Goal: Task Accomplishment & Management: Manage account settings

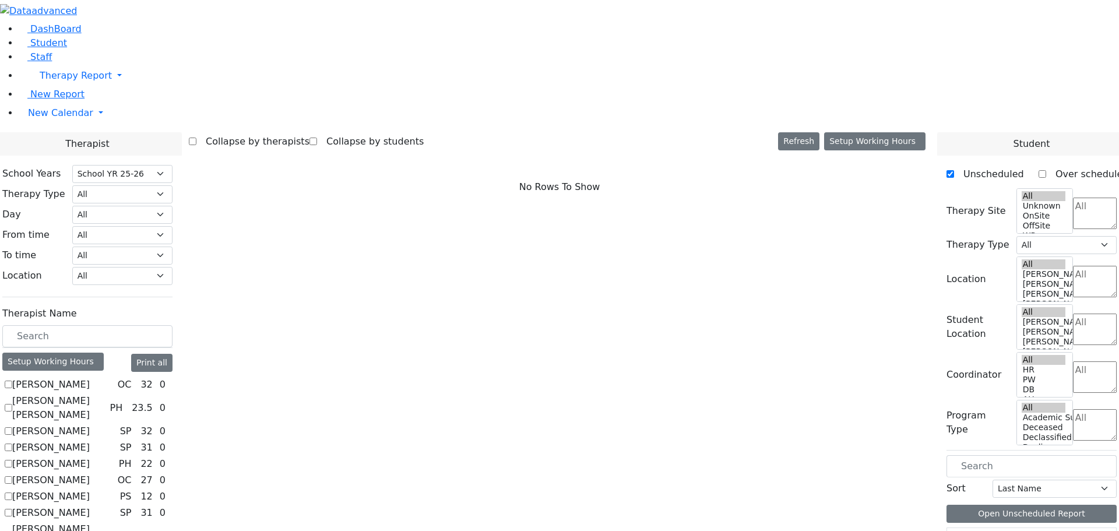
select select "212"
click at [171, 325] on input "text" at bounding box center [87, 336] width 170 height 22
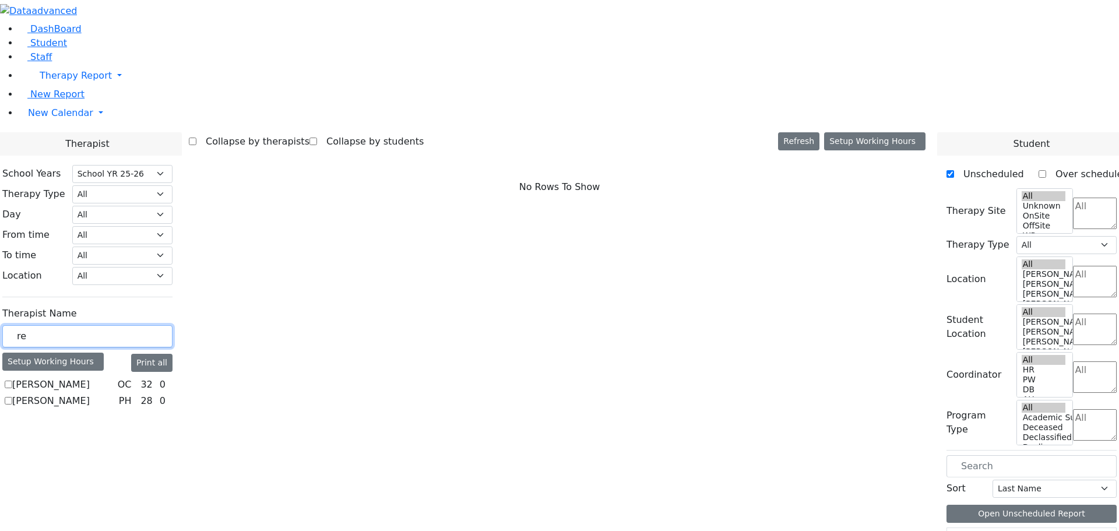
type input "r"
type input "adee"
click at [90, 394] on label "[PERSON_NAME]" at bounding box center [51, 401] width 78 height 14
click at [12, 397] on input "Reiss Adeena" at bounding box center [9, 401] width 8 height 8
checkbox input "true"
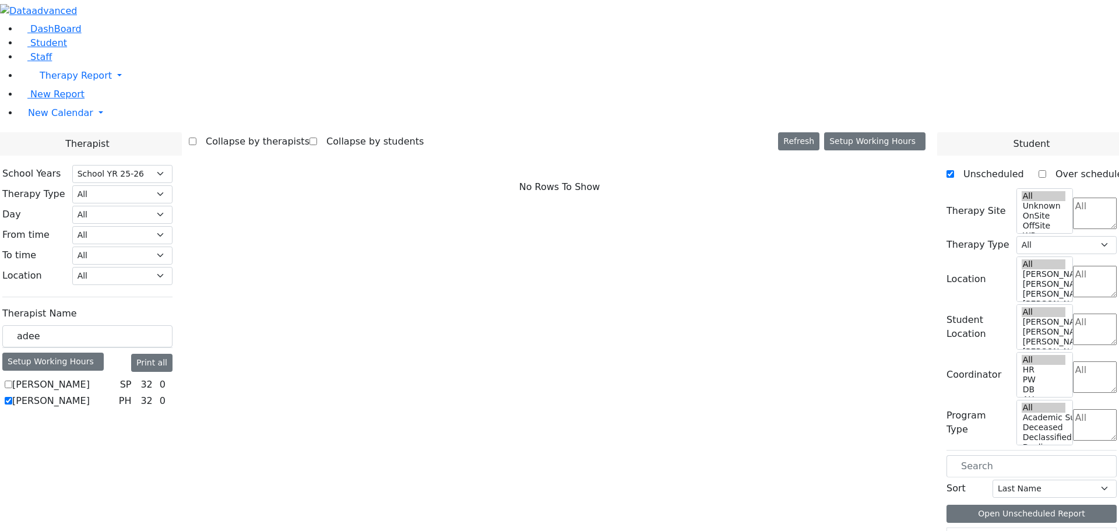
select select "2"
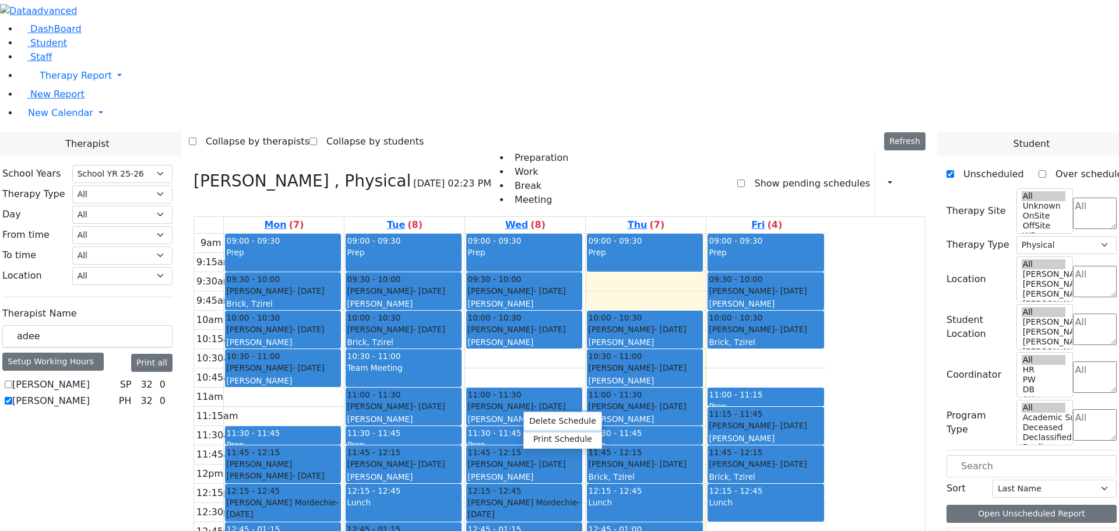
click at [540, 418] on button "Delete Schedule" at bounding box center [563, 421] width 78 height 18
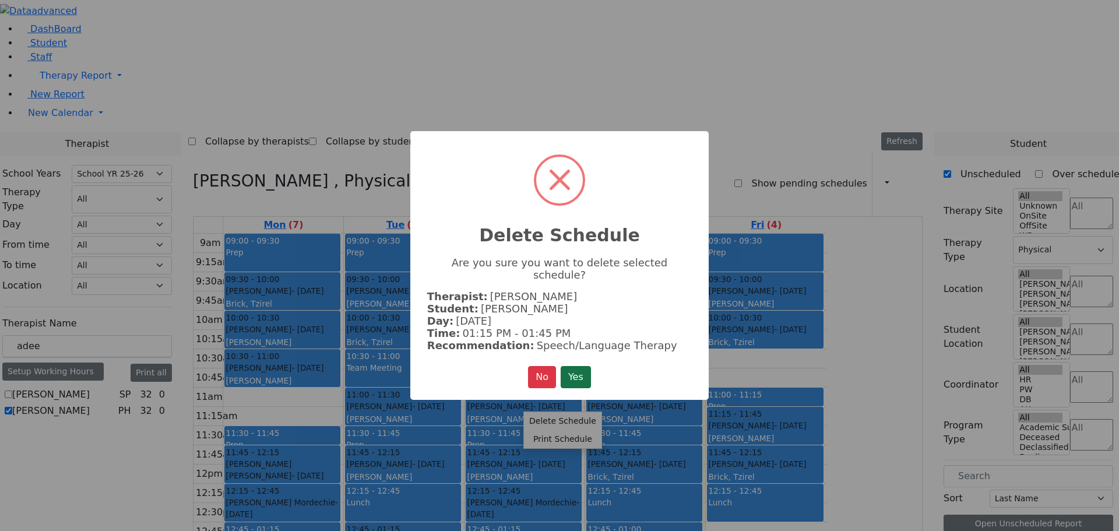
click at [572, 375] on button "Yes" at bounding box center [576, 377] width 30 height 22
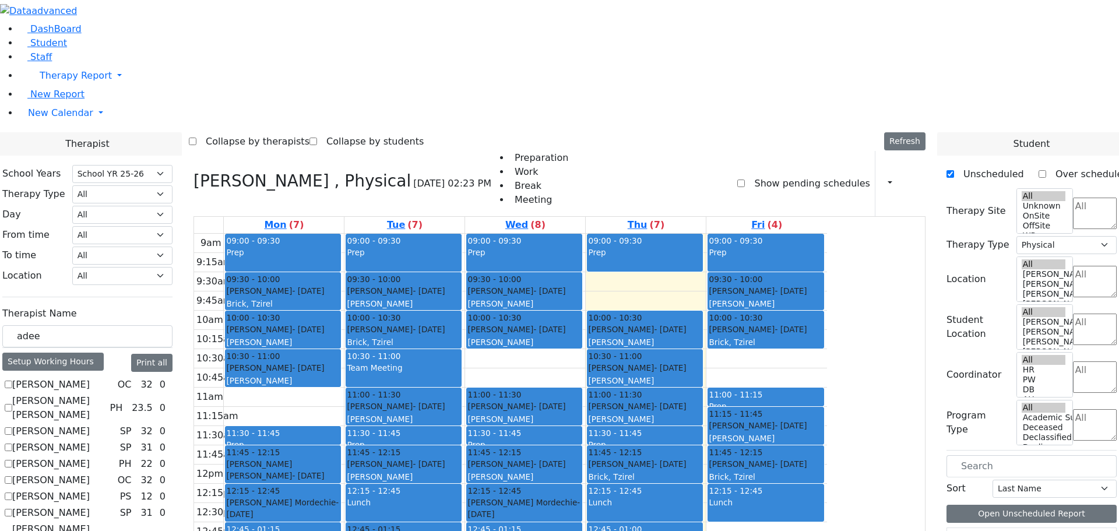
click at [651, 482] on button "Delete Selected Schedule" at bounding box center [681, 485] width 115 height 18
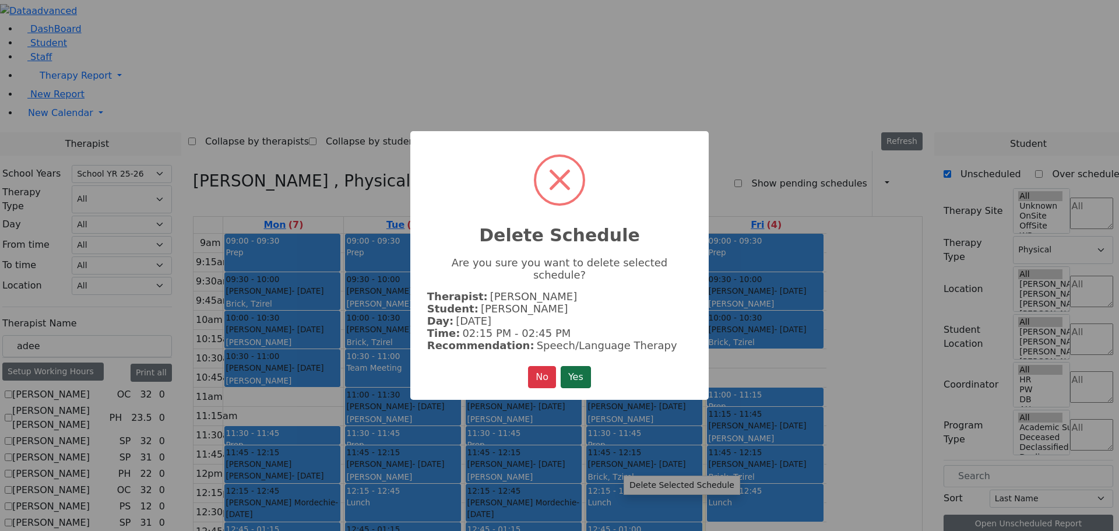
click at [583, 372] on button "Yes" at bounding box center [576, 377] width 30 height 22
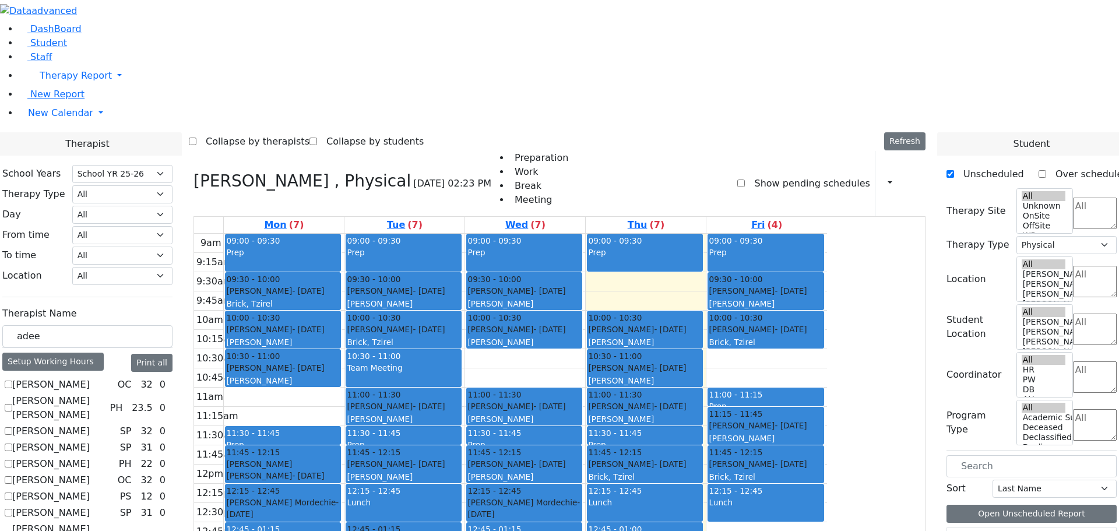
scroll to position [2, 0]
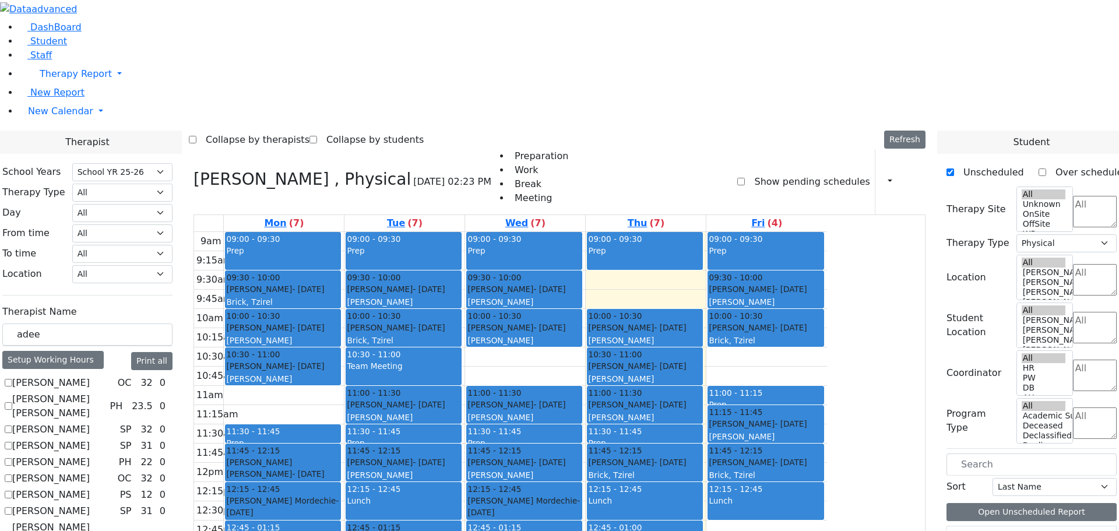
drag, startPoint x: 501, startPoint y: 486, endPoint x: 505, endPoint y: 515, distance: 28.8
click at [505, 515] on div "9am 9:15am 9:30am 9:45am 10am 10:15am 10:30am 10:45am 11am 11:15am 11:30am 11:4…" at bounding box center [510, 463] width 633 height 462
drag, startPoint x: 505, startPoint y: 511, endPoint x: 505, endPoint y: 494, distance: 17.5
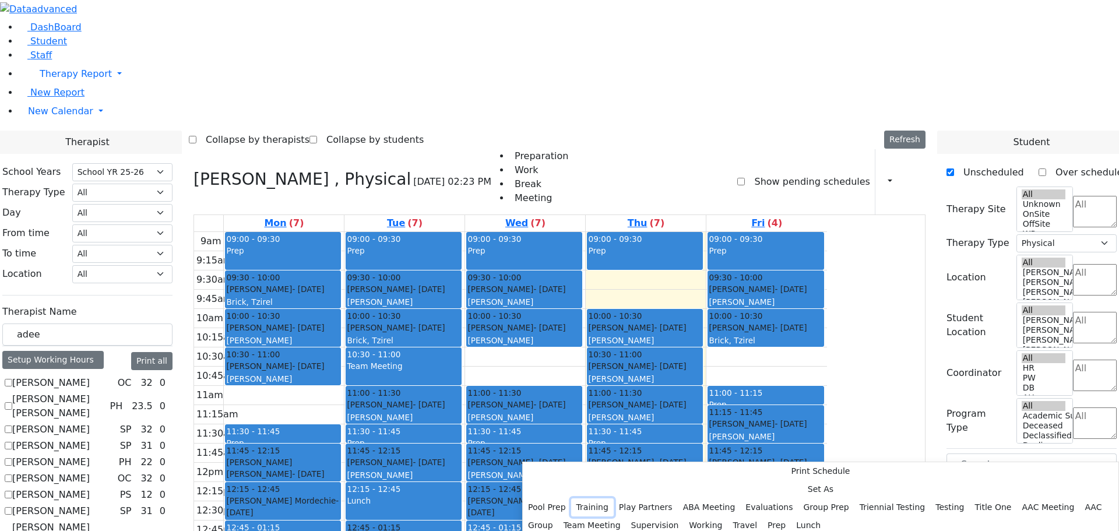
click at [614, 498] on button "Training" at bounding box center [592, 507] width 43 height 18
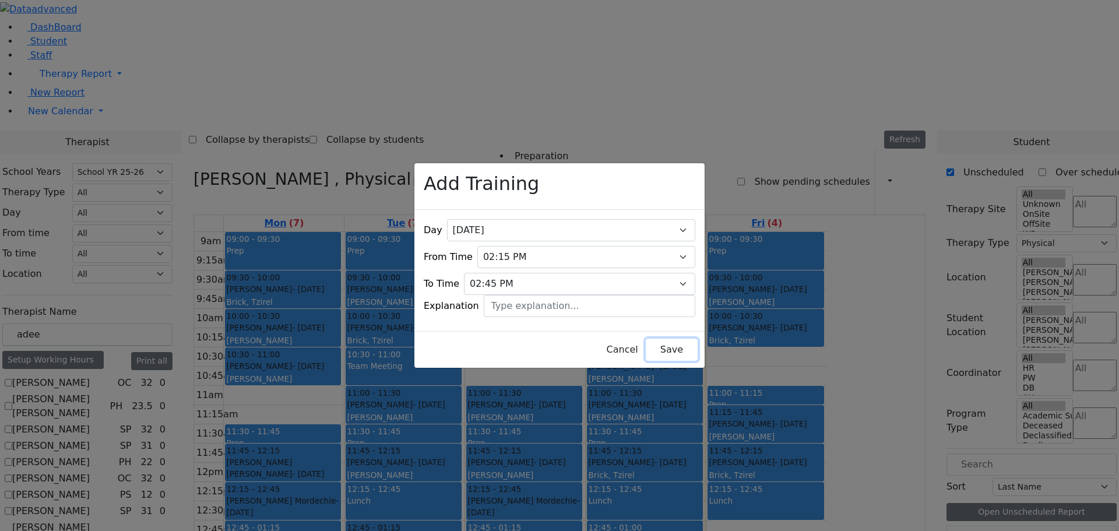
click at [652, 342] on button "Save" at bounding box center [672, 350] width 52 height 22
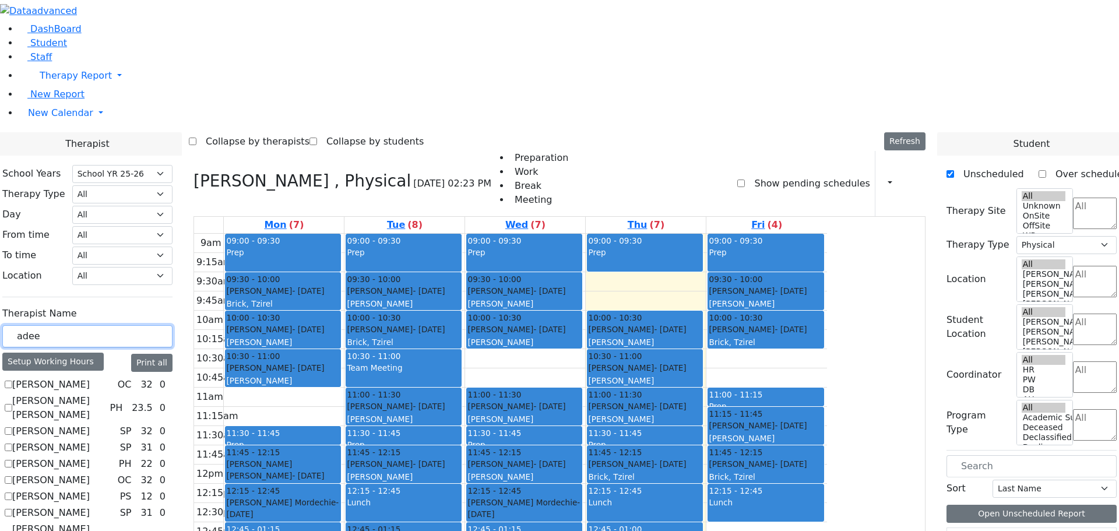
drag, startPoint x: 149, startPoint y: 201, endPoint x: 138, endPoint y: 200, distance: 10.6
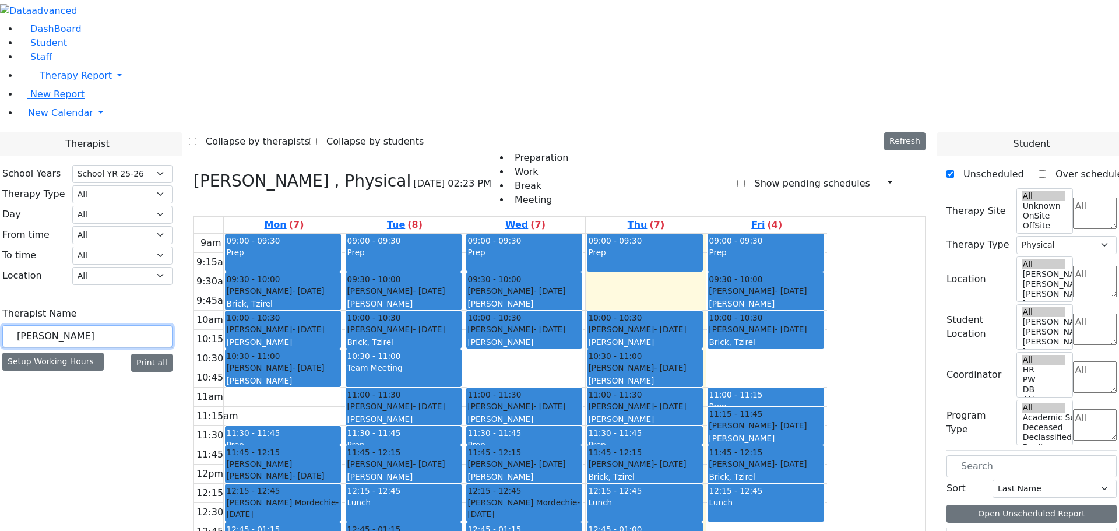
type input "stienb"
drag, startPoint x: 185, startPoint y: 207, endPoint x: 130, endPoint y: 210, distance: 54.9
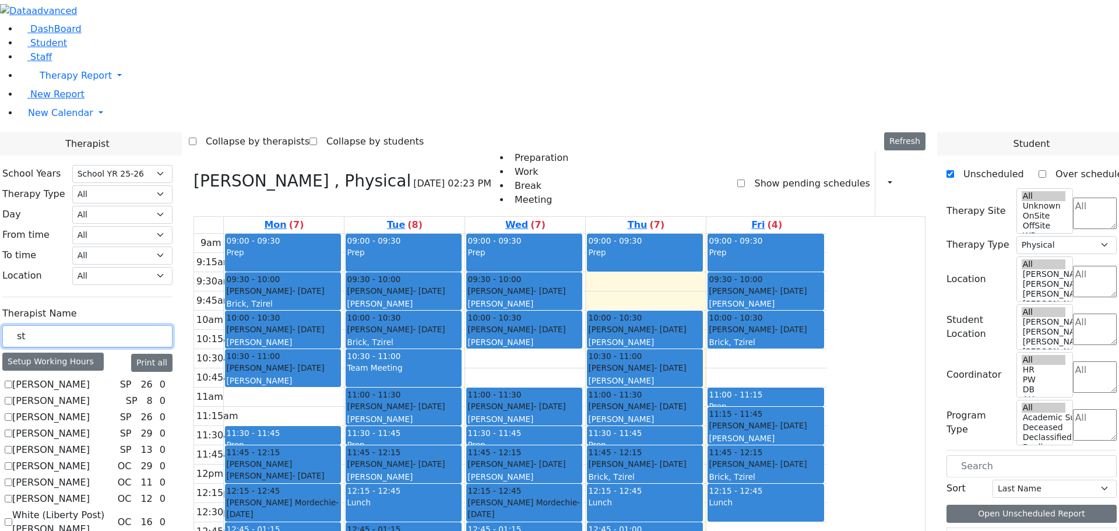
type input "st"
click at [90, 427] on label "[PERSON_NAME]" at bounding box center [51, 434] width 78 height 14
click at [12, 429] on input "[PERSON_NAME]" at bounding box center [9, 433] width 8 height 8
checkbox input "true"
select select "3"
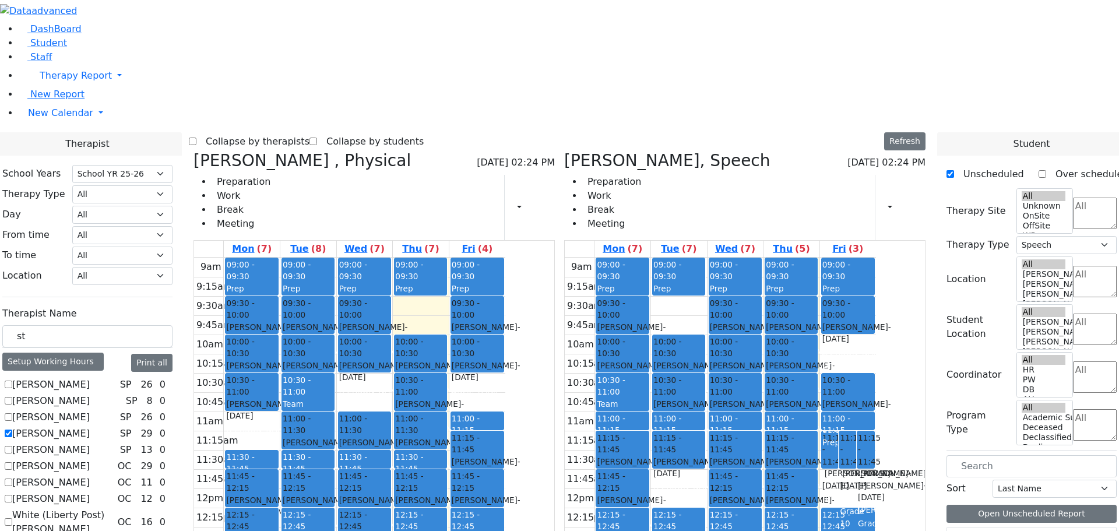
click at [193, 151] on icon at bounding box center [193, 160] width 0 height 19
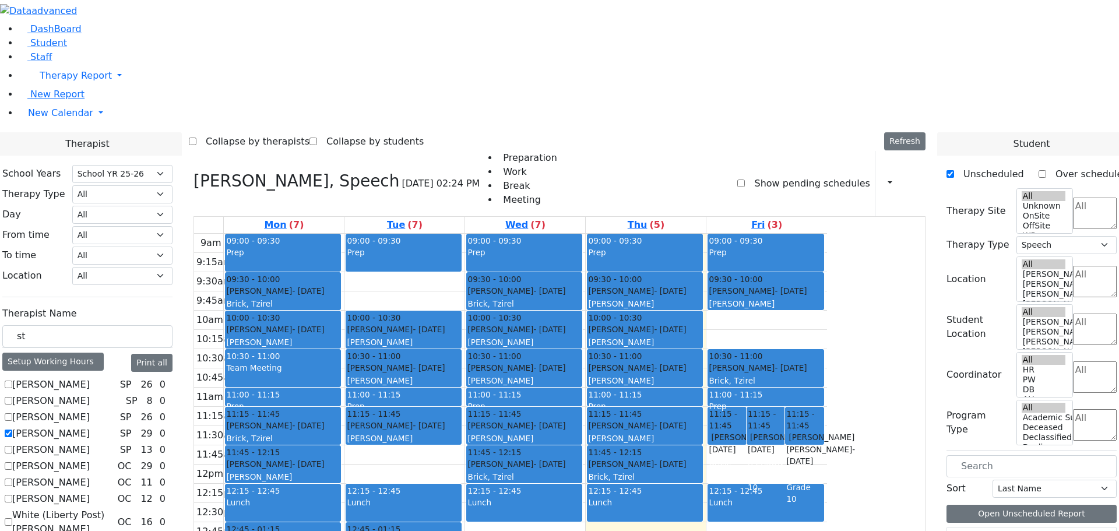
scroll to position [233, 0]
drag, startPoint x: 975, startPoint y: 501, endPoint x: 666, endPoint y: 380, distance: 331.8
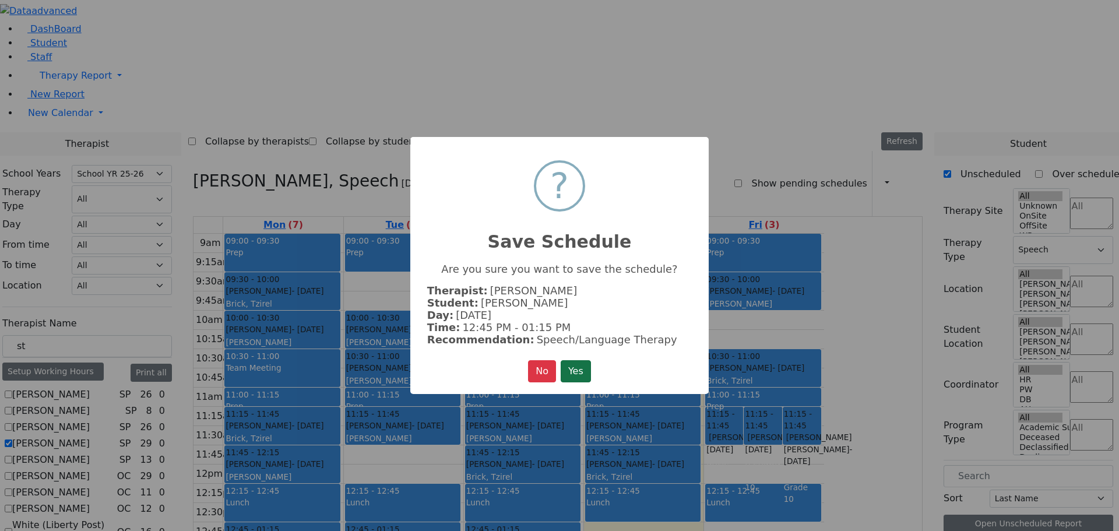
click at [575, 369] on button "Yes" at bounding box center [576, 371] width 30 height 22
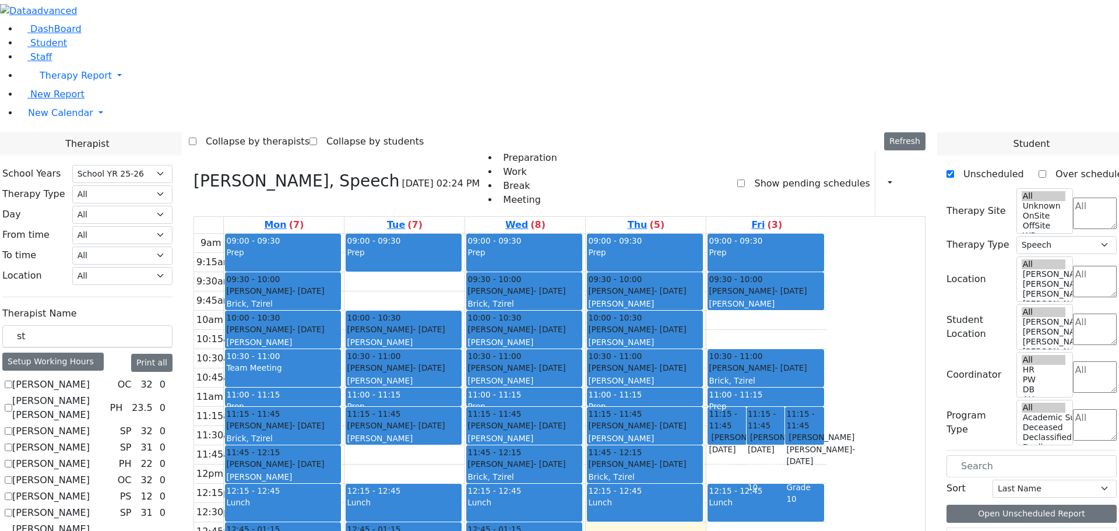
drag, startPoint x: 996, startPoint y: 498, endPoint x: 389, endPoint y: 410, distance: 613.5
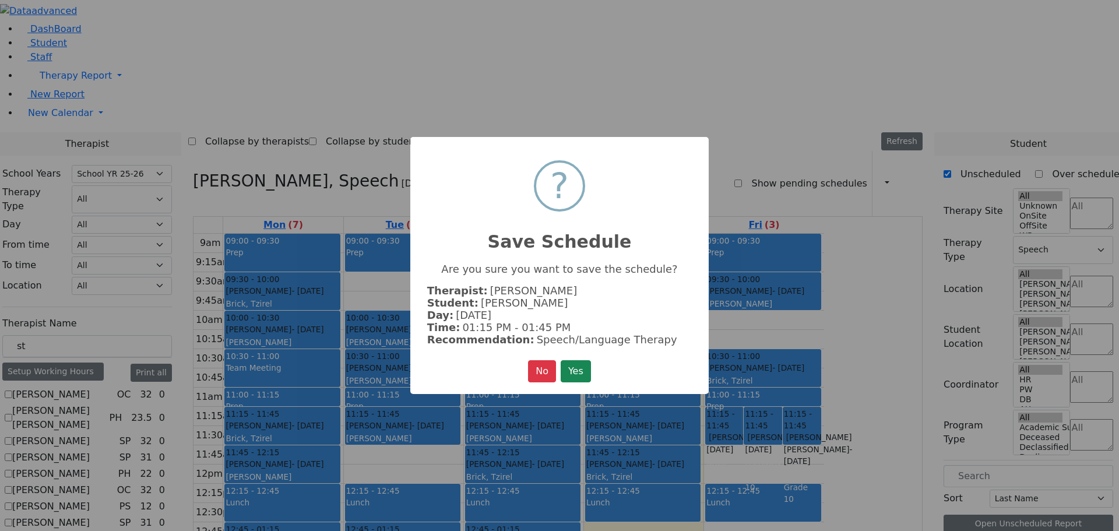
scroll to position [240, 0]
click at [567, 370] on button "Yes" at bounding box center [576, 371] width 30 height 22
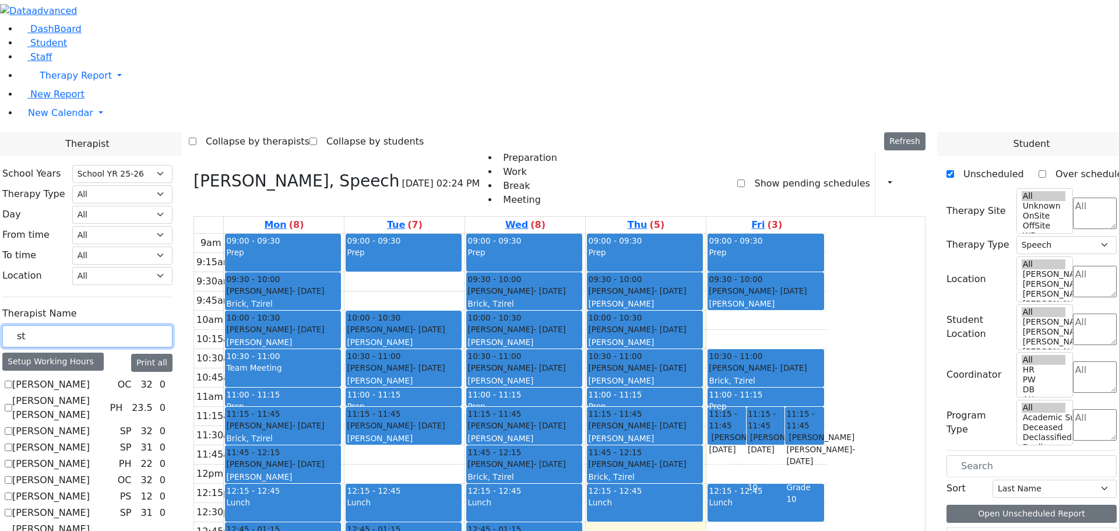
drag, startPoint x: 163, startPoint y: 202, endPoint x: 145, endPoint y: 199, distance: 18.4
click at [145, 325] on div "st" at bounding box center [87, 336] width 170 height 23
click at [193, 171] on icon at bounding box center [193, 180] width 0 height 19
select select
checkbox input "false"
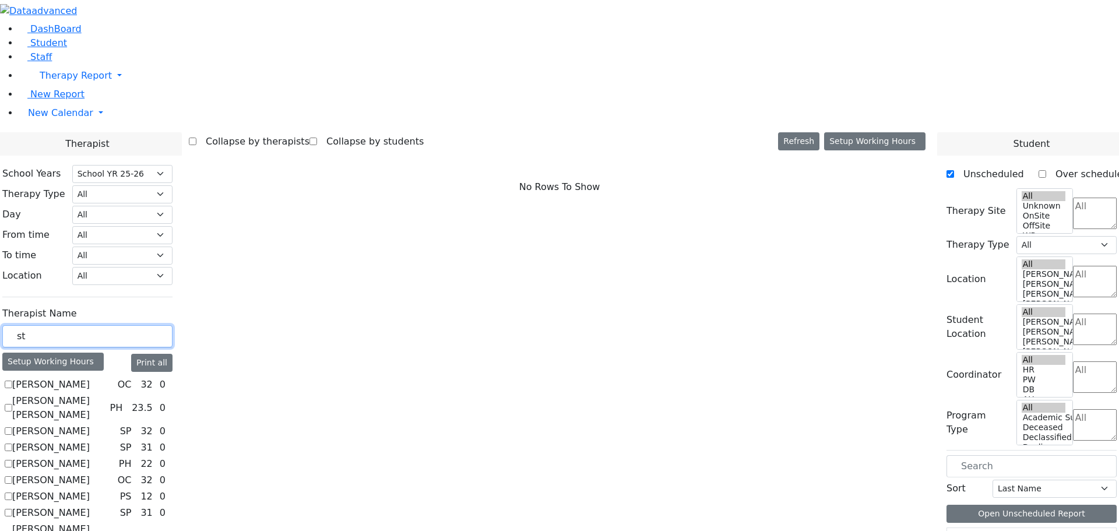
click at [150, 325] on input "st" at bounding box center [87, 336] width 170 height 22
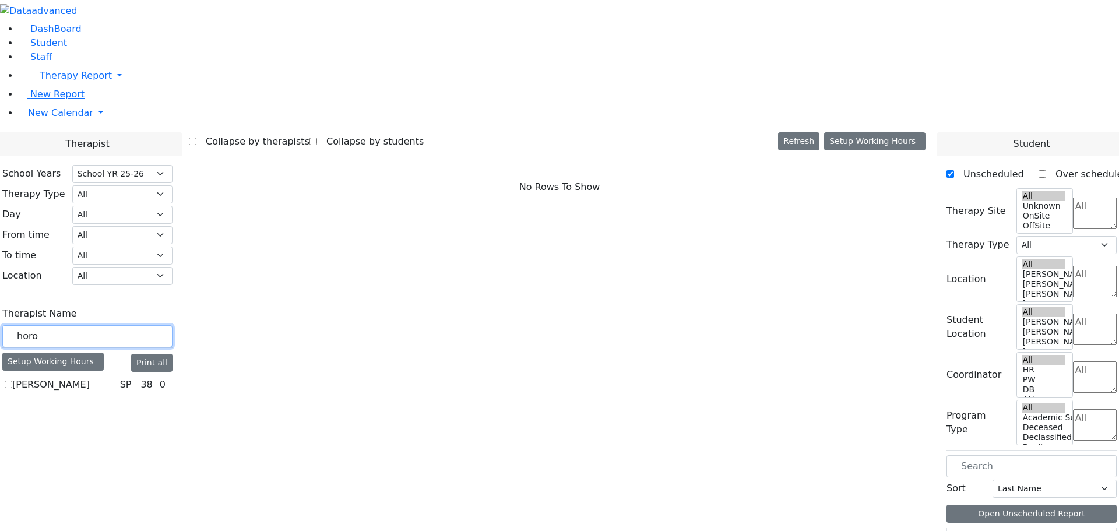
type input "horo"
click at [90, 378] on label "[PERSON_NAME]" at bounding box center [51, 385] width 78 height 14
click at [12, 381] on input "[PERSON_NAME]" at bounding box center [9, 385] width 8 height 8
checkbox input "true"
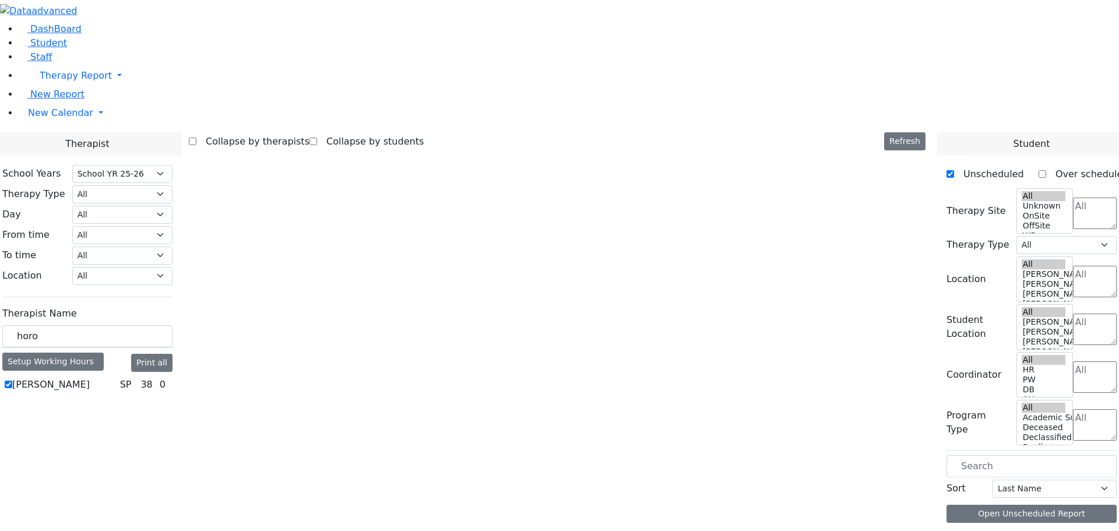
select select "3"
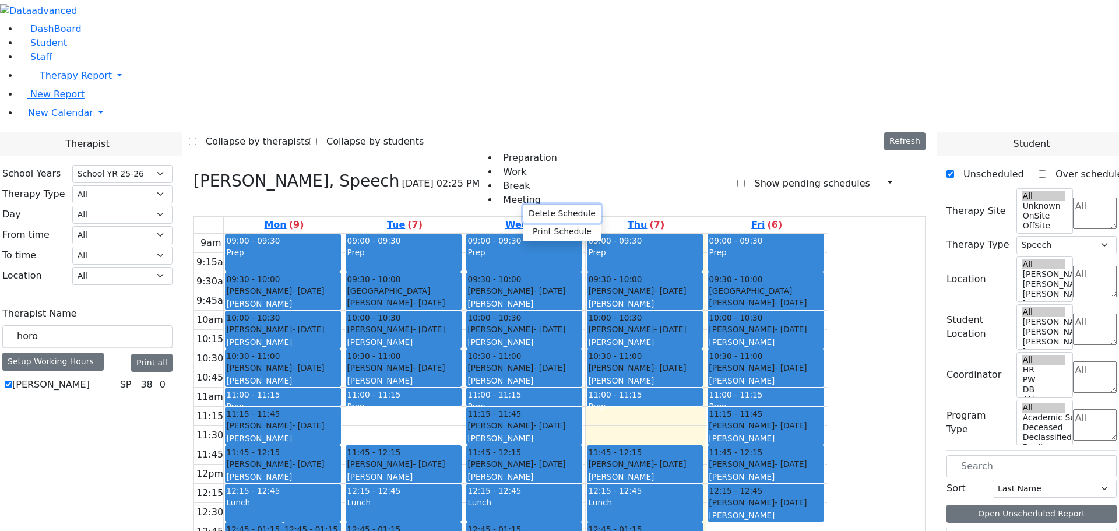
click at [535, 212] on button "Delete Schedule" at bounding box center [562, 214] width 78 height 18
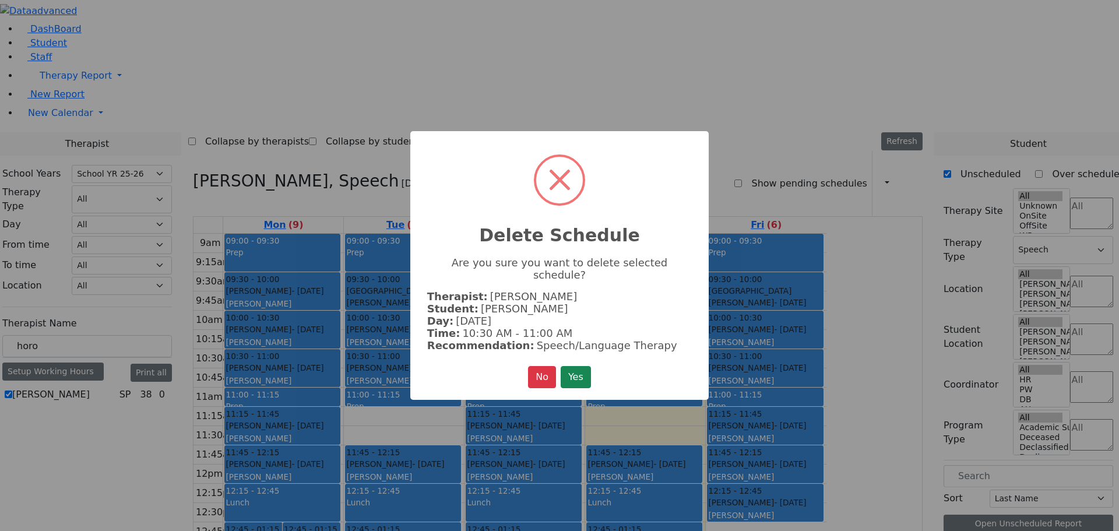
scroll to position [244, 0]
click at [570, 368] on button "Yes" at bounding box center [576, 377] width 30 height 22
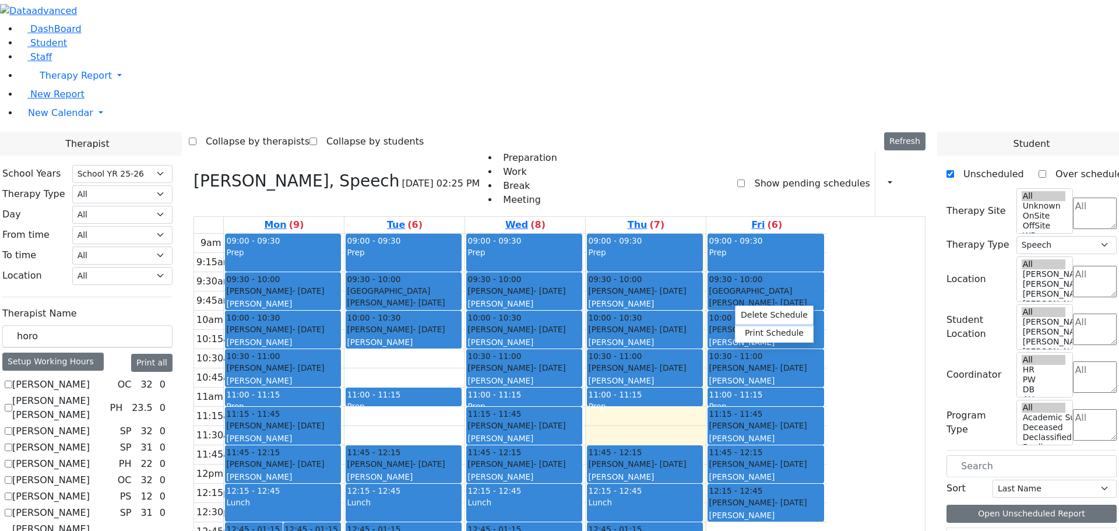
click at [741, 310] on button "Delete Schedule" at bounding box center [774, 315] width 78 height 18
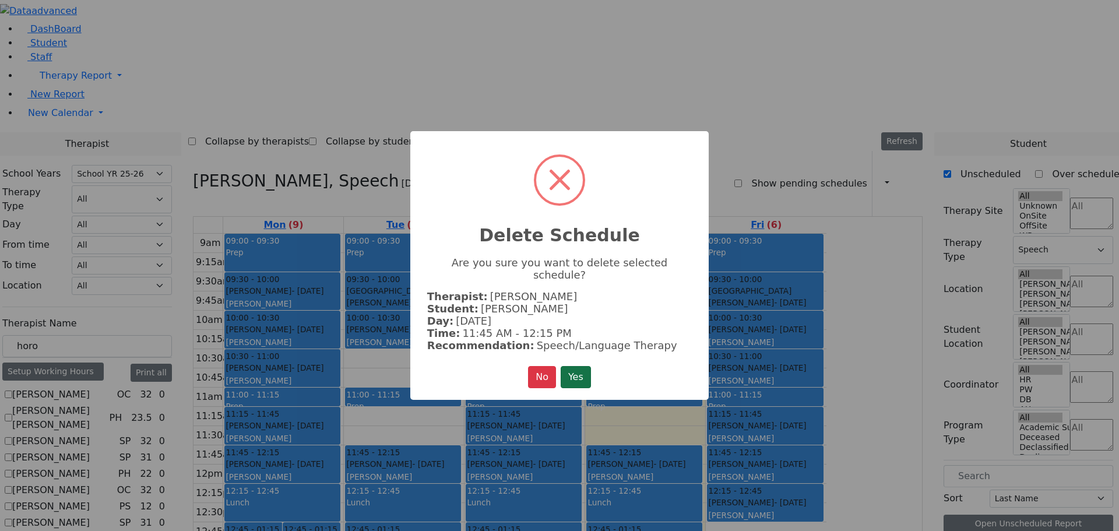
click at [573, 367] on button "Yes" at bounding box center [576, 377] width 30 height 22
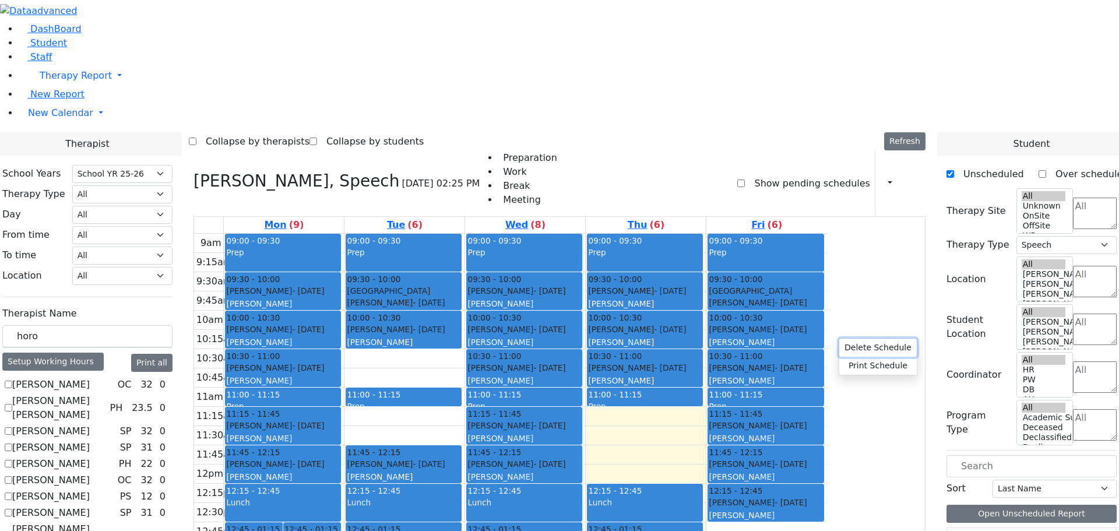
click at [861, 346] on button "Delete Schedule" at bounding box center [878, 348] width 78 height 18
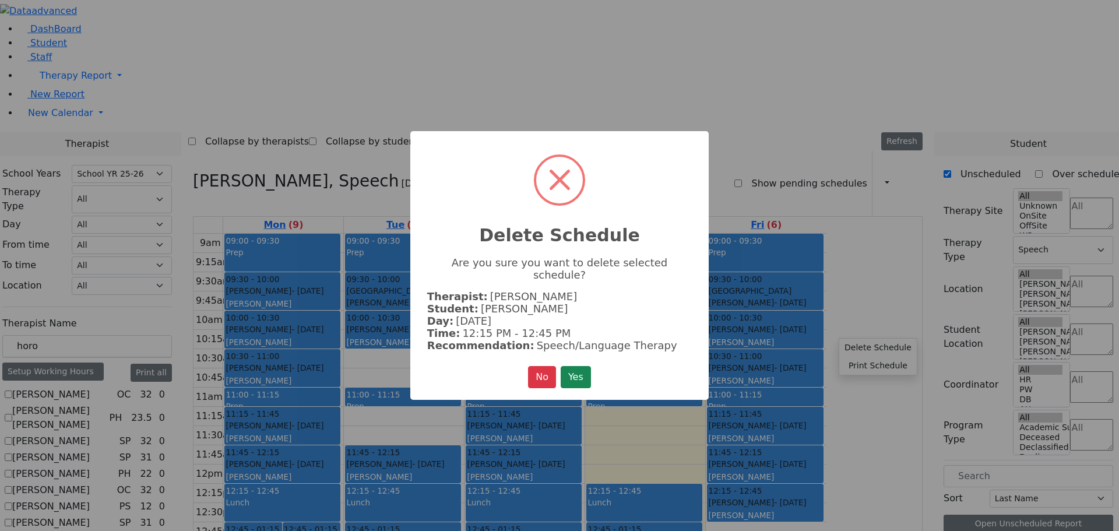
scroll to position [251, 0]
click at [576, 366] on button "Yes" at bounding box center [576, 377] width 30 height 22
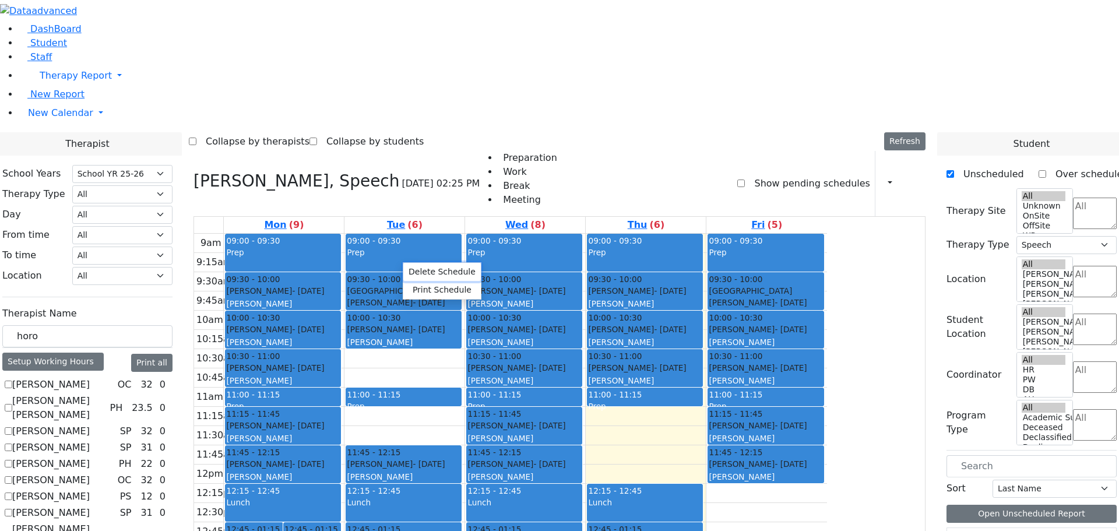
click at [415, 272] on button "Delete Schedule" at bounding box center [442, 272] width 78 height 18
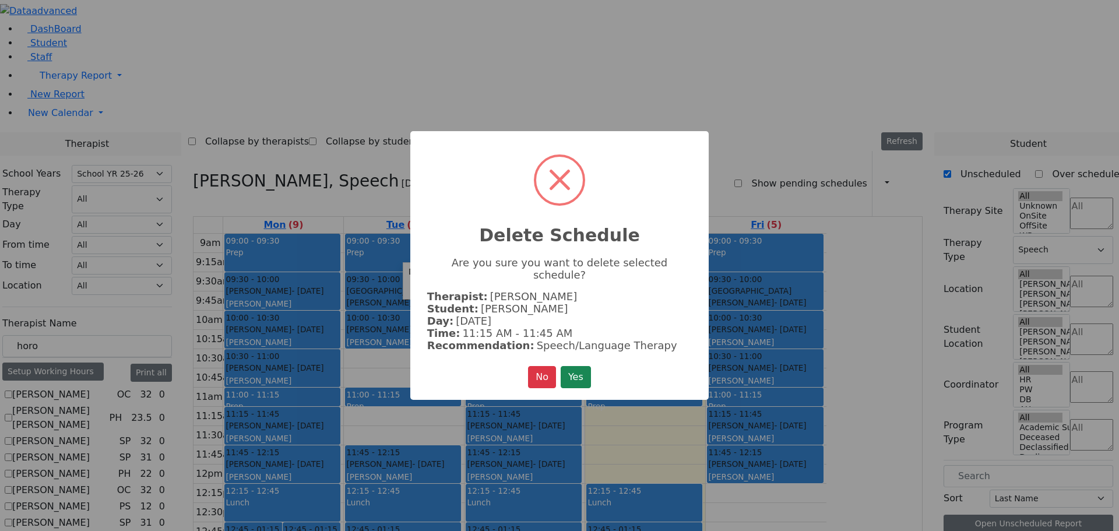
scroll to position [254, 0]
click at [572, 368] on button "Yes" at bounding box center [576, 377] width 30 height 22
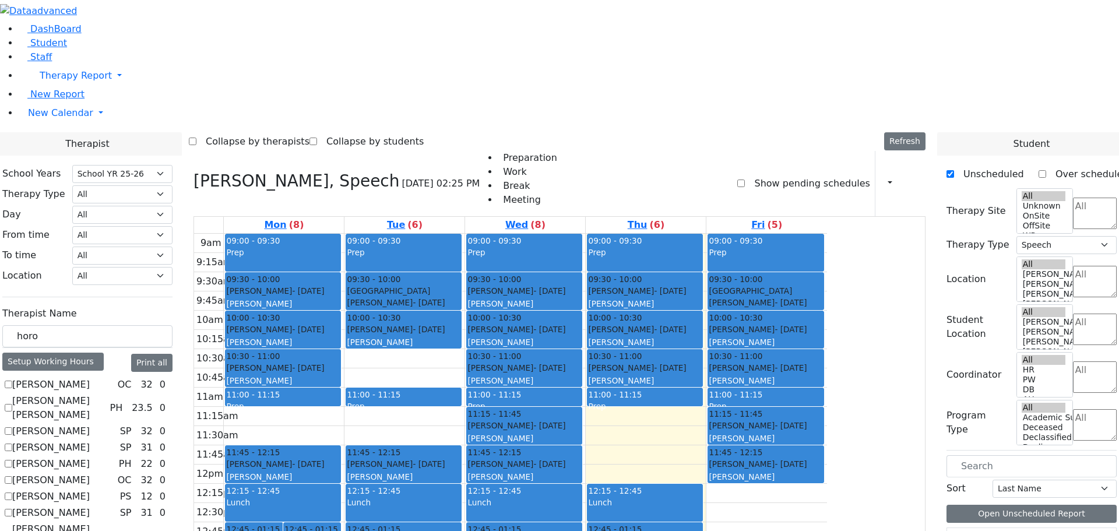
drag, startPoint x: 484, startPoint y: 480, endPoint x: 493, endPoint y: 498, distance: 20.1
click at [493, 498] on div "9am 9:15am 9:30am 9:45am 10am 10:15am 10:30am 10:45am 11am 11:15am 11:30am 11:4…" at bounding box center [510, 465] width 633 height 462
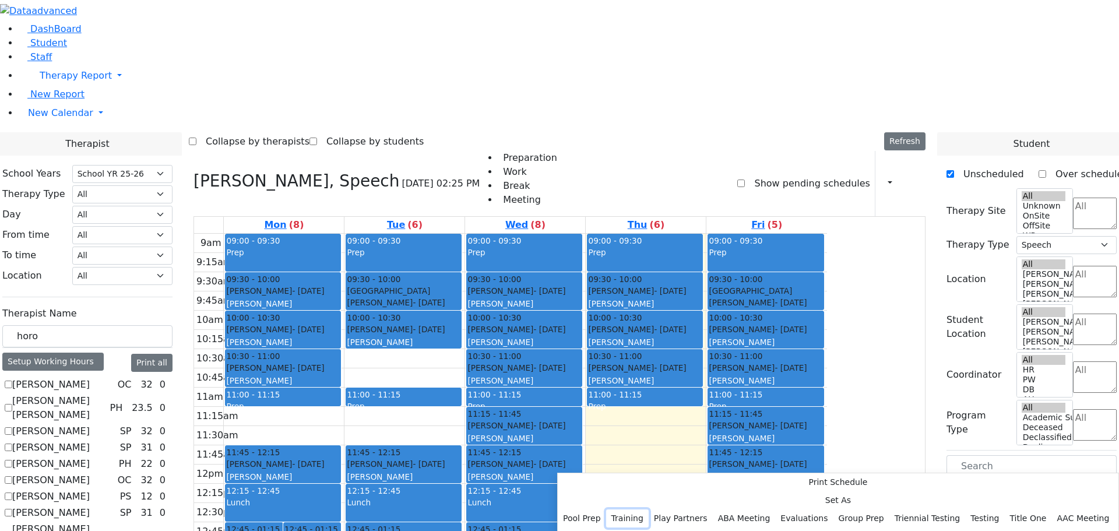
click at [649, 509] on button "Training" at bounding box center [627, 518] width 43 height 18
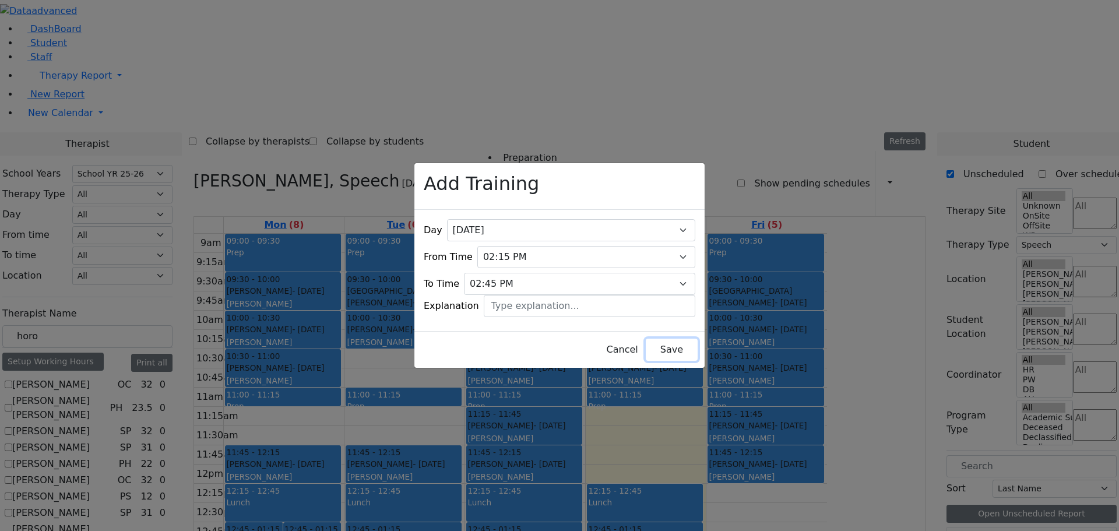
click at [646, 348] on button "Save" at bounding box center [672, 350] width 52 height 22
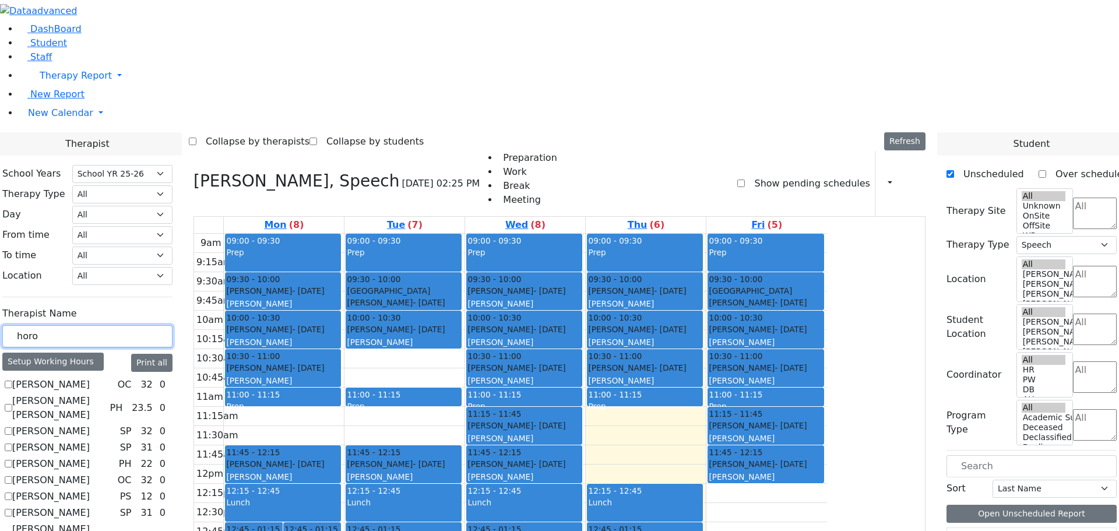
drag, startPoint x: 180, startPoint y: 205, endPoint x: 131, endPoint y: 185, distance: 53.0
click at [172, 325] on input "text" at bounding box center [87, 336] width 170 height 22
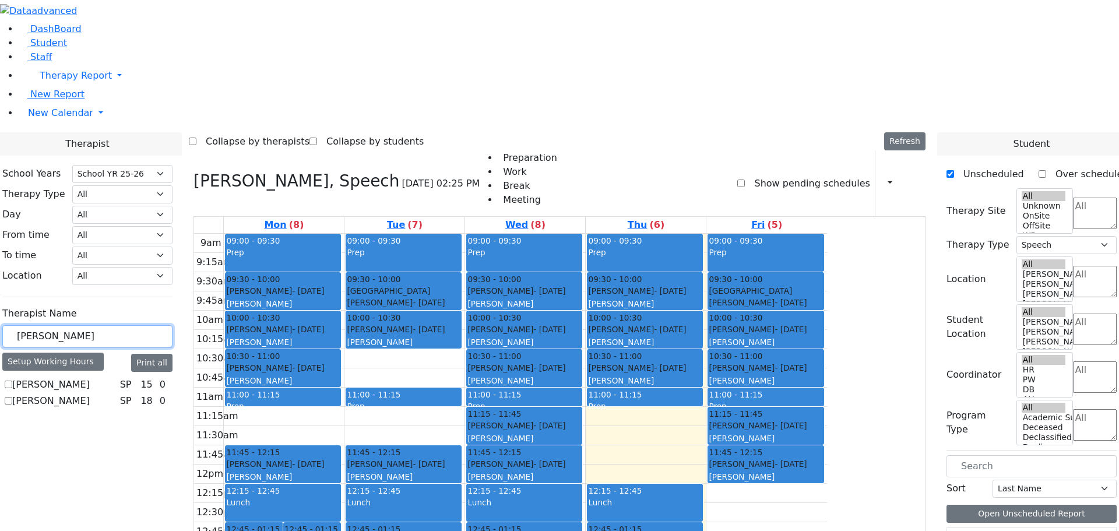
type input "katz"
click at [90, 378] on label "[PERSON_NAME]" at bounding box center [51, 385] width 78 height 14
click at [12, 381] on input "[PERSON_NAME]" at bounding box center [9, 385] width 8 height 8
checkbox input "true"
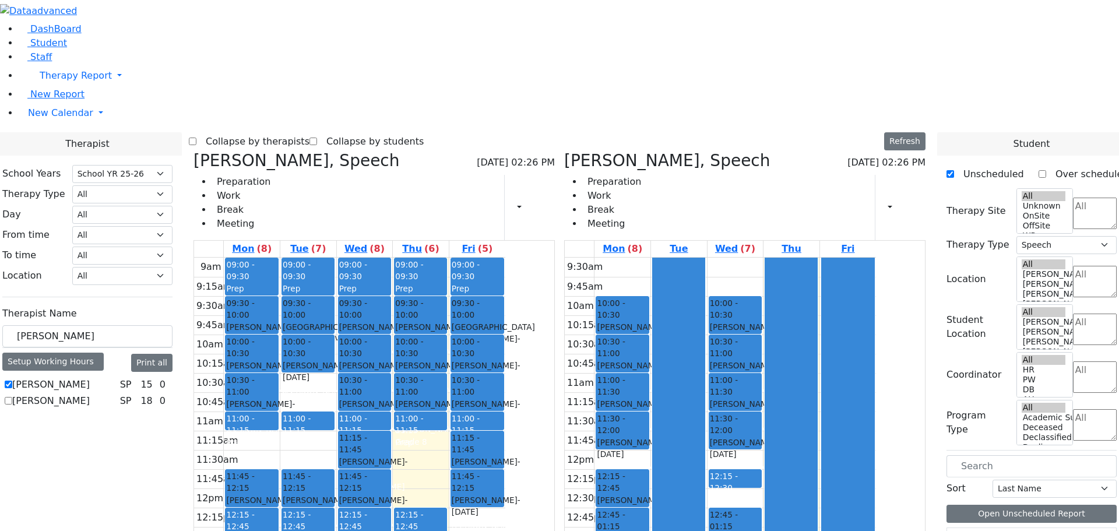
scroll to position [429, 0]
drag, startPoint x: 982, startPoint y: 418, endPoint x: 704, endPoint y: 385, distance: 279.9
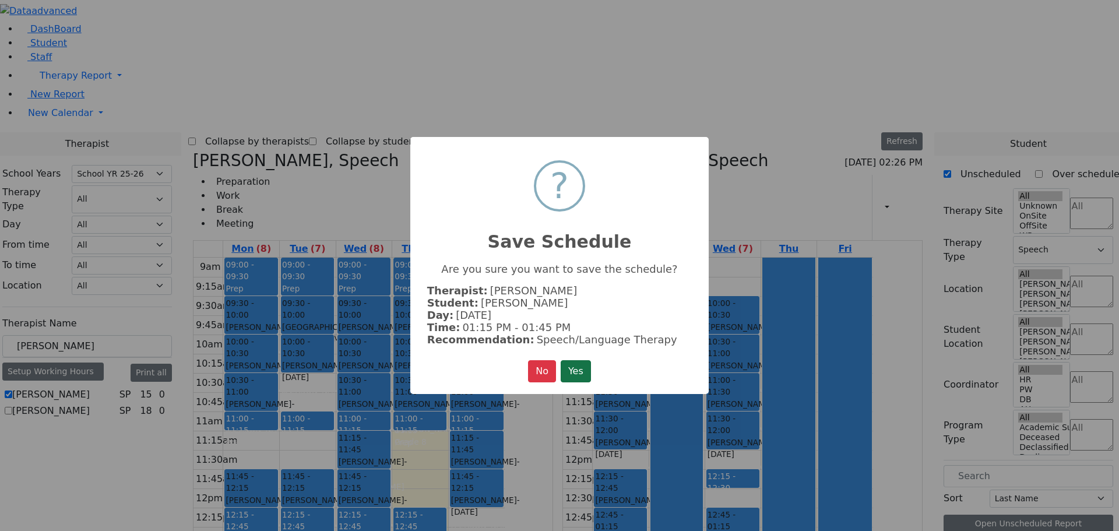
drag, startPoint x: 583, startPoint y: 363, endPoint x: 598, endPoint y: 363, distance: 15.2
click at [584, 363] on button "Yes" at bounding box center [576, 371] width 30 height 22
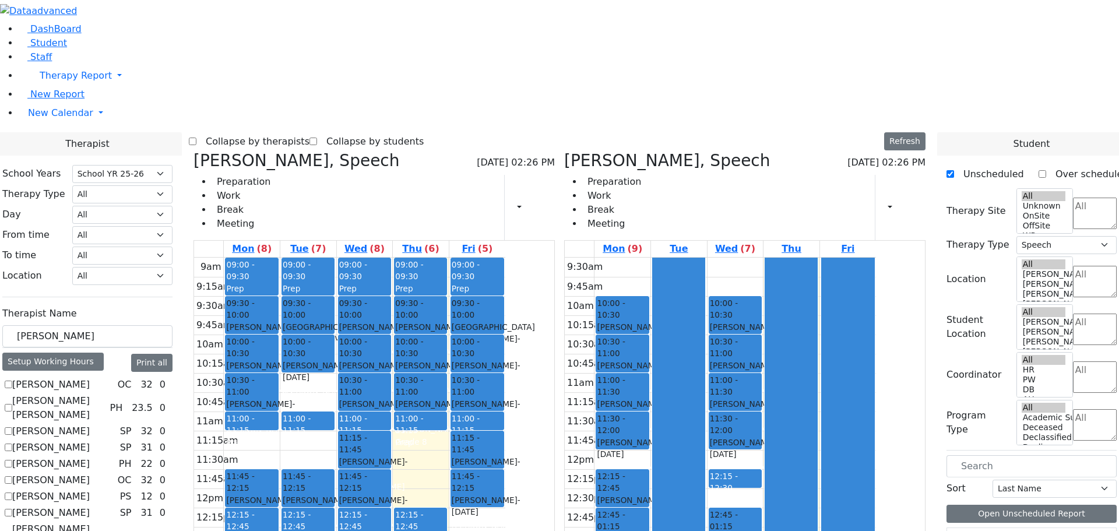
drag, startPoint x: 987, startPoint y: 414, endPoint x: 805, endPoint y: 375, distance: 186.1
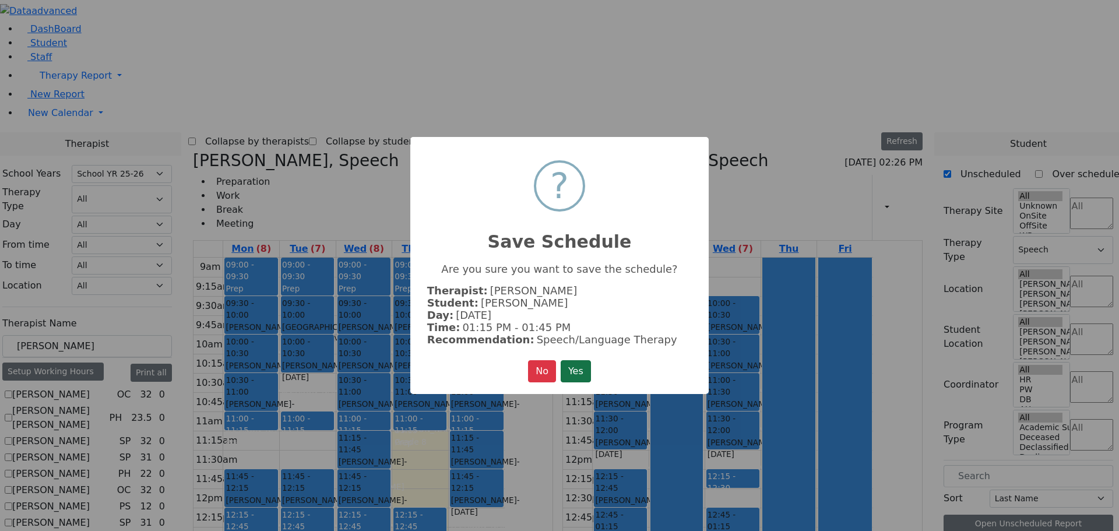
click at [577, 372] on button "Yes" at bounding box center [576, 371] width 30 height 22
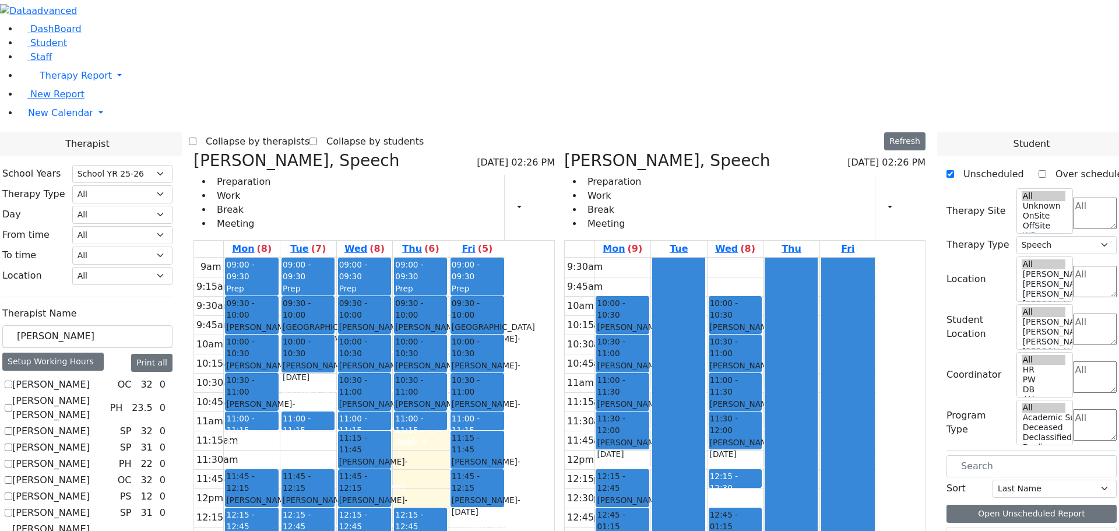
click at [564, 151] on icon at bounding box center [564, 160] width 0 height 19
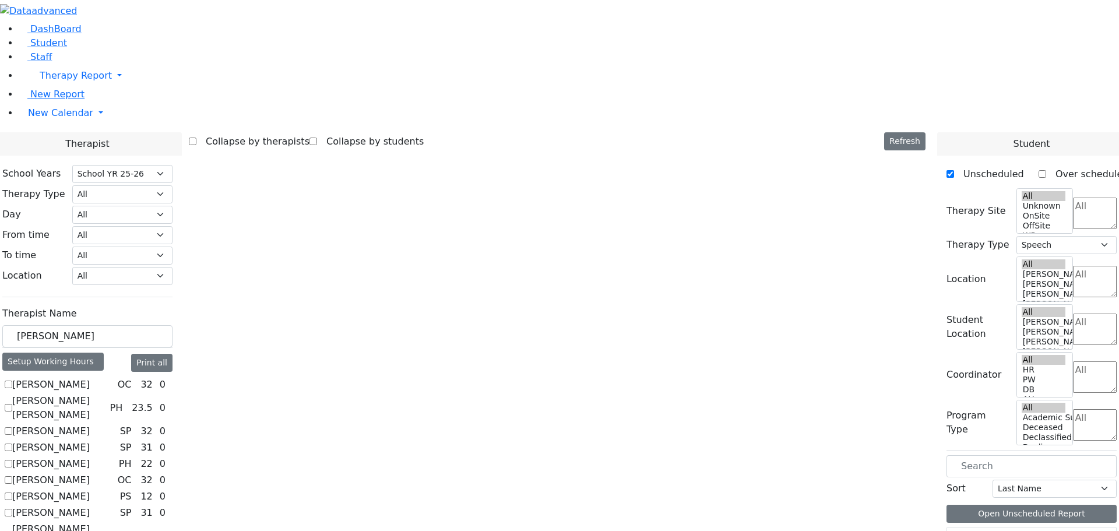
checkbox input "false"
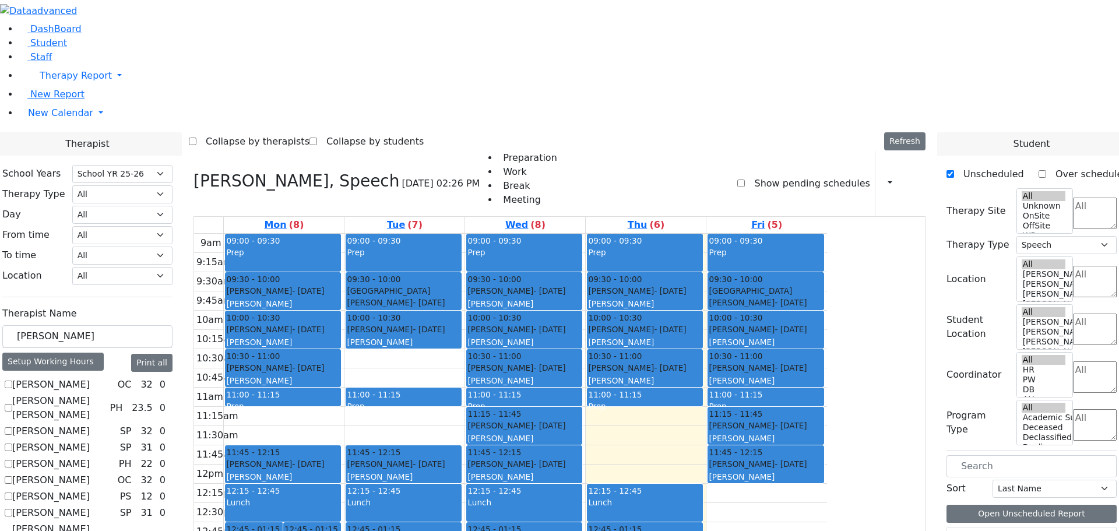
click at [193, 171] on icon at bounding box center [193, 180] width 0 height 19
select select
checkbox input "false"
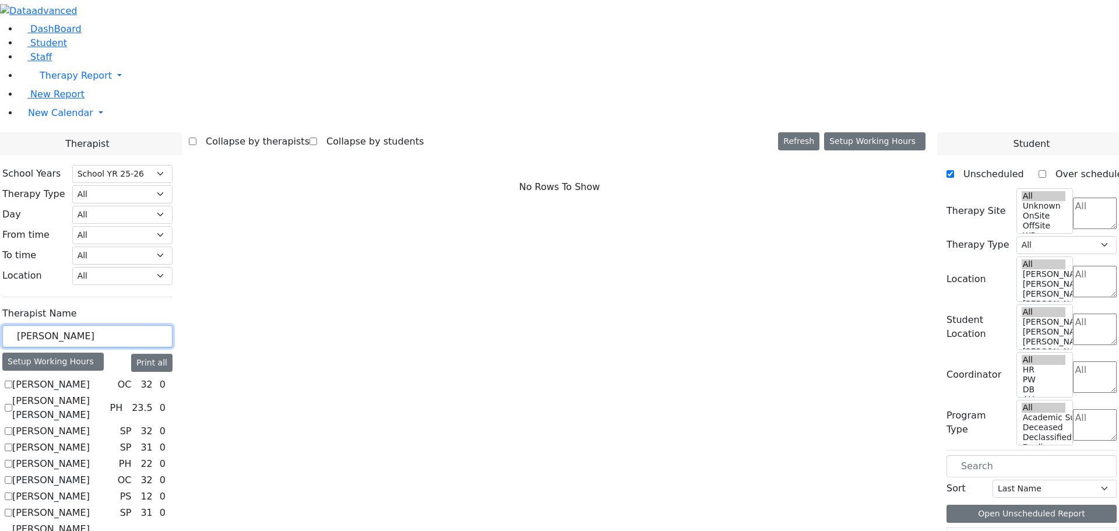
drag, startPoint x: 170, startPoint y: 202, endPoint x: 127, endPoint y: 194, distance: 43.3
click at [163, 325] on input "text" at bounding box center [87, 336] width 170 height 22
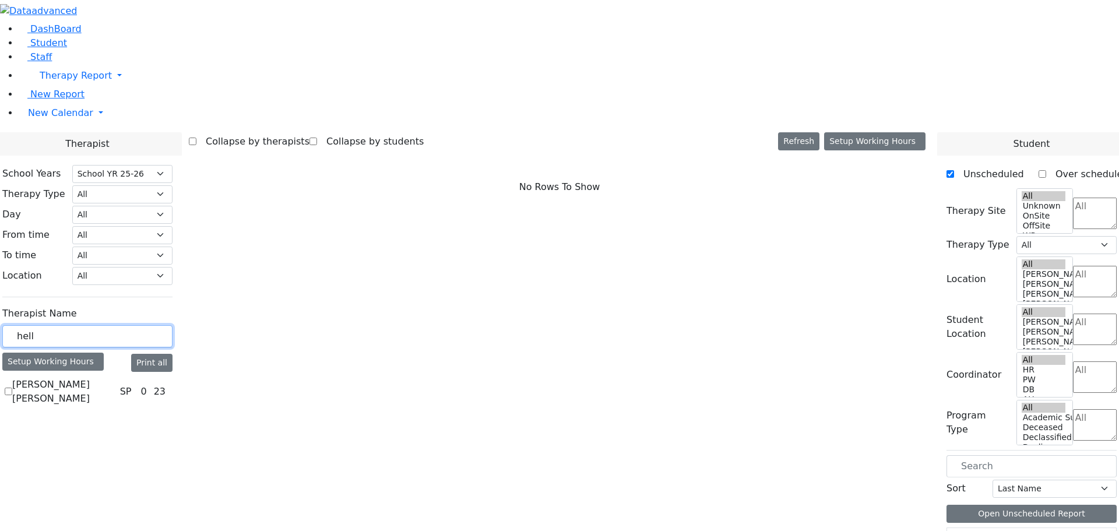
type input "hell"
click at [115, 378] on label "Klein Heller Shoshana" at bounding box center [63, 392] width 103 height 28
click at [12, 388] on input "Klein Heller Shoshana" at bounding box center [9, 392] width 8 height 8
checkbox input "true"
select select "3"
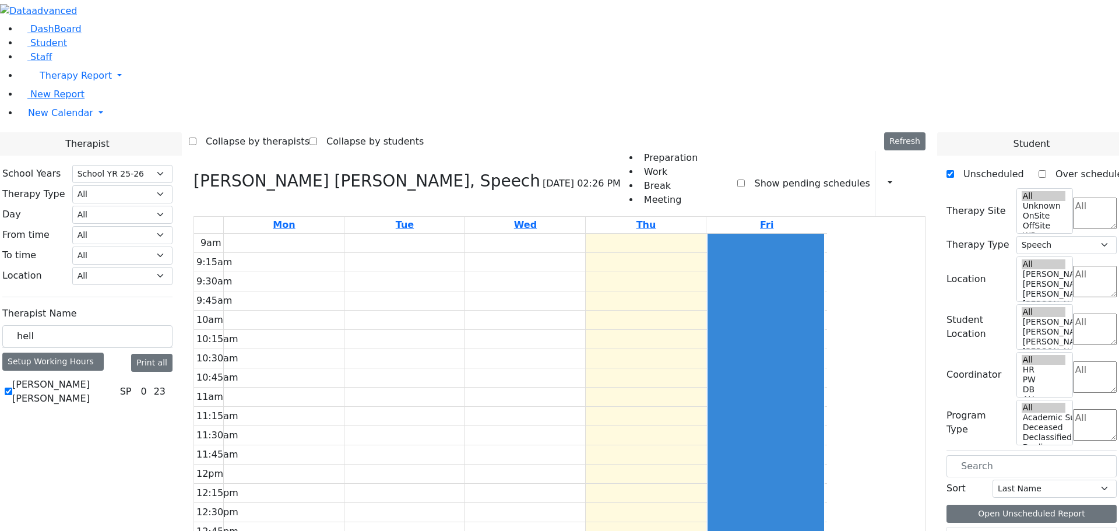
drag, startPoint x: 982, startPoint y: 344, endPoint x: 383, endPoint y: 168, distance: 624.9
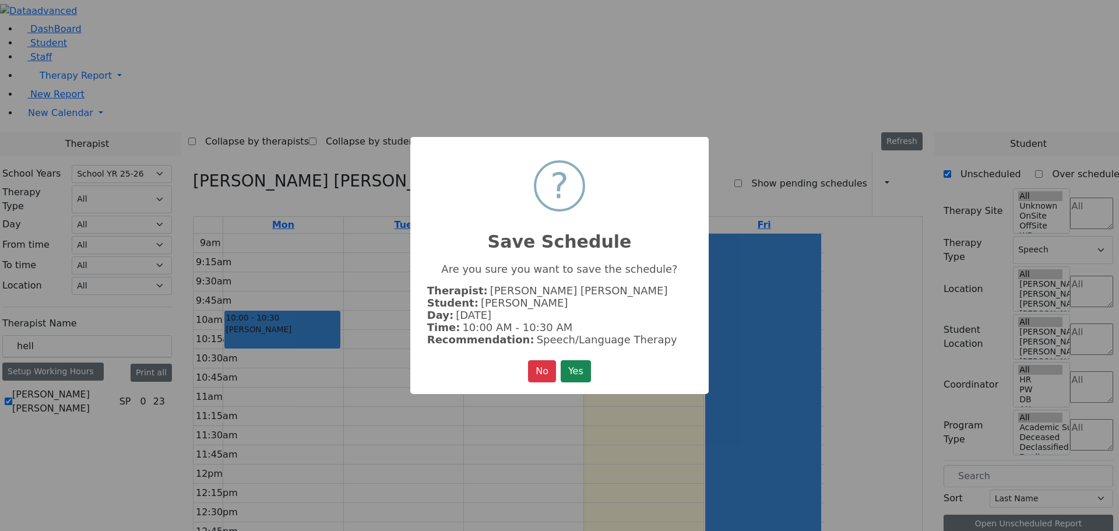
scroll to position [439, 0]
click at [572, 364] on button "Yes" at bounding box center [576, 371] width 30 height 22
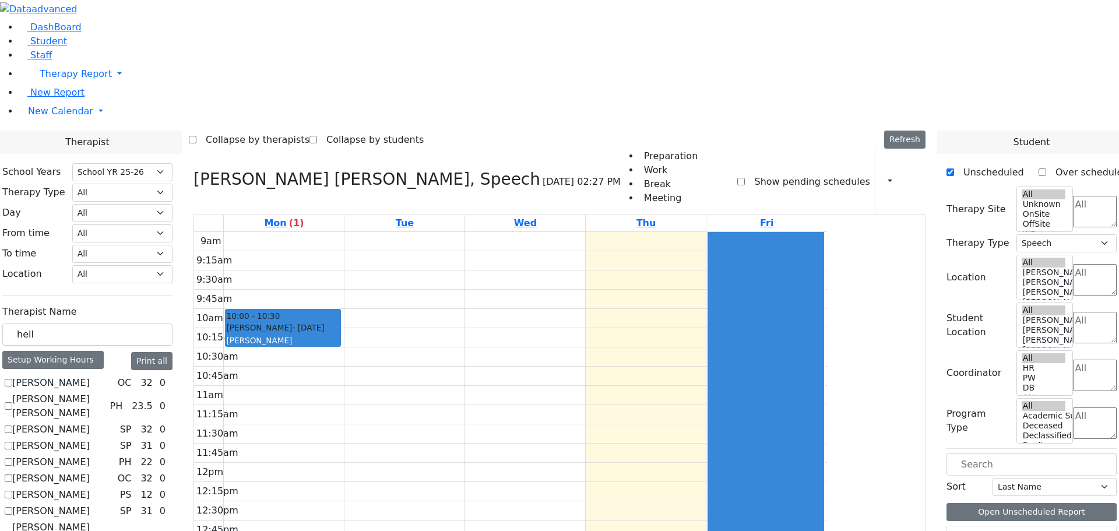
scroll to position [362, 0]
drag, startPoint x: 988, startPoint y: 302, endPoint x: 351, endPoint y: 242, distance: 639.2
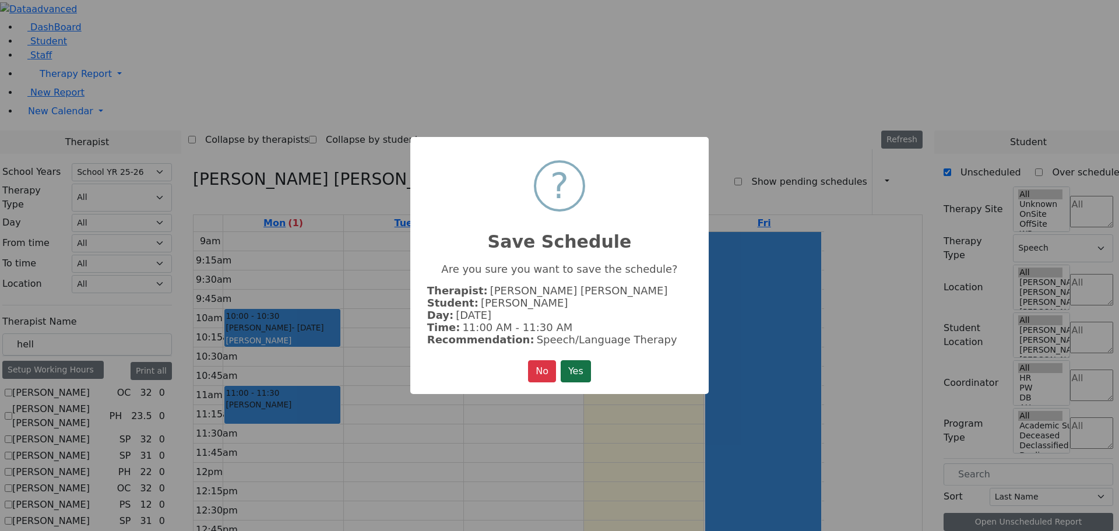
click at [575, 362] on button "Yes" at bounding box center [576, 371] width 30 height 22
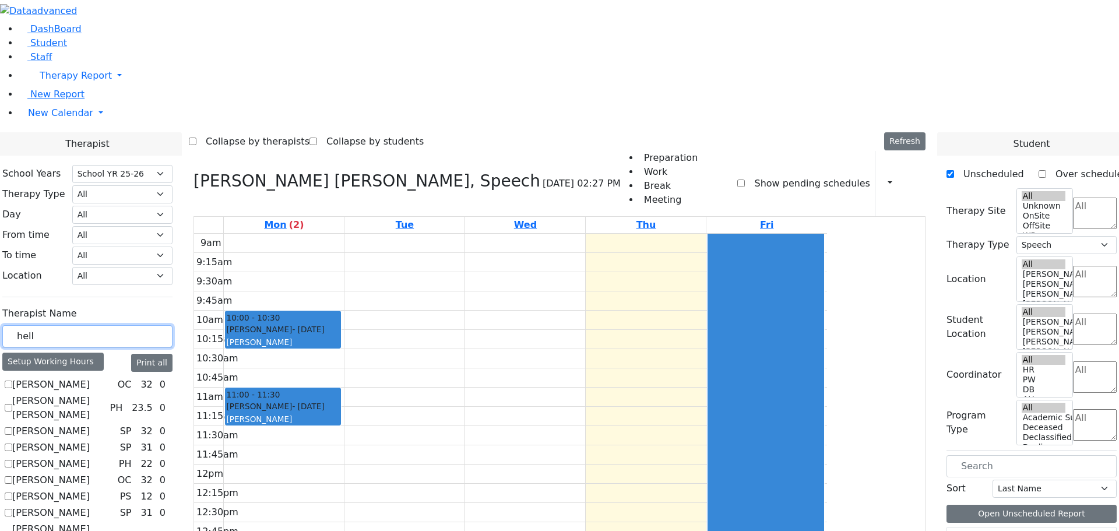
drag, startPoint x: 175, startPoint y: 207, endPoint x: 152, endPoint y: 199, distance: 24.7
click at [152, 325] on input "hell" at bounding box center [87, 336] width 170 height 22
type input "st"
click at [90, 427] on label "[PERSON_NAME]" at bounding box center [51, 434] width 78 height 14
click at [12, 429] on input "[PERSON_NAME]" at bounding box center [9, 433] width 8 height 8
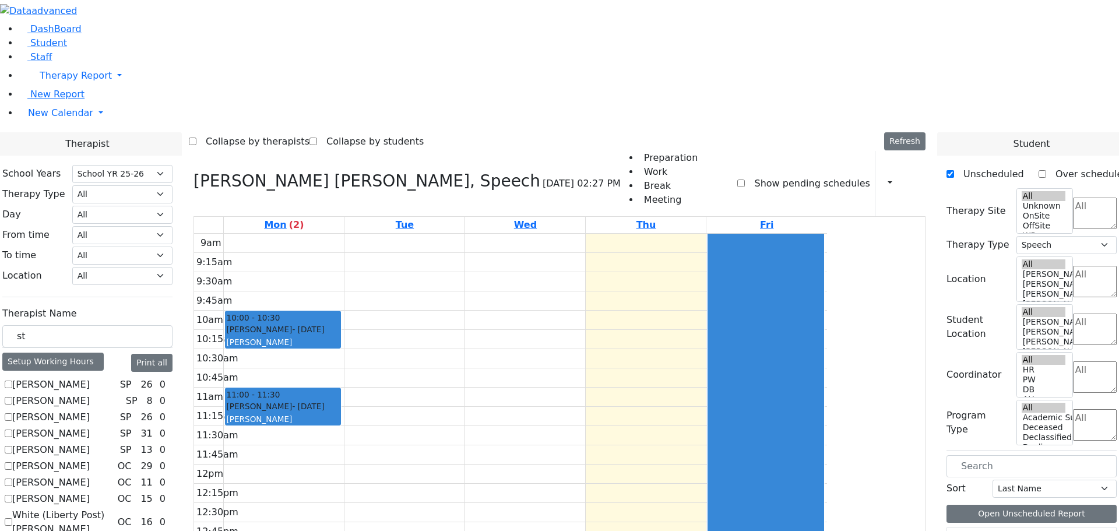
checkbox input "true"
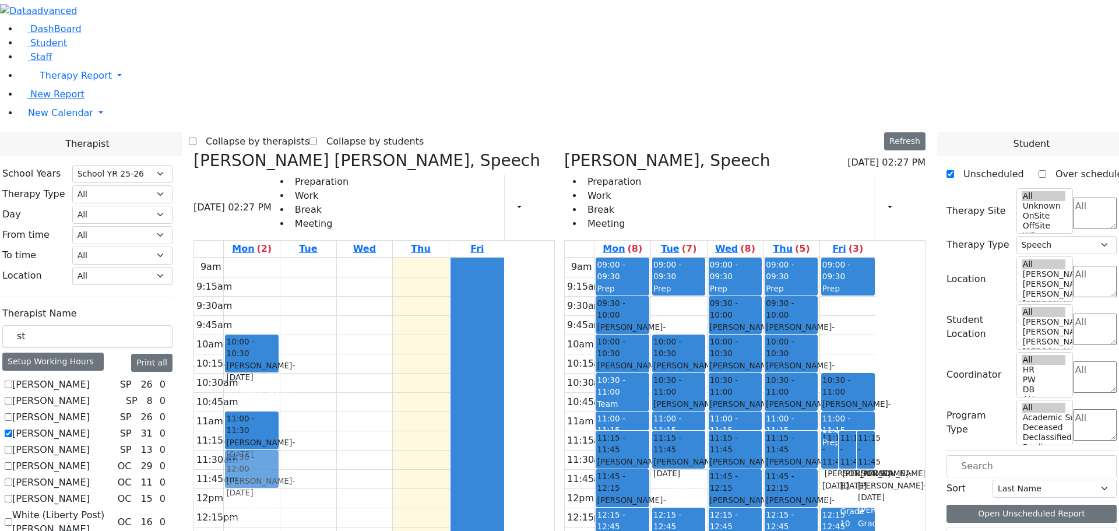
drag, startPoint x: 917, startPoint y: 140, endPoint x: 378, endPoint y: 303, distance: 563.0
click at [378, 303] on div "Klein Heller Shoshana, Speech 08/21/2025 02:27 PM Preparation Work Break Meetin…" at bounding box center [559, 435] width 741 height 569
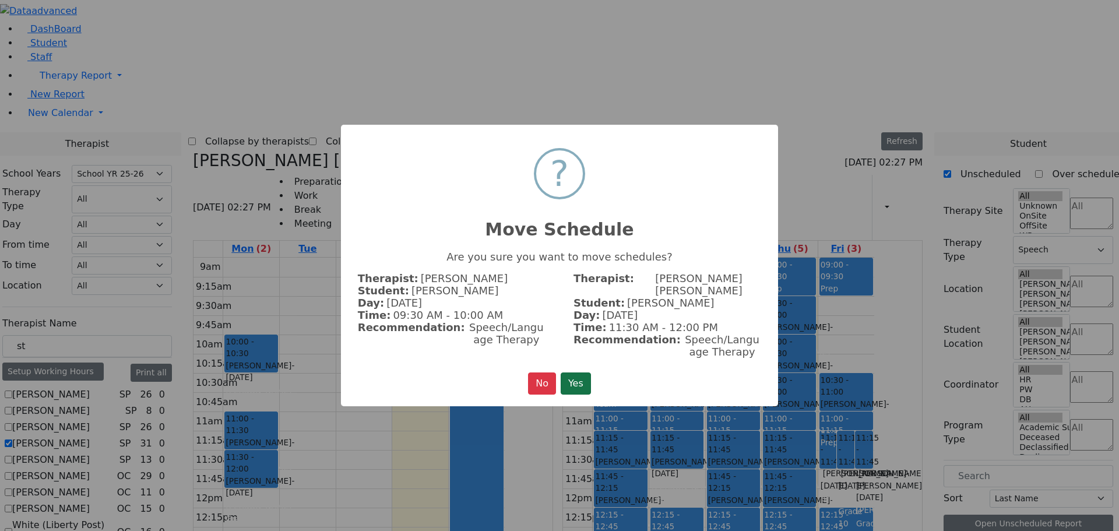
click at [582, 372] on button "Yes" at bounding box center [576, 383] width 30 height 22
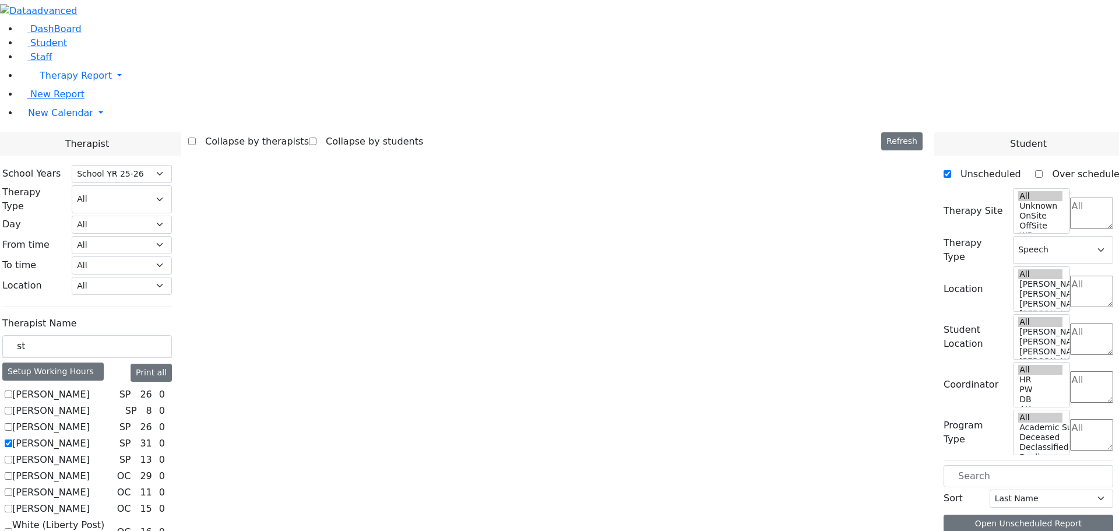
scroll to position [365, 0]
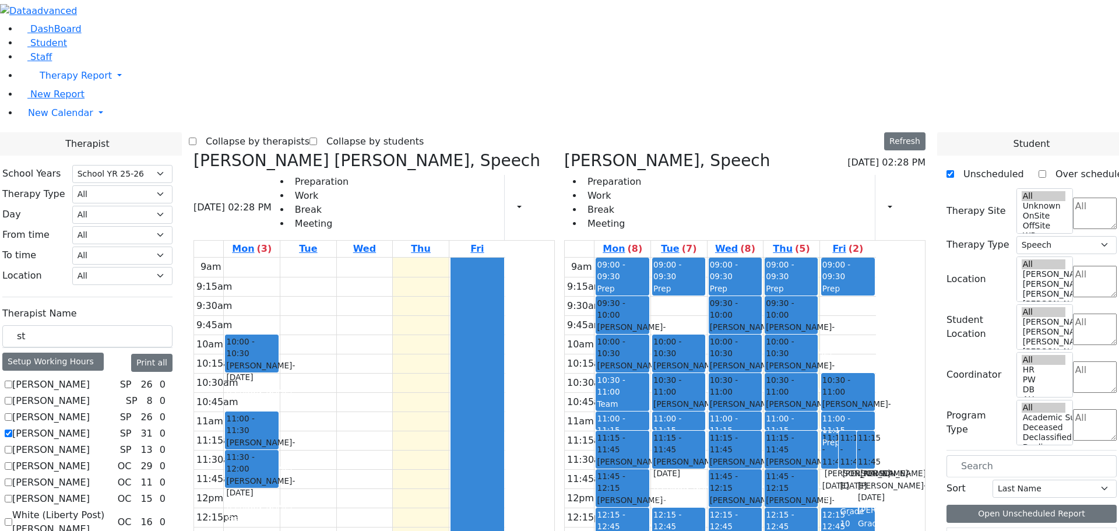
click at [564, 151] on icon at bounding box center [564, 160] width 0 height 19
select select
checkbox input "false"
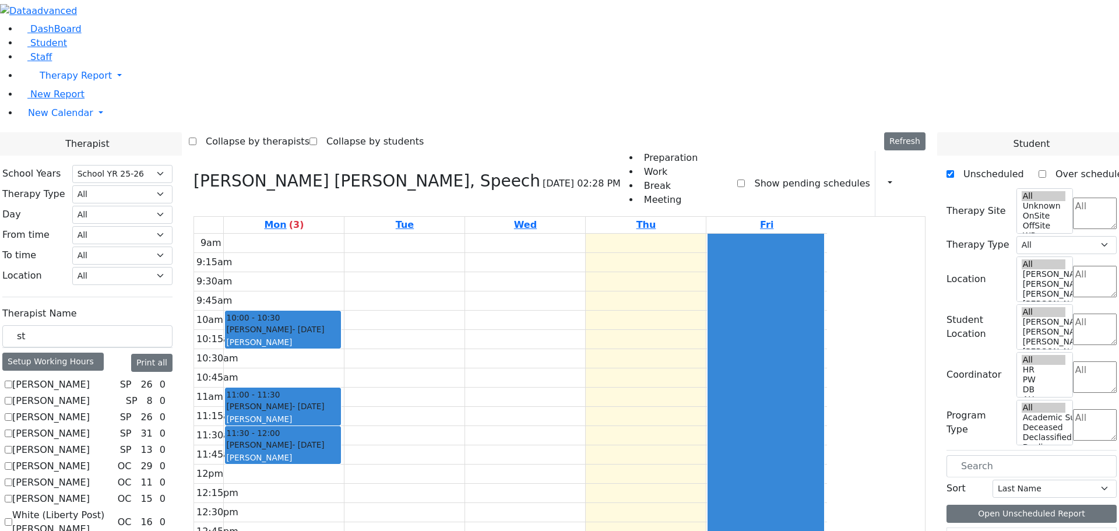
scroll to position [832, 0]
click at [152, 325] on input "st" at bounding box center [87, 336] width 170 height 22
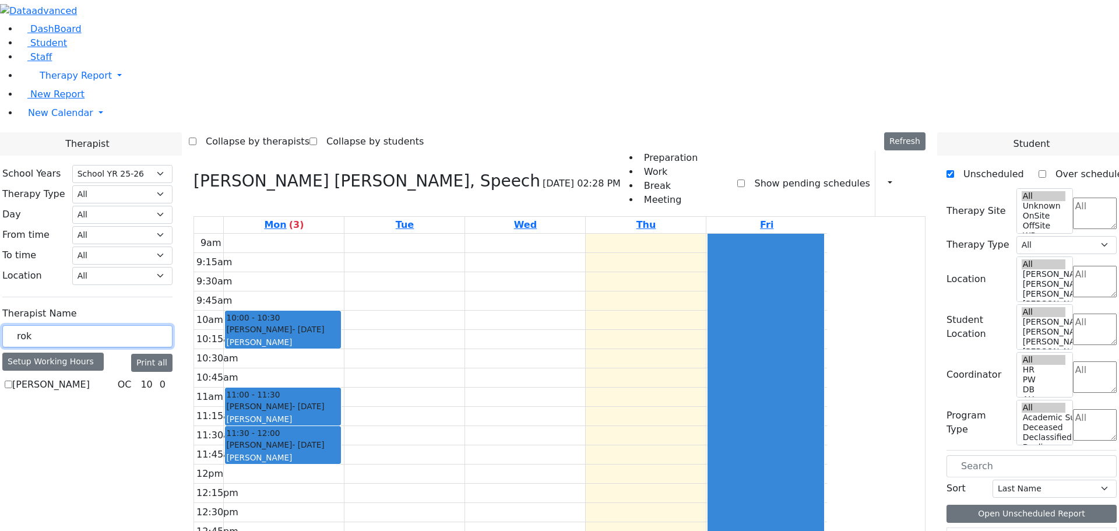
type input "rok"
click at [90, 378] on label "[PERSON_NAME]" at bounding box center [51, 385] width 78 height 14
click at [12, 381] on input "[PERSON_NAME]" at bounding box center [9, 385] width 8 height 8
checkbox input "true"
select select "1"
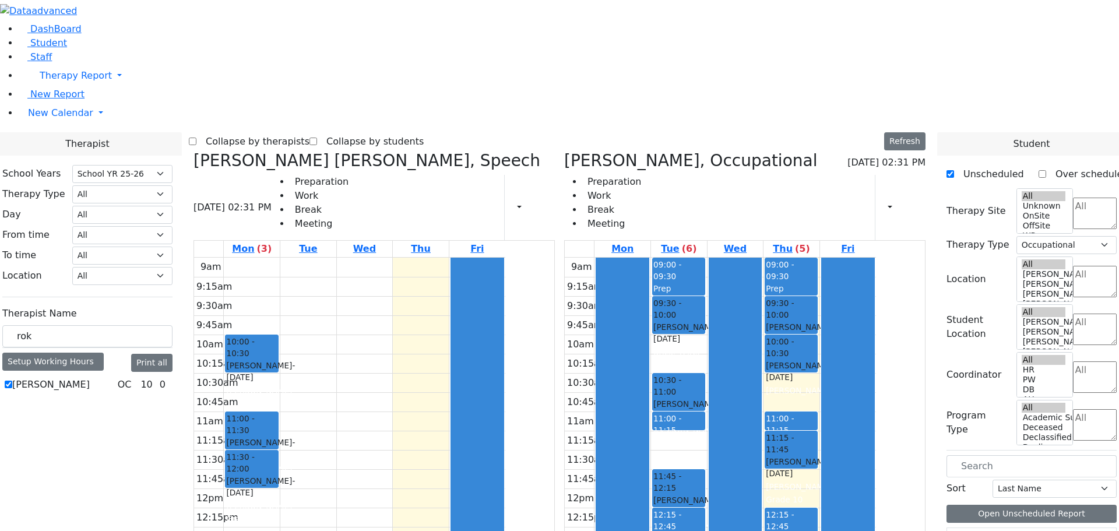
scroll to position [650, 0]
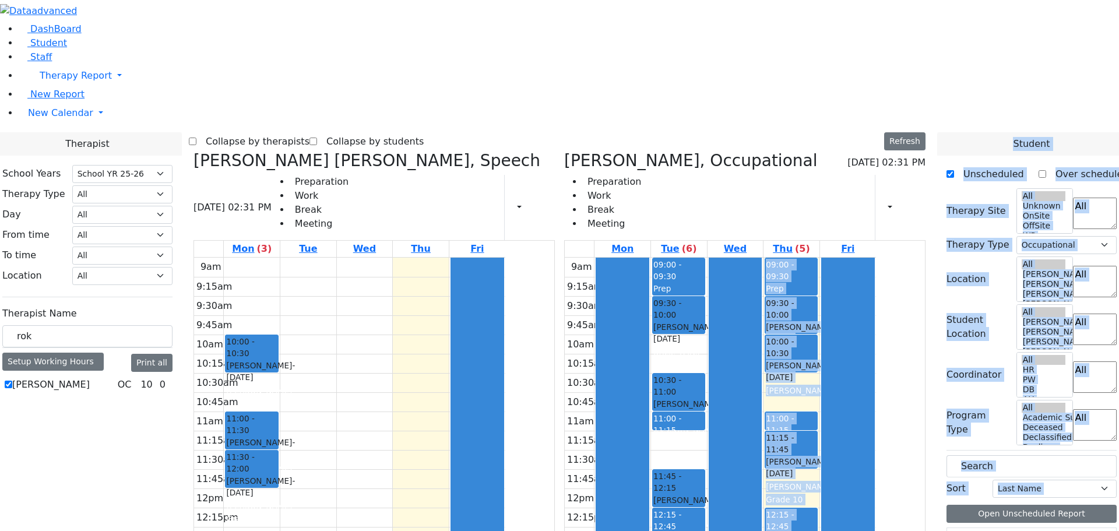
drag, startPoint x: 982, startPoint y: 460, endPoint x: 851, endPoint y: 457, distance: 131.7
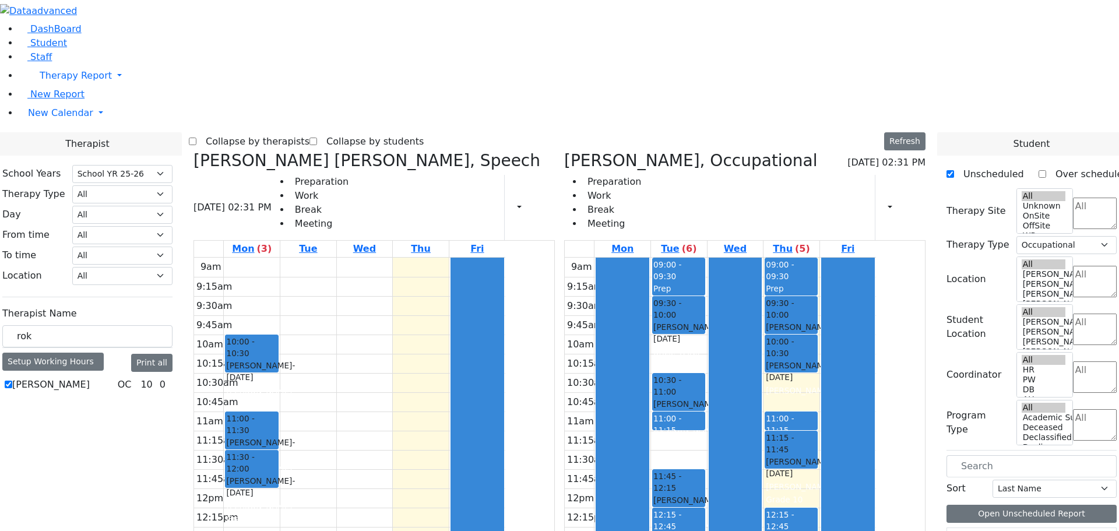
drag, startPoint x: 163, startPoint y: 429, endPoint x: 170, endPoint y: 433, distance: 8.1
click at [164, 392] on div "Rokowsky Avigail OC 10 0" at bounding box center [87, 385] width 170 height 14
drag, startPoint x: 980, startPoint y: 489, endPoint x: 978, endPoint y: 455, distance: 34.4
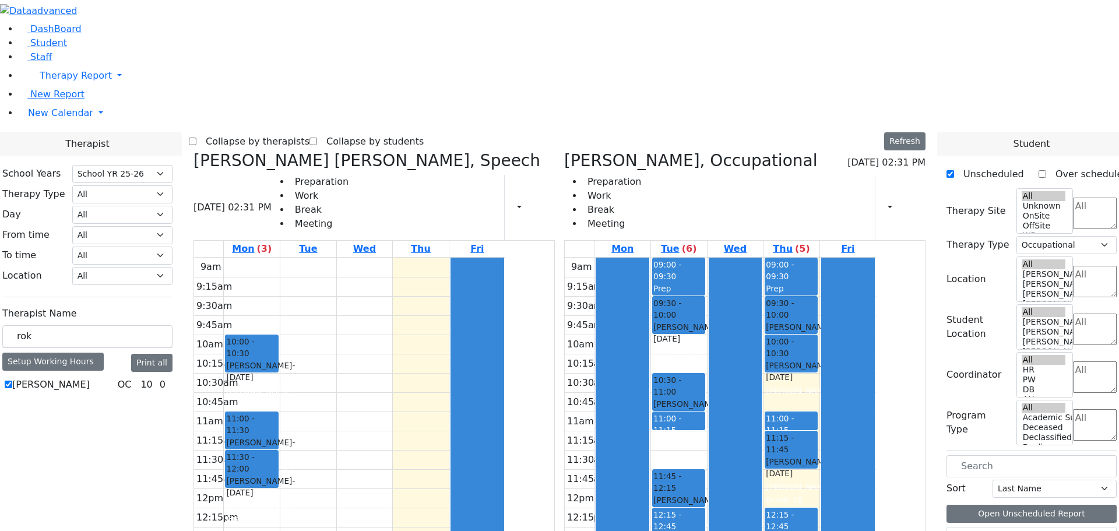
drag, startPoint x: 168, startPoint y: 203, endPoint x: 139, endPoint y: 196, distance: 30.1
click at [139, 196] on div "School Years Select School YR Summer YR 25 School YR 25-26 Summer YR 25 School …" at bounding box center [87, 280] width 189 height 248
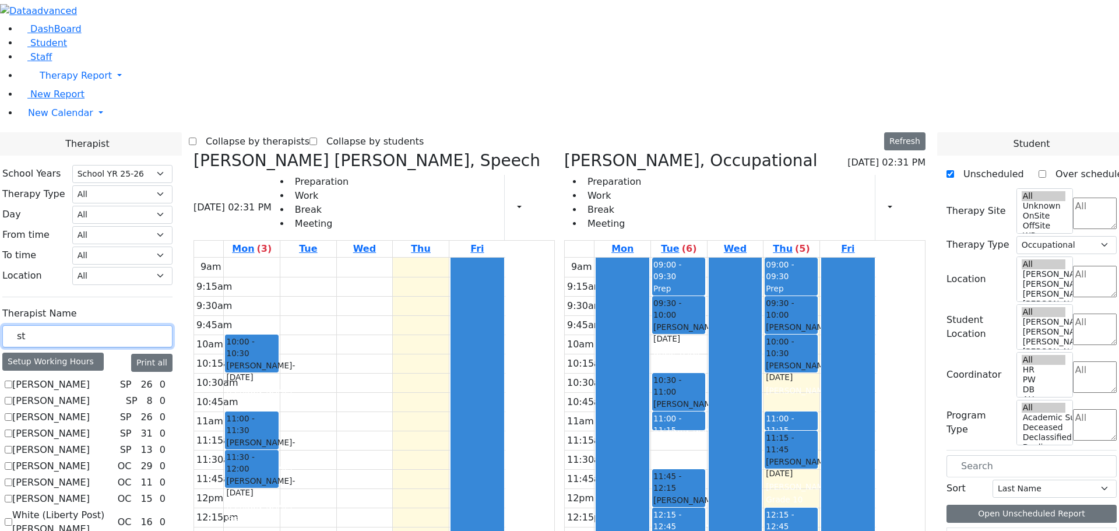
type input "st"
click at [90, 443] on label "[PERSON_NAME]" at bounding box center [51, 450] width 78 height 14
click at [12, 446] on input "[PERSON_NAME]" at bounding box center [9, 450] width 8 height 8
checkbox input "true"
select select "3"
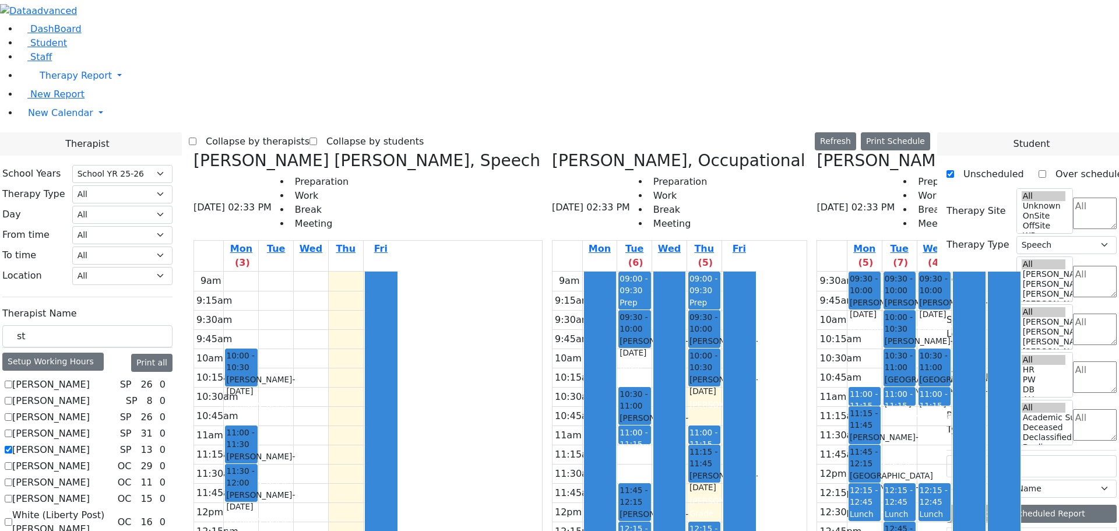
click at [193, 151] on icon at bounding box center [193, 160] width 0 height 19
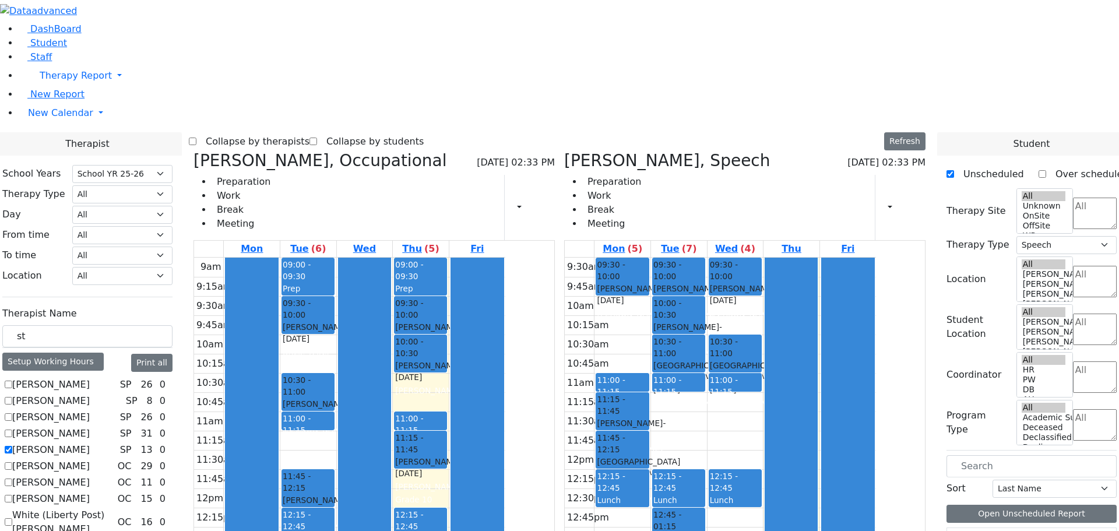
click at [193, 151] on icon at bounding box center [193, 160] width 0 height 19
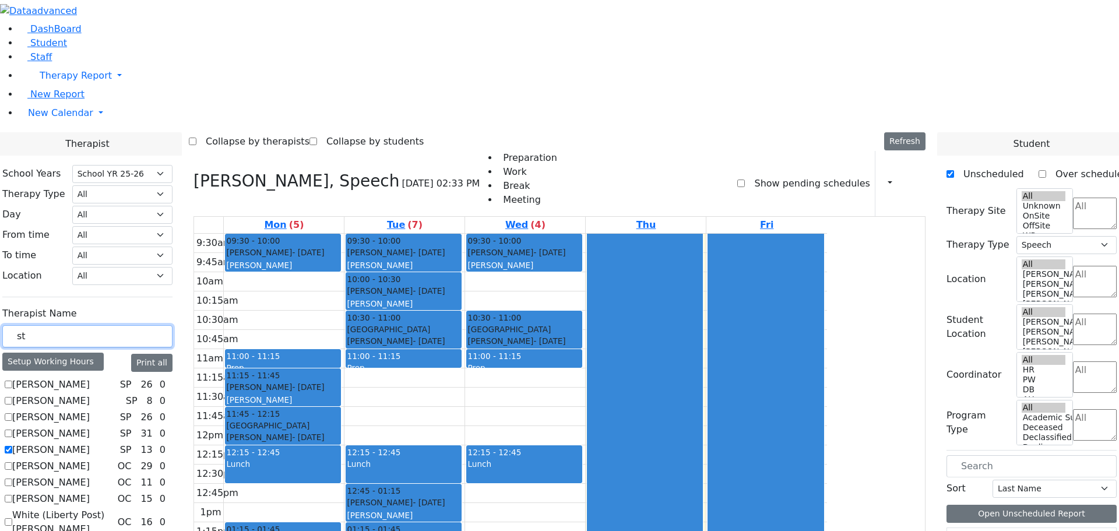
drag, startPoint x: 167, startPoint y: 199, endPoint x: 149, endPoint y: 195, distance: 17.8
click at [149, 325] on input "st" at bounding box center [87, 336] width 170 height 22
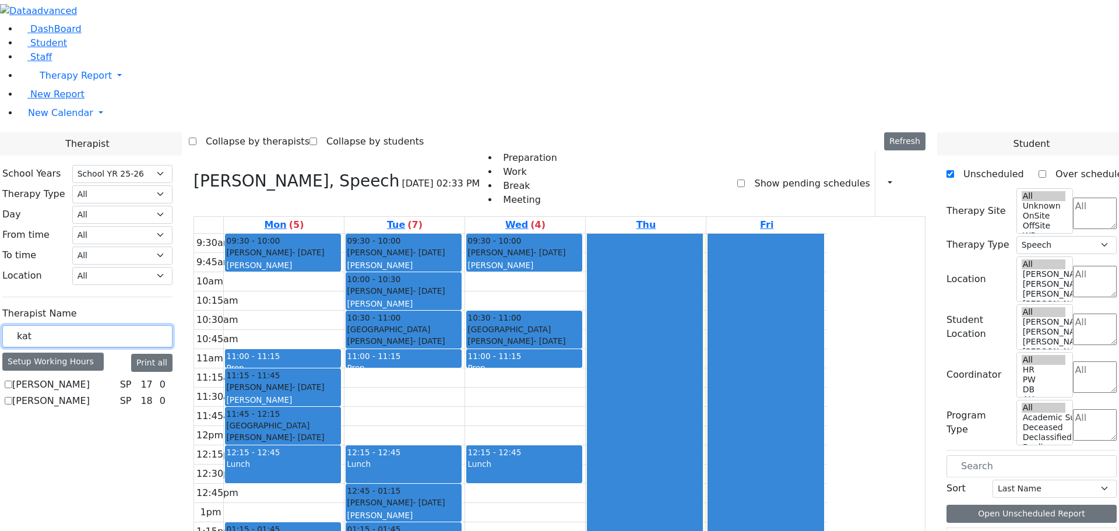
type input "kat"
click at [90, 378] on label "[PERSON_NAME]" at bounding box center [51, 385] width 78 height 14
click at [12, 381] on input "[PERSON_NAME]" at bounding box center [9, 385] width 8 height 8
checkbox input "true"
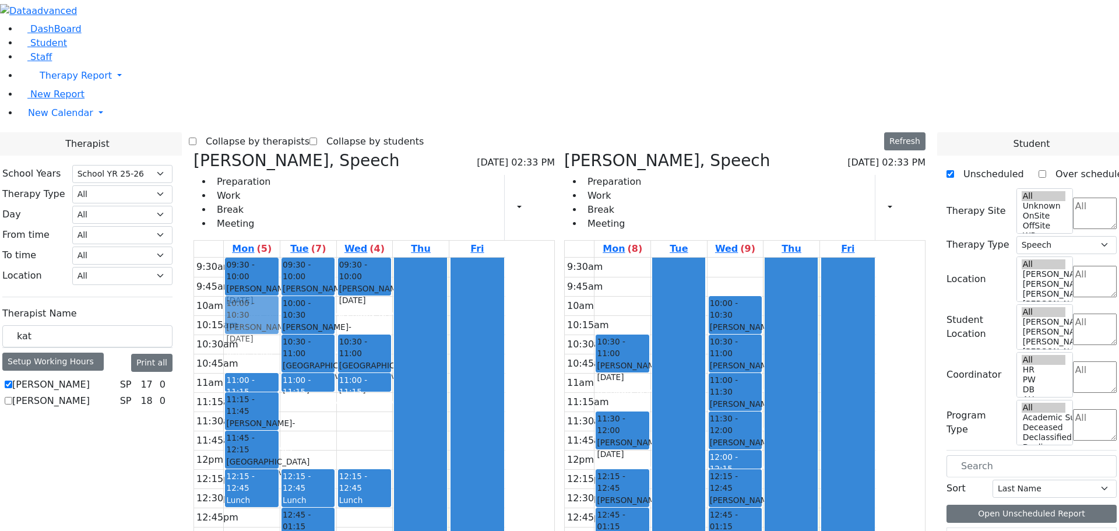
drag, startPoint x: 686, startPoint y: 141, endPoint x: 368, endPoint y: 134, distance: 318.8
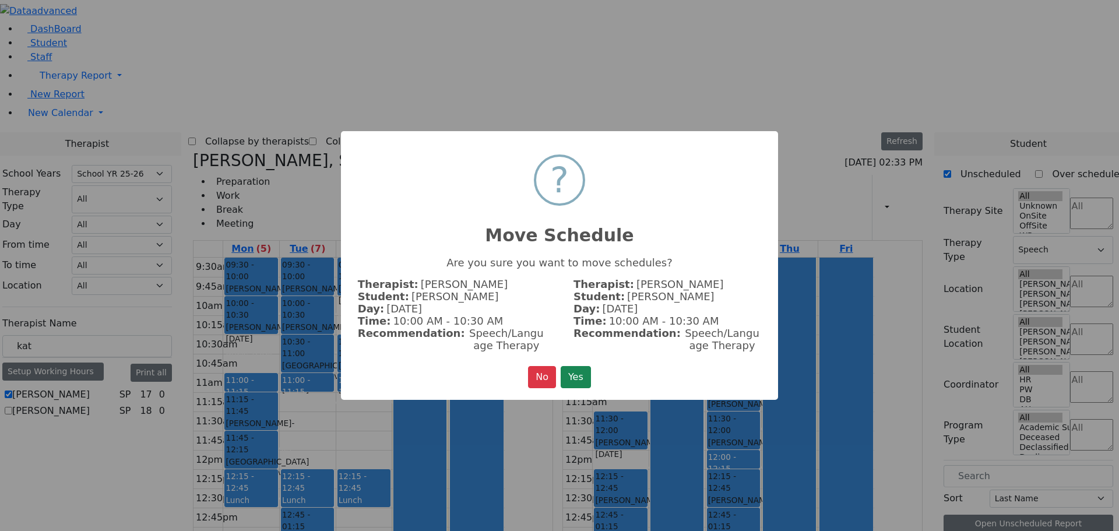
scroll to position [654, 0]
drag, startPoint x: 579, startPoint y: 375, endPoint x: 570, endPoint y: 372, distance: 8.9
click at [576, 375] on button "Yes" at bounding box center [576, 377] width 30 height 22
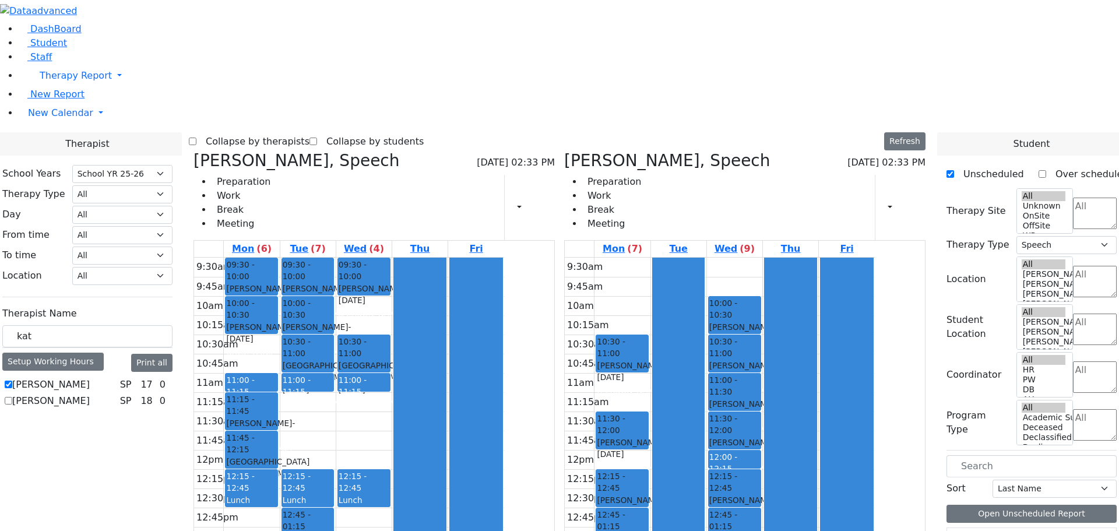
scroll to position [650, 0]
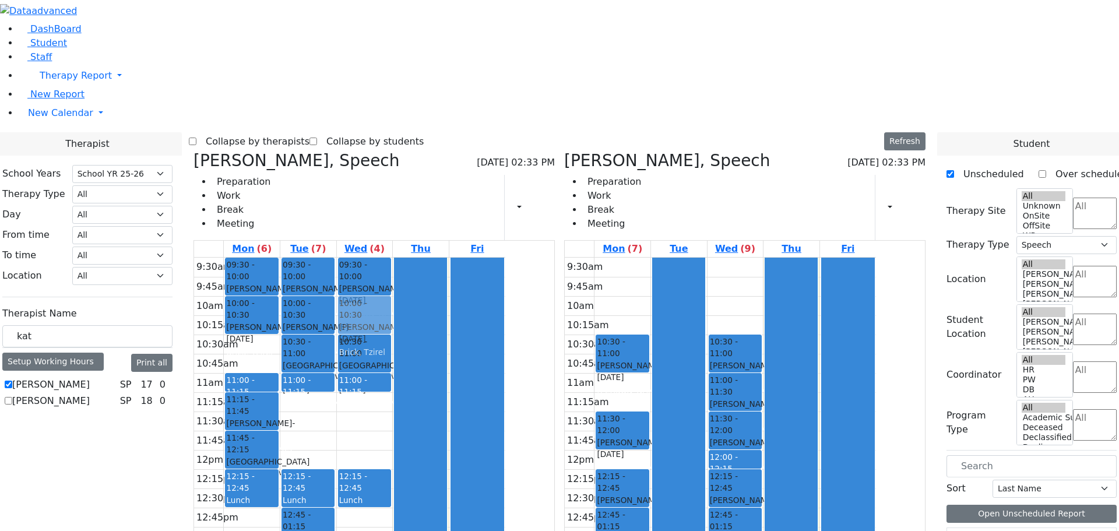
drag, startPoint x: 802, startPoint y: 138, endPoint x: 480, endPoint y: 143, distance: 322.3
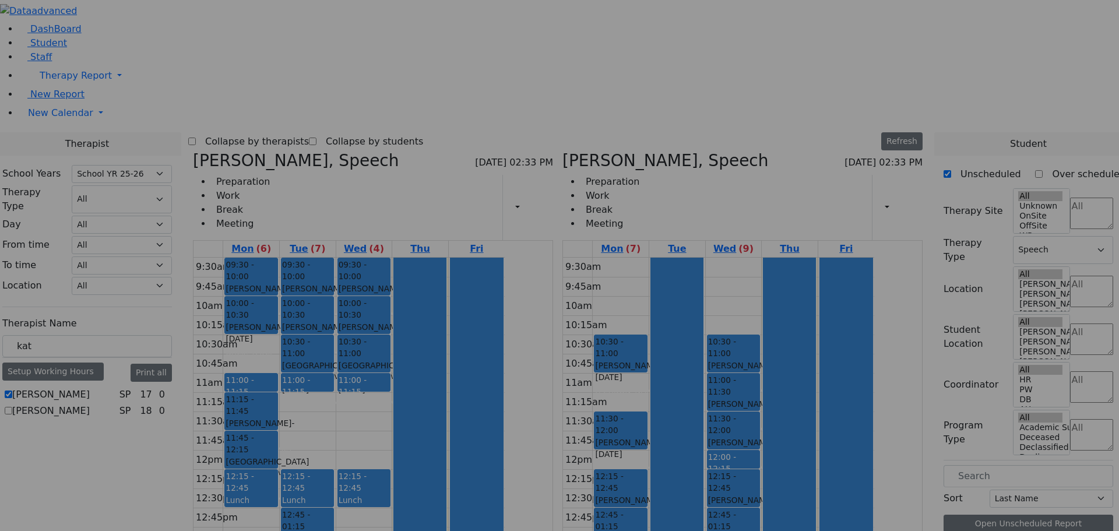
scroll to position [654, 0]
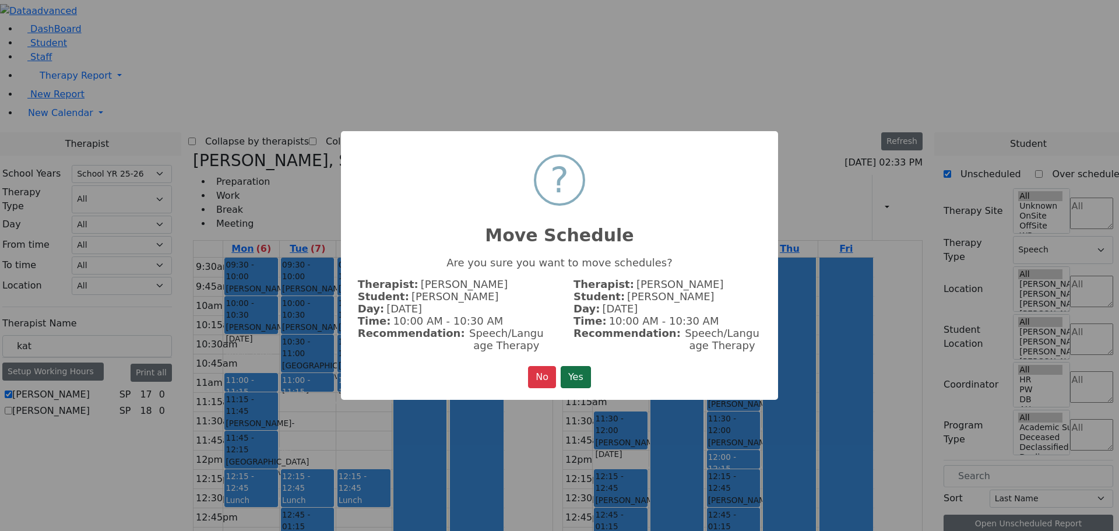
click at [574, 375] on button "Yes" at bounding box center [576, 377] width 30 height 22
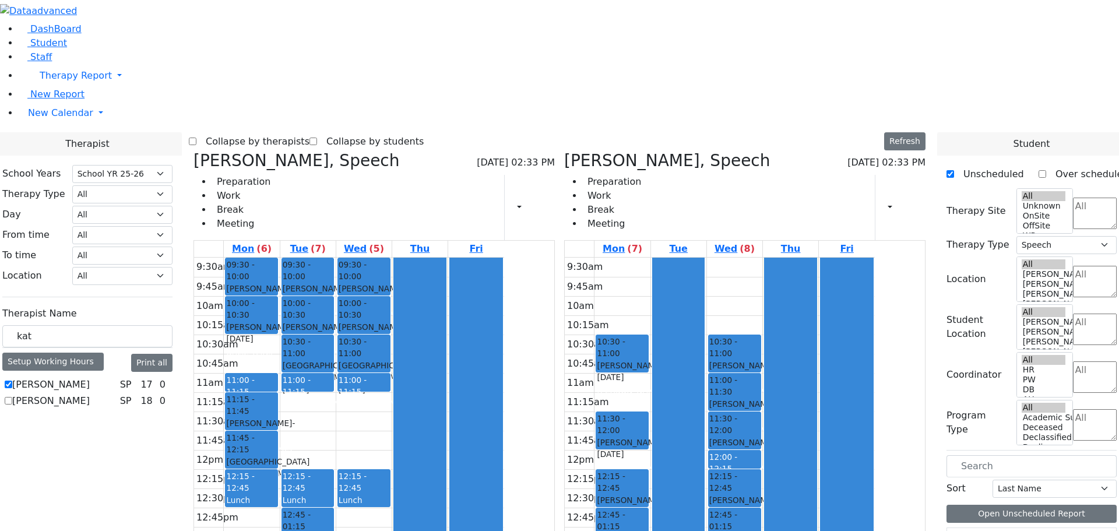
scroll to position [650, 0]
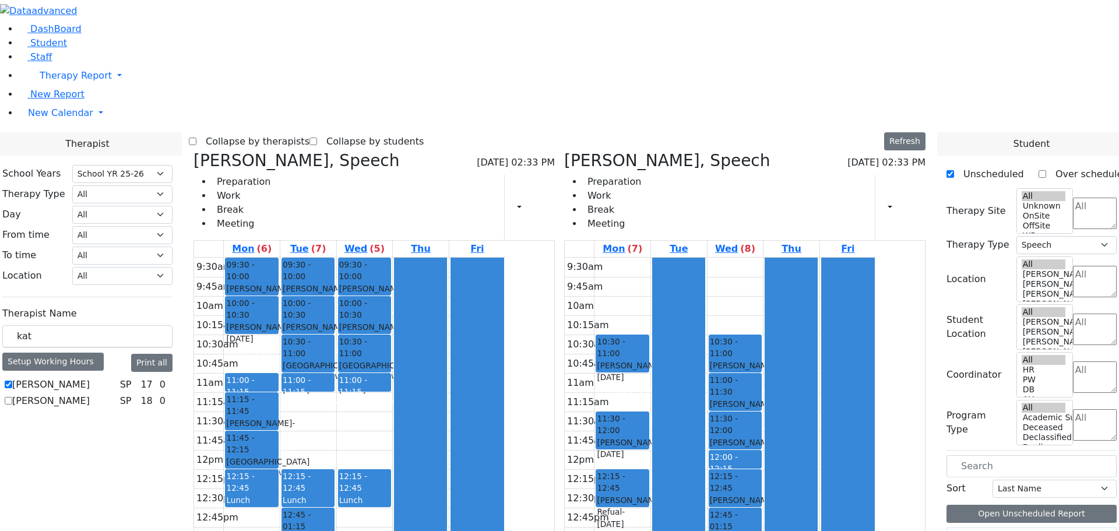
drag, startPoint x: 688, startPoint y: 351, endPoint x: 484, endPoint y: 386, distance: 206.8
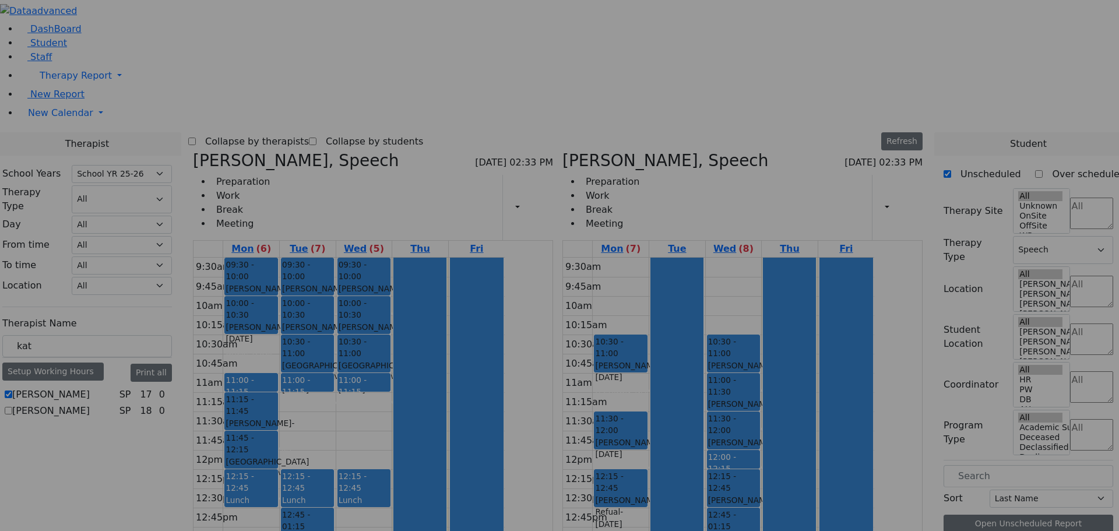
scroll to position [654, 0]
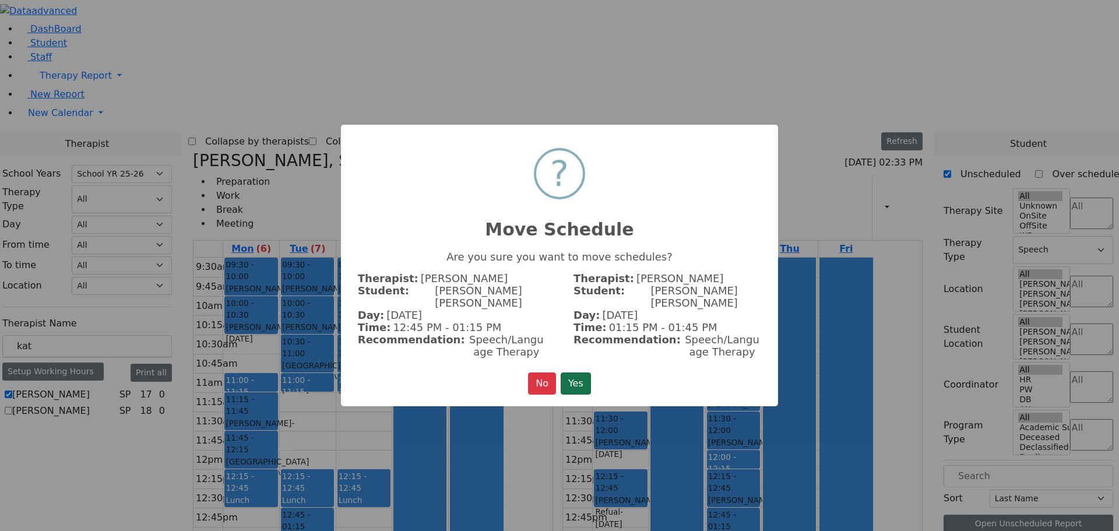
click at [569, 377] on button "Yes" at bounding box center [576, 383] width 30 height 22
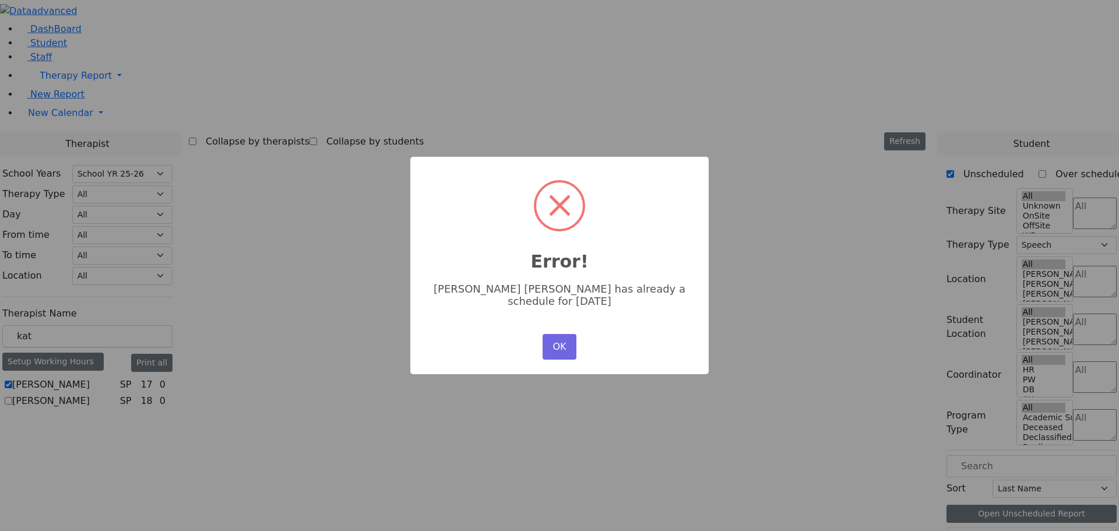
scroll to position [650, 0]
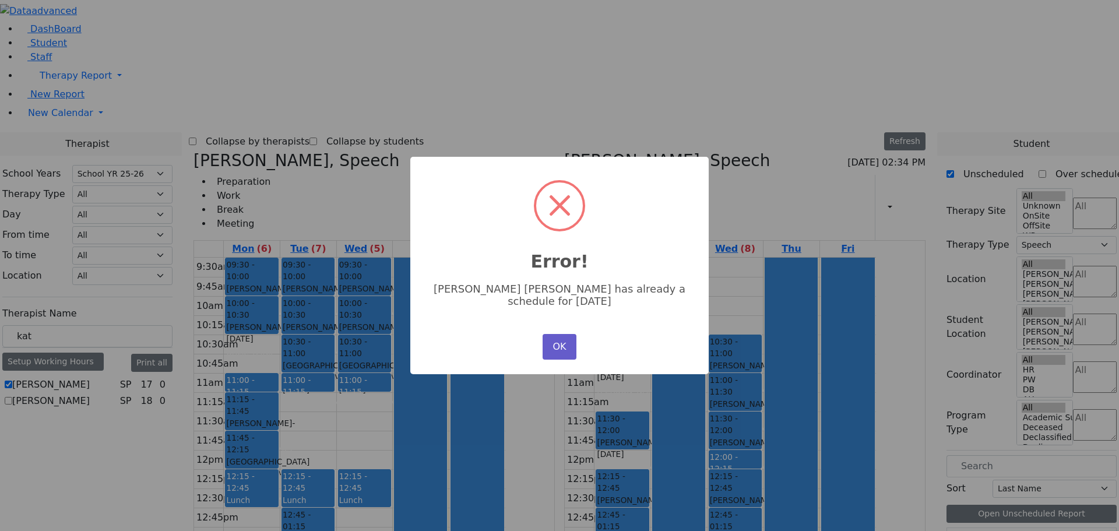
click at [570, 346] on button "OK" at bounding box center [560, 347] width 34 height 26
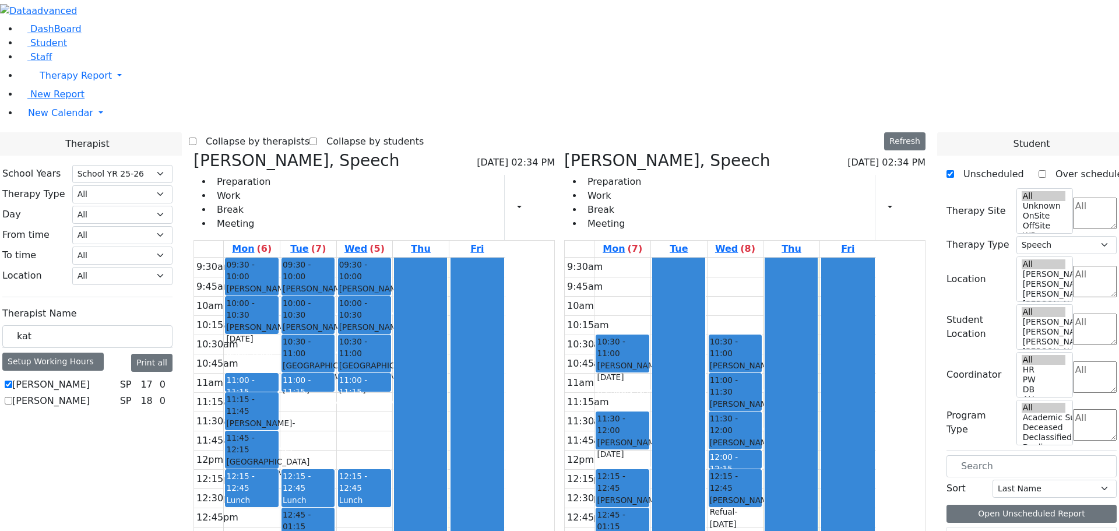
drag, startPoint x: 790, startPoint y: 355, endPoint x: 492, endPoint y: 388, distance: 299.0
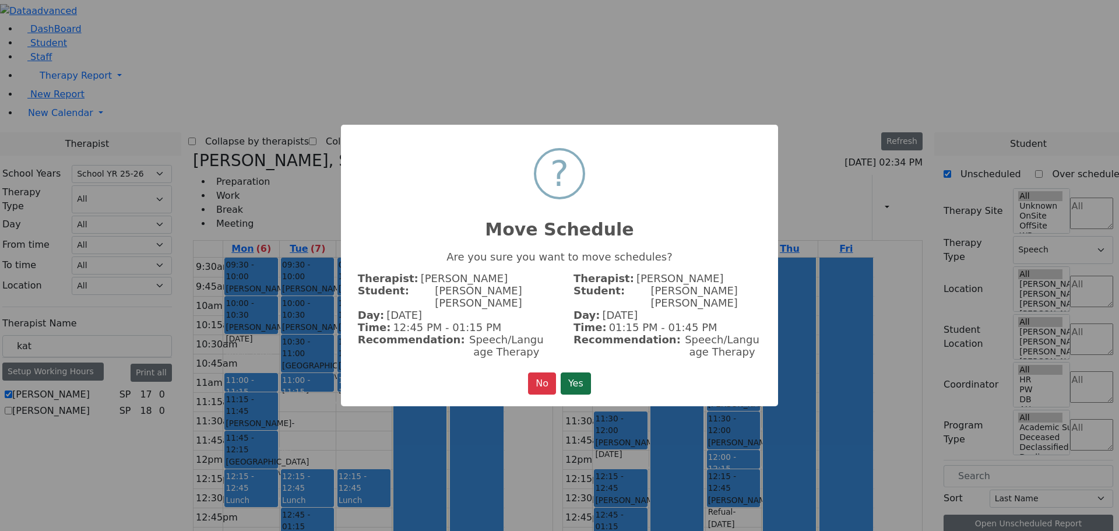
click at [579, 372] on button "Yes" at bounding box center [576, 383] width 30 height 22
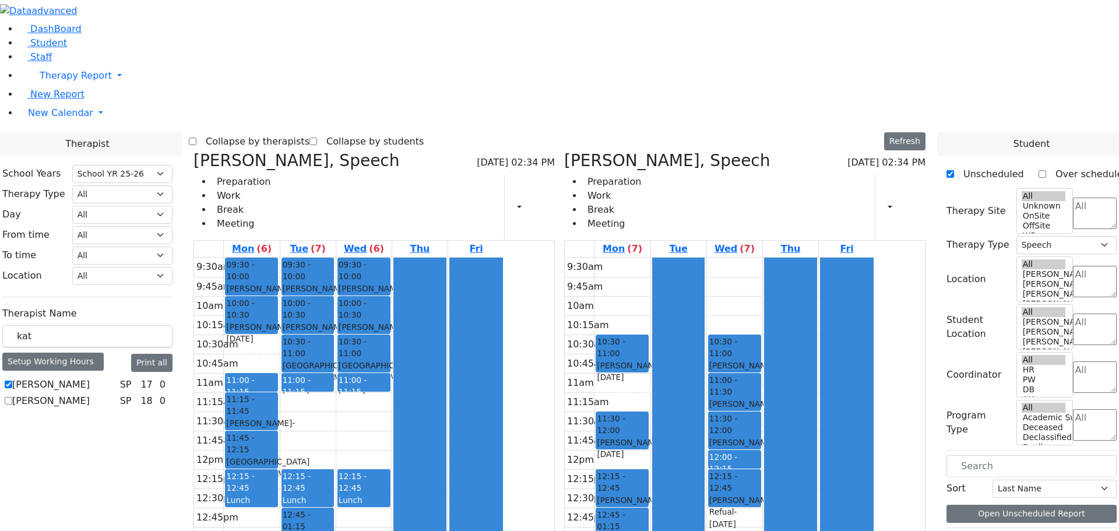
scroll to position [650, 0]
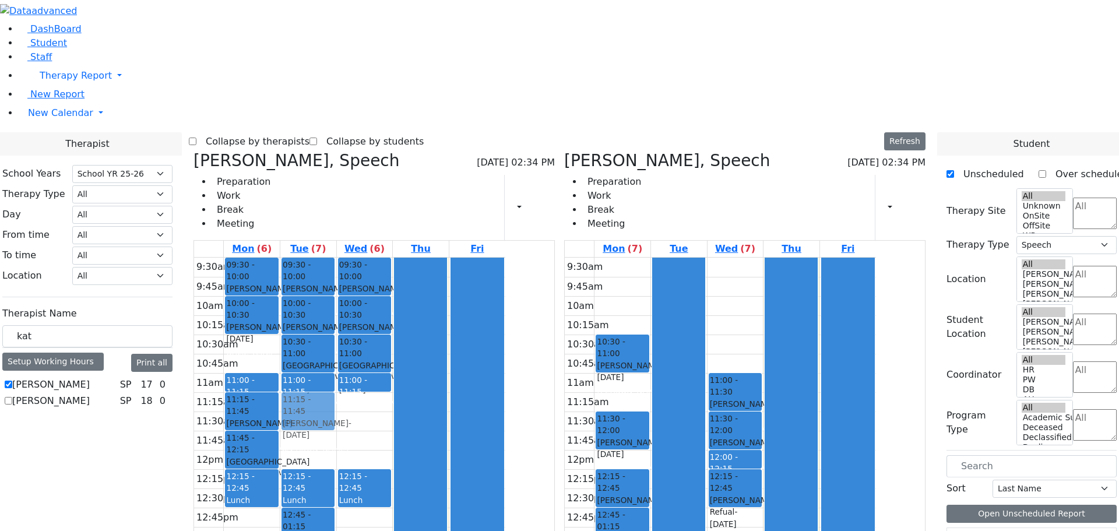
drag, startPoint x: 799, startPoint y: 172, endPoint x: 434, endPoint y: 234, distance: 369.9
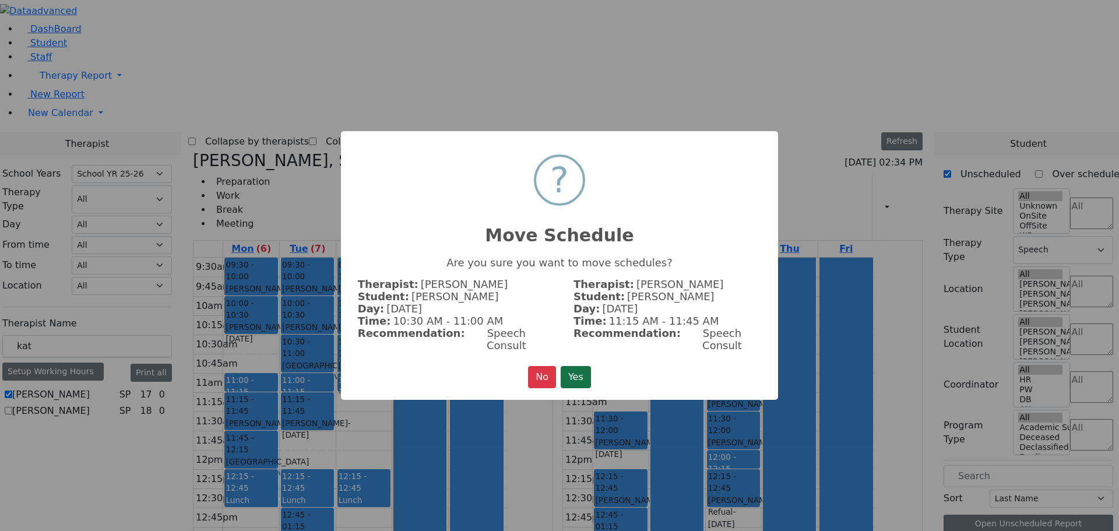
click at [576, 368] on button "Yes" at bounding box center [576, 377] width 30 height 22
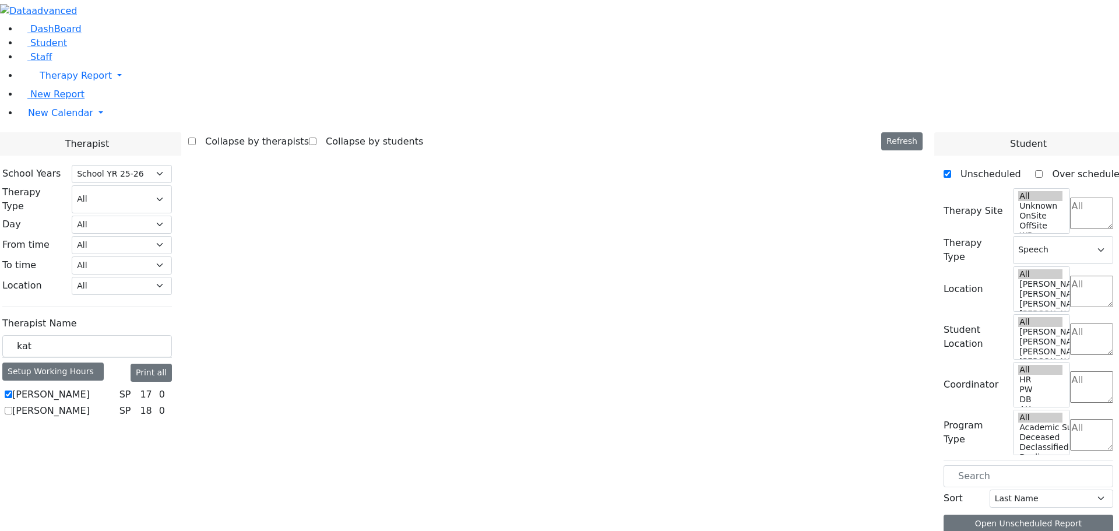
scroll to position [650, 0]
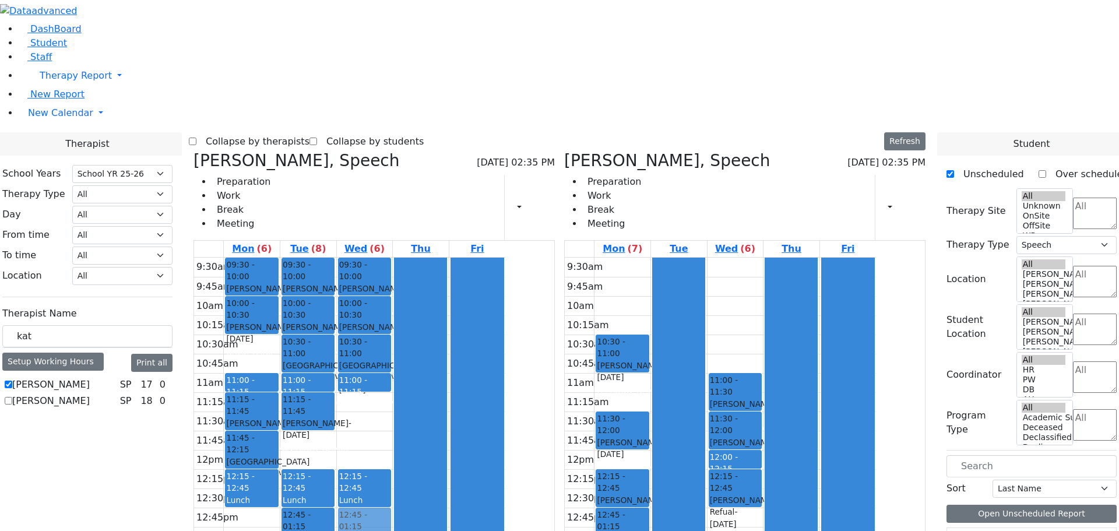
drag, startPoint x: 795, startPoint y: 389, endPoint x: 489, endPoint y: 360, distance: 307.4
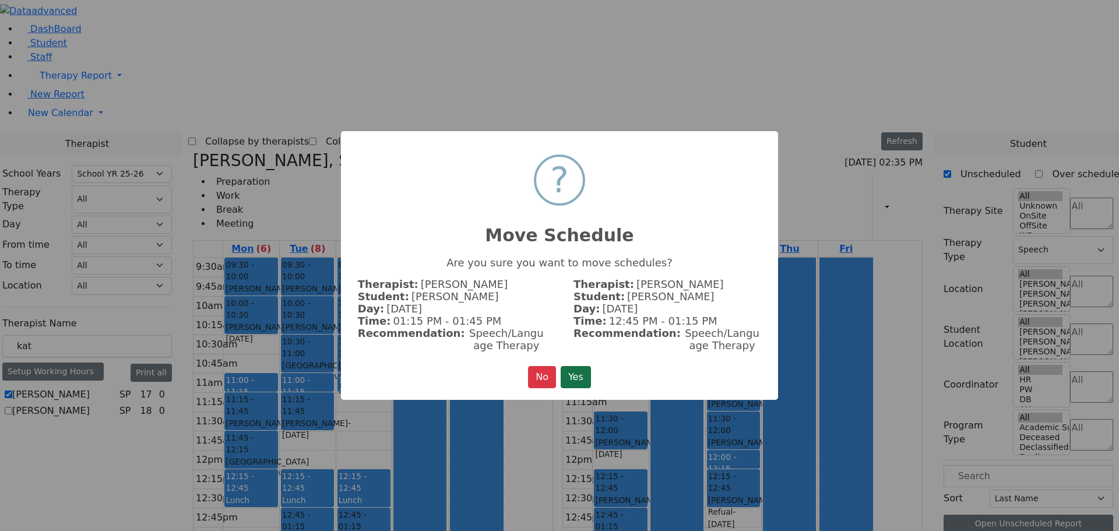
click at [577, 367] on button "Yes" at bounding box center [576, 377] width 30 height 22
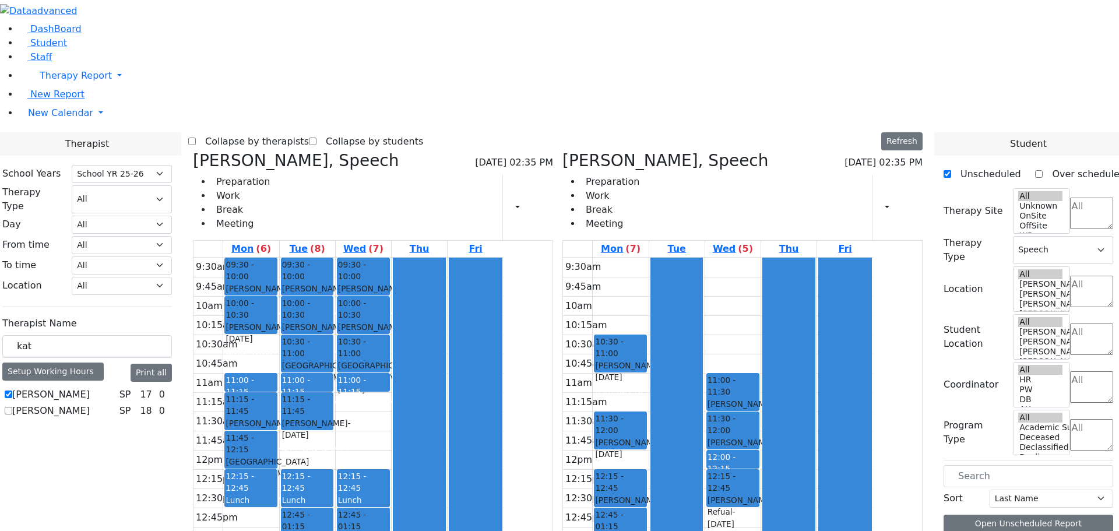
scroll to position [650, 0]
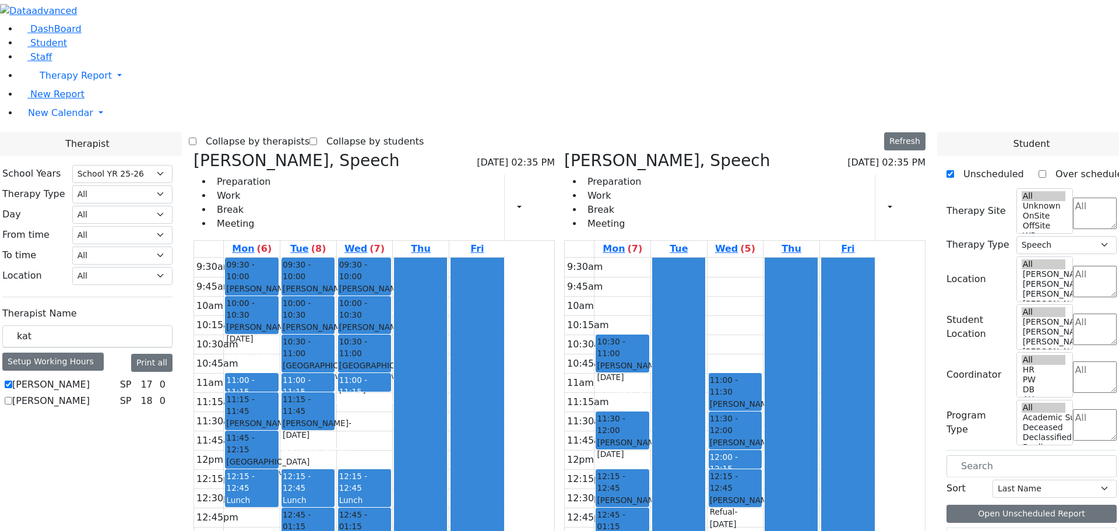
drag, startPoint x: 683, startPoint y: 389, endPoint x: 388, endPoint y: 417, distance: 296.2
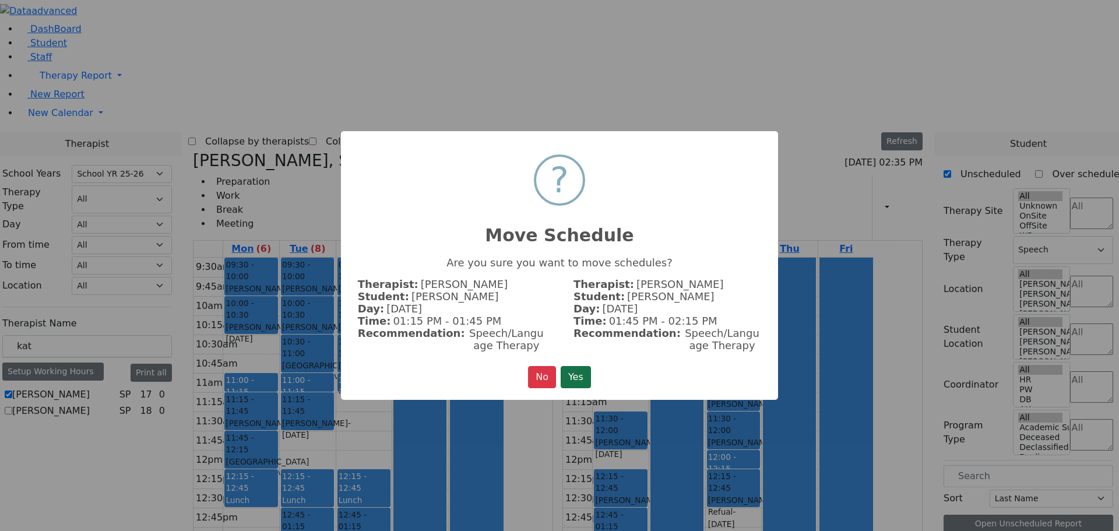
click at [580, 372] on button "Yes" at bounding box center [576, 377] width 30 height 22
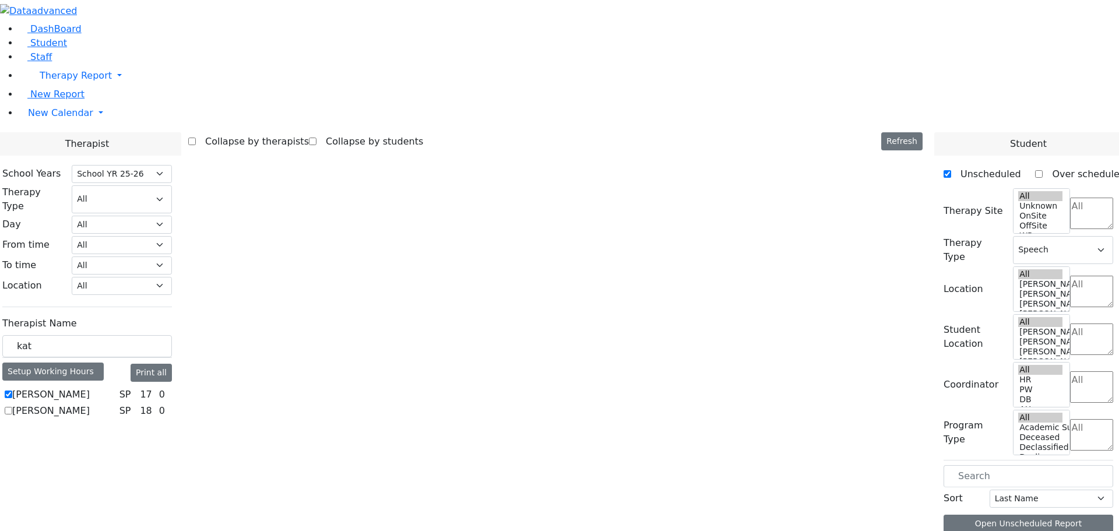
scroll to position [650, 0]
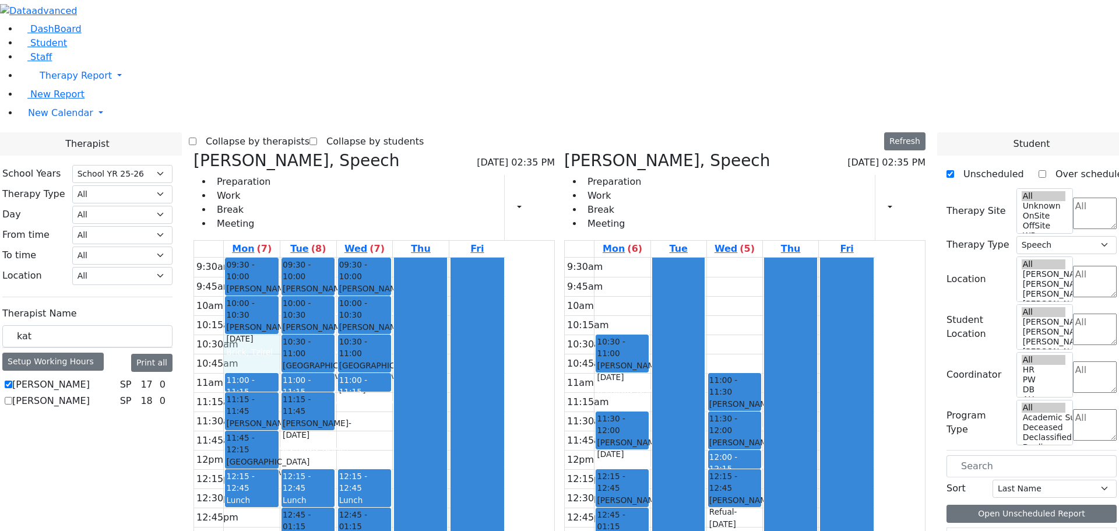
drag, startPoint x: 370, startPoint y: 165, endPoint x: 372, endPoint y: 188, distance: 22.8
click at [372, 258] on div "9:30am 9:45am 10am 10:15am 10:30am 10:45am 11am 11:15am 11:30am 11:45am 12pm 12…" at bounding box center [349, 469] width 311 height 423
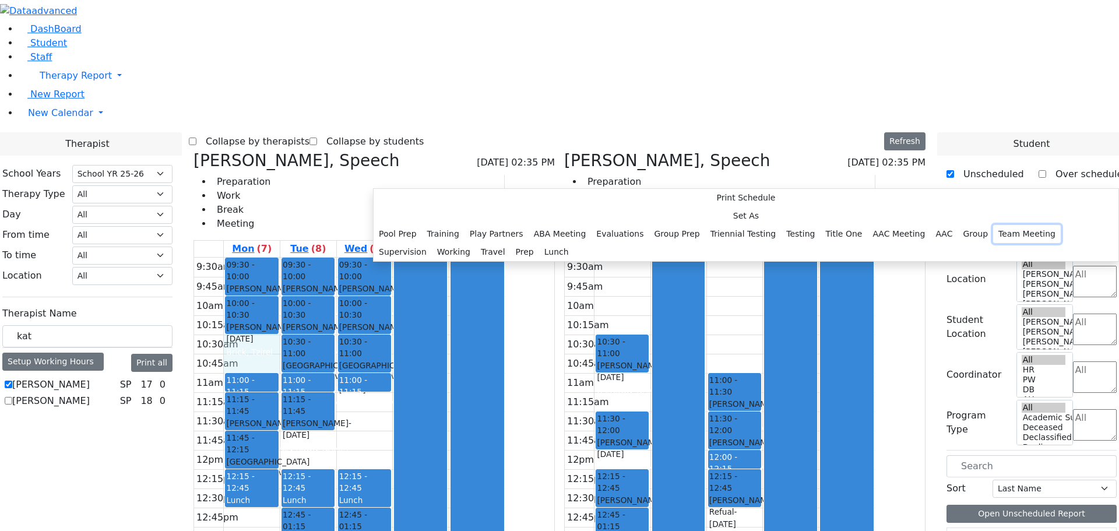
click at [993, 243] on button "Team Meeting" at bounding box center [1027, 234] width 68 height 18
select select "1"
select select "10:30:00"
select select "11:00:00"
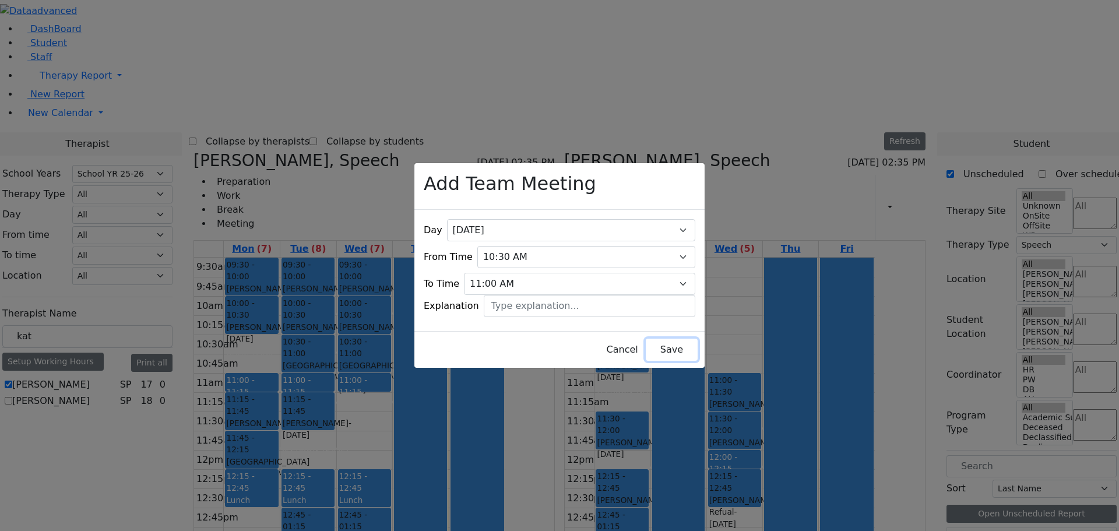
click at [660, 346] on button "Save" at bounding box center [672, 350] width 52 height 22
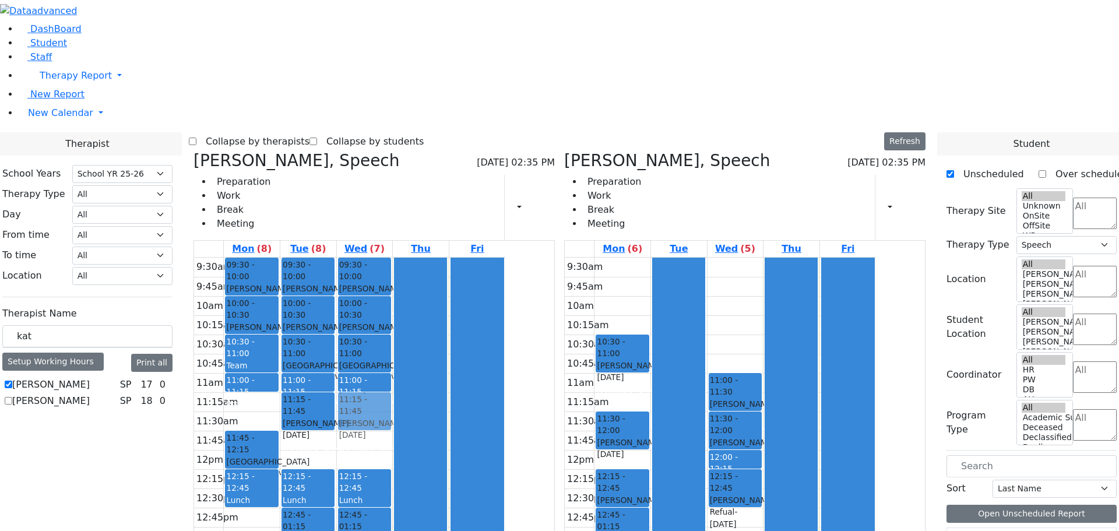
drag, startPoint x: 361, startPoint y: 228, endPoint x: 455, endPoint y: 228, distance: 93.8
click at [455, 258] on tr "09:30 - 10:00 Srugo Avrum - 11/05/2012 Schmutter, Michoel 10:00 - 10:30 Schwimm…" at bounding box center [349, 469] width 311 height 423
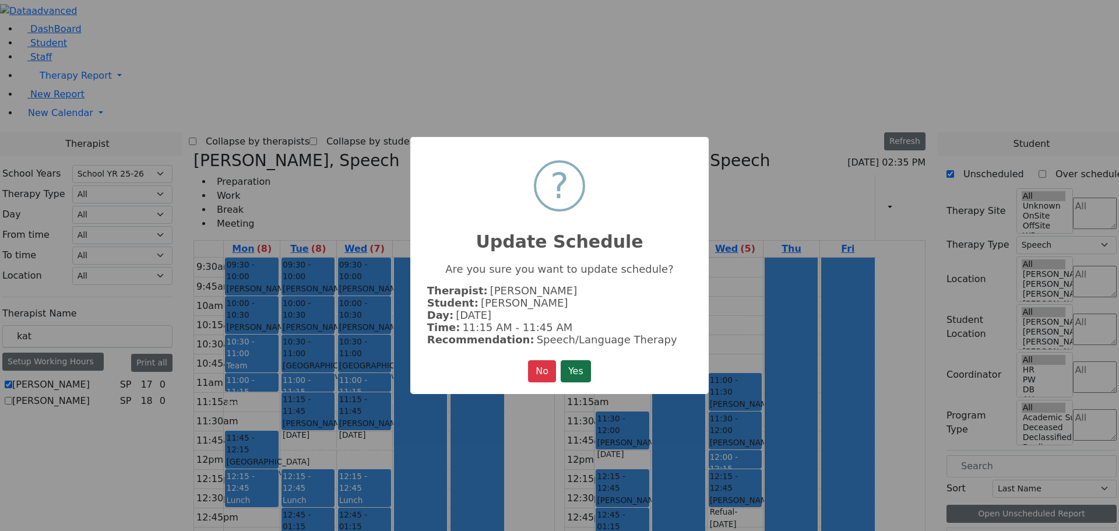
click at [573, 365] on button "Yes" at bounding box center [576, 371] width 30 height 22
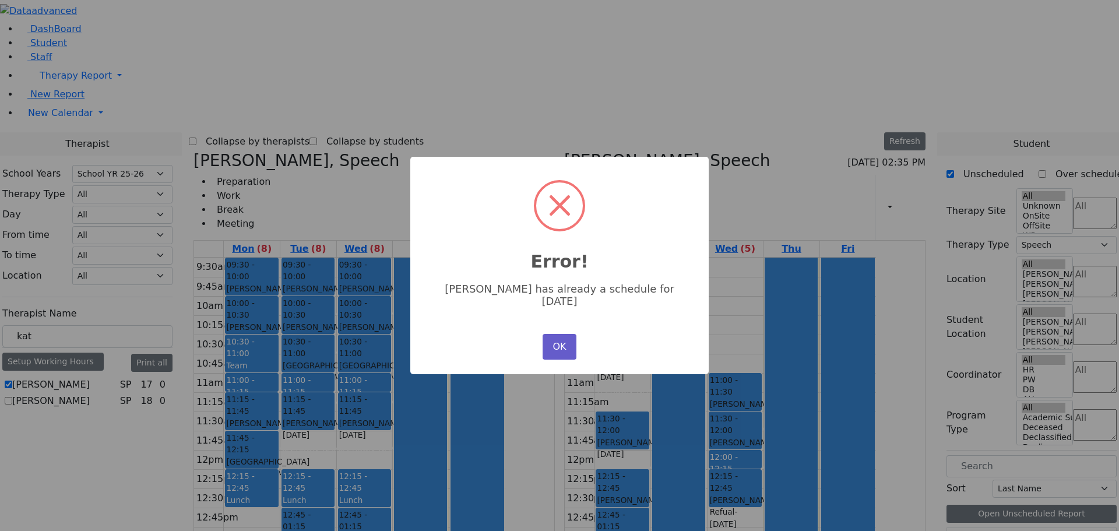
click at [547, 339] on button "OK" at bounding box center [560, 347] width 34 height 26
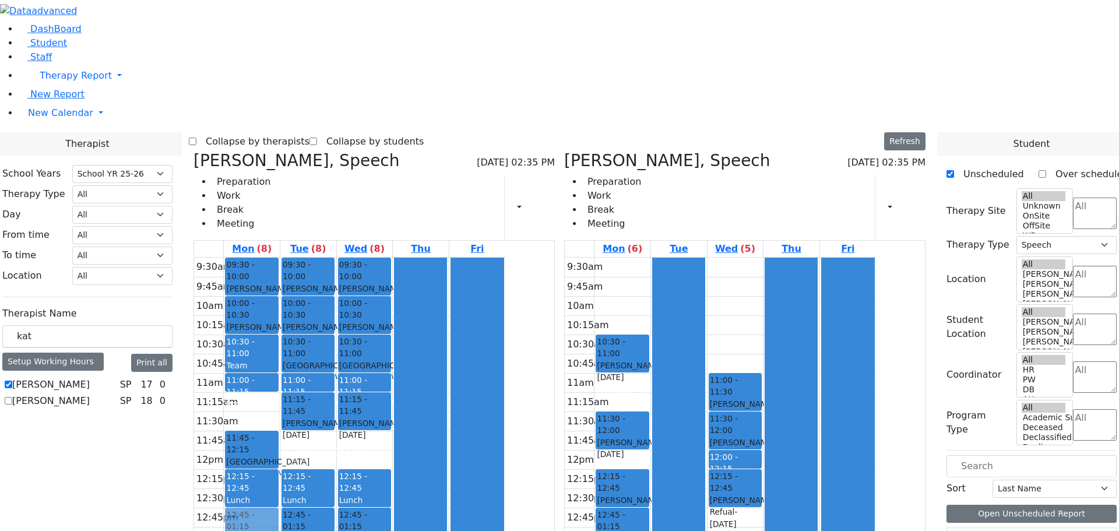
drag, startPoint x: 364, startPoint y: 230, endPoint x: 386, endPoint y: 345, distance: 117.6
click at [280, 345] on div "09:30 - 10:00 Srugo Avrum - 11/05/2012 Schmutter, Michoel 10:00 - 10:30 Schwimm…" at bounding box center [252, 469] width 56 height 423
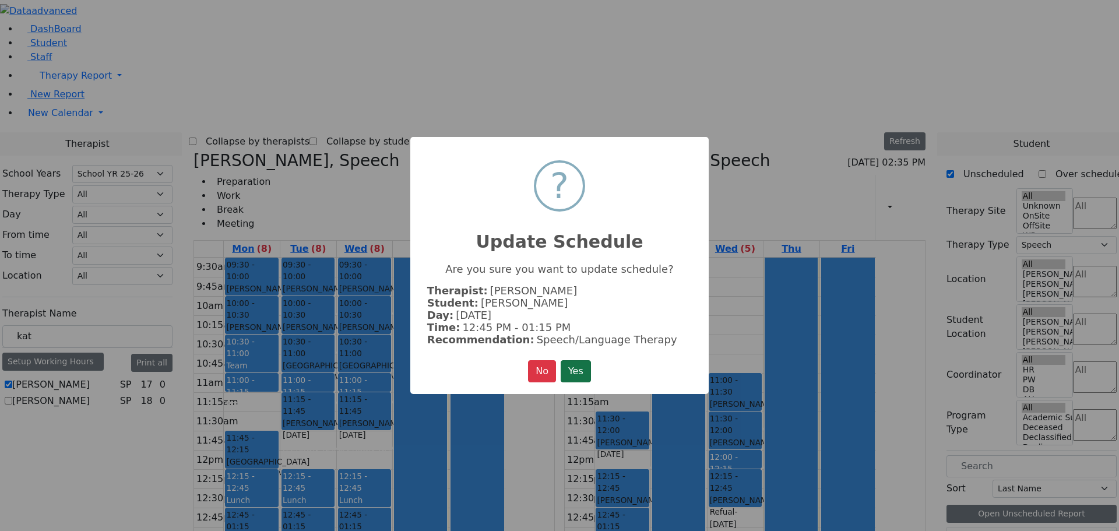
click at [578, 368] on button "Yes" at bounding box center [576, 371] width 30 height 22
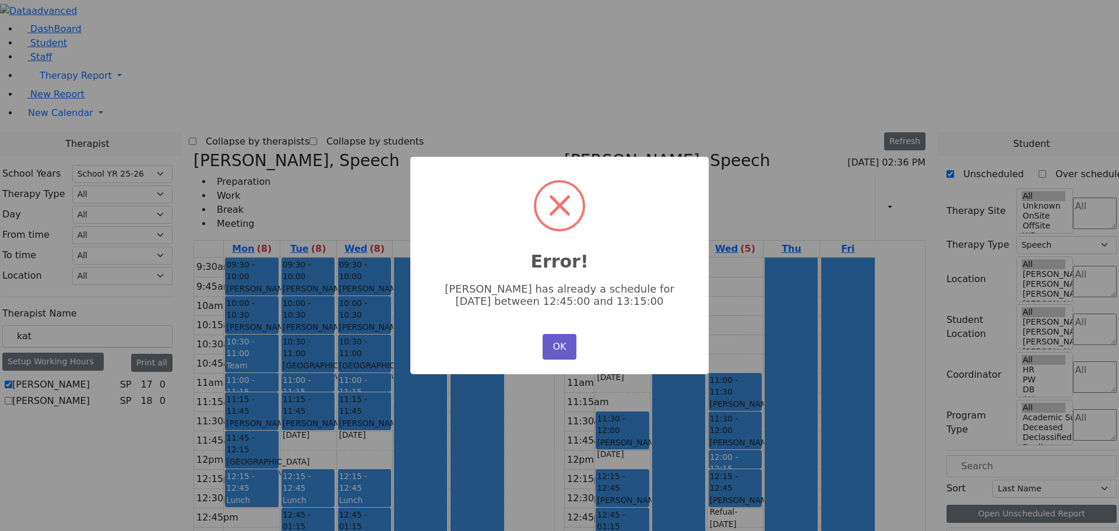
click at [556, 341] on button "OK" at bounding box center [560, 347] width 34 height 26
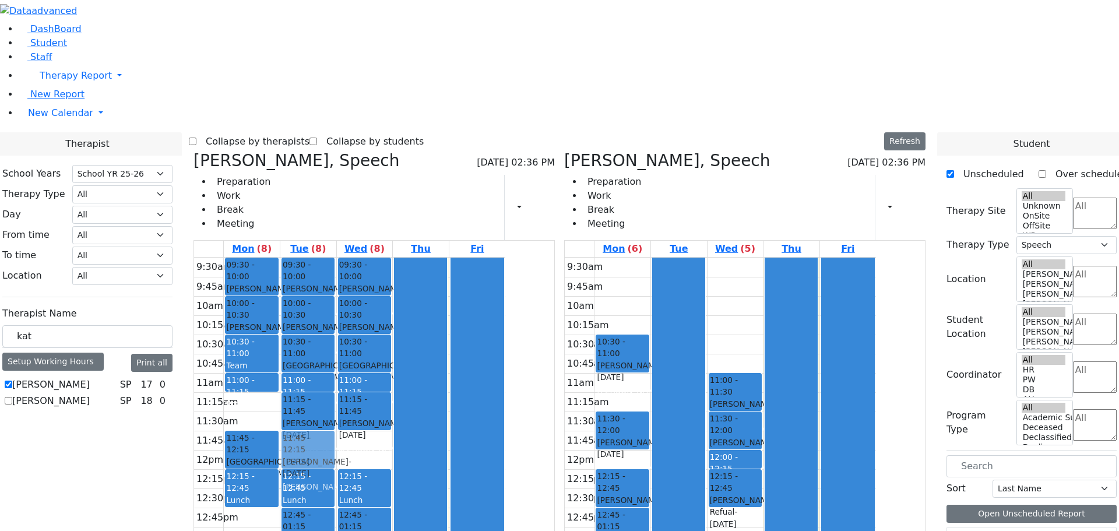
drag, startPoint x: 355, startPoint y: 236, endPoint x: 410, endPoint y: 276, distance: 68.1
click at [410, 276] on tr "09:30 - 10:00 Srugo Avrum - 11/05/2012 Schmutter, Michoel 10:00 - 10:30 Schwimm…" at bounding box center [349, 469] width 311 height 423
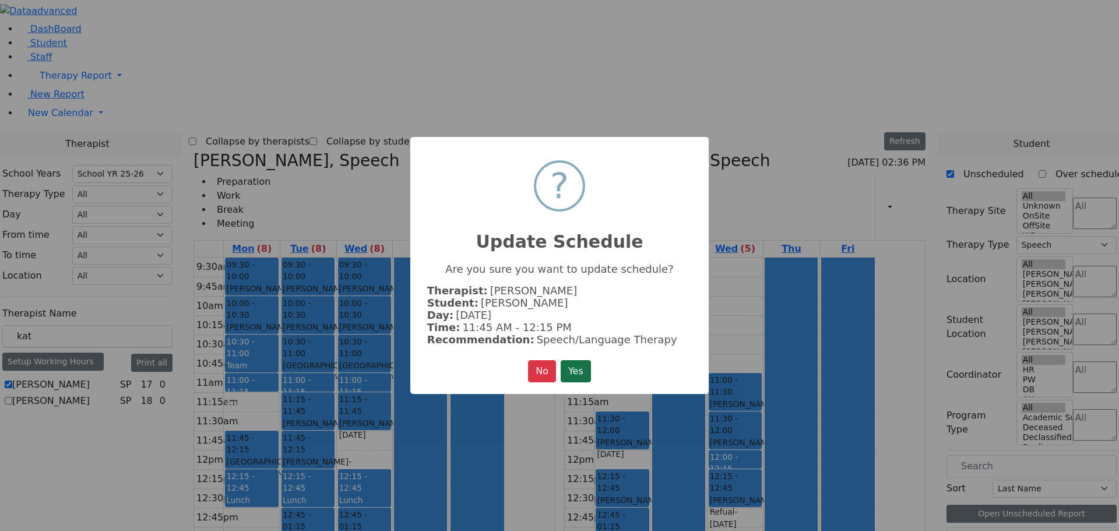
click at [575, 367] on button "Yes" at bounding box center [576, 371] width 30 height 22
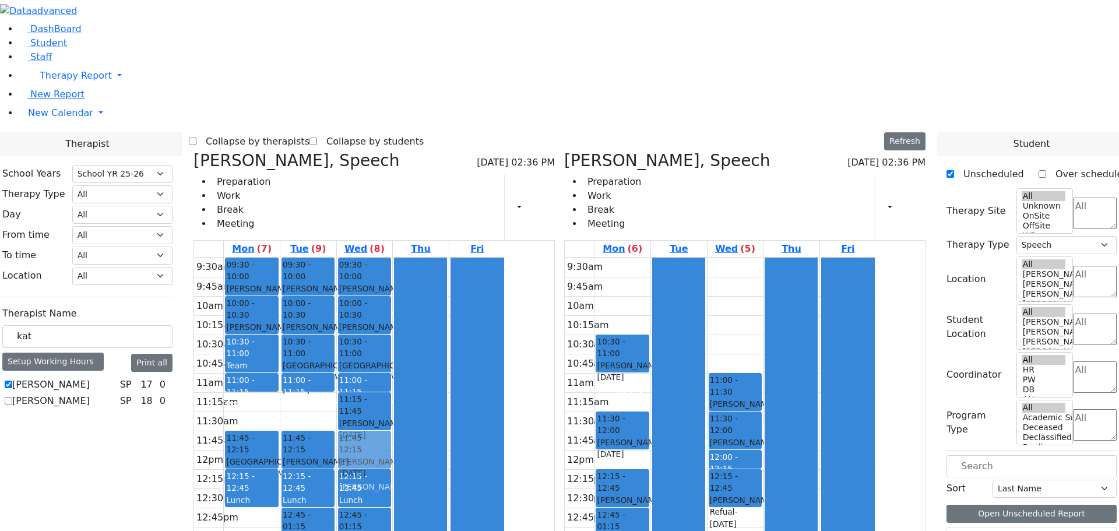
drag, startPoint x: 415, startPoint y: 228, endPoint x: 458, endPoint y: 273, distance: 62.2
click at [458, 273] on tr "09:30 - 10:00 Srugo Avrum - 11/05/2012 Schmutter, Michoel 10:00 - 10:30 Schwimm…" at bounding box center [349, 469] width 311 height 423
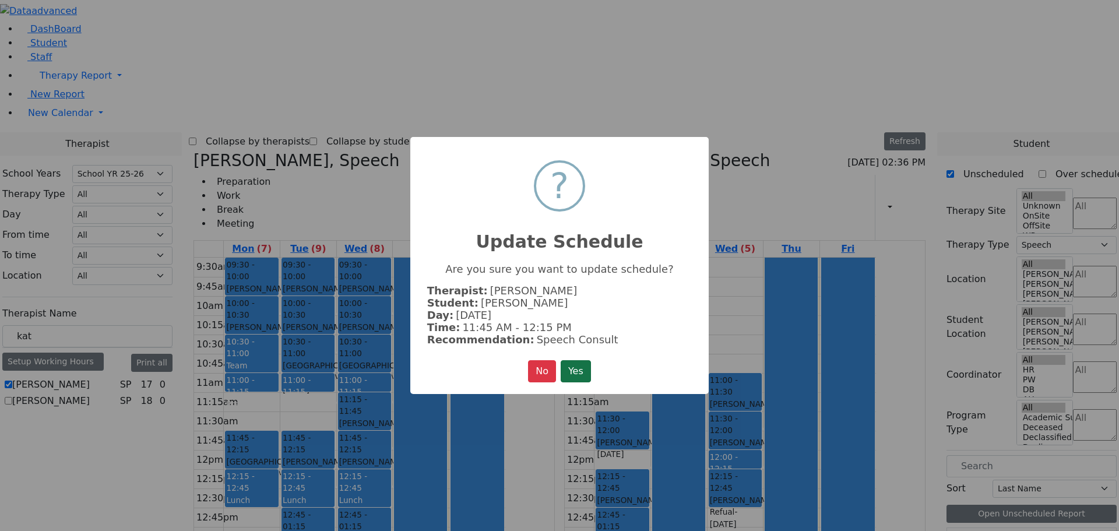
click at [574, 370] on button "Yes" at bounding box center [576, 371] width 30 height 22
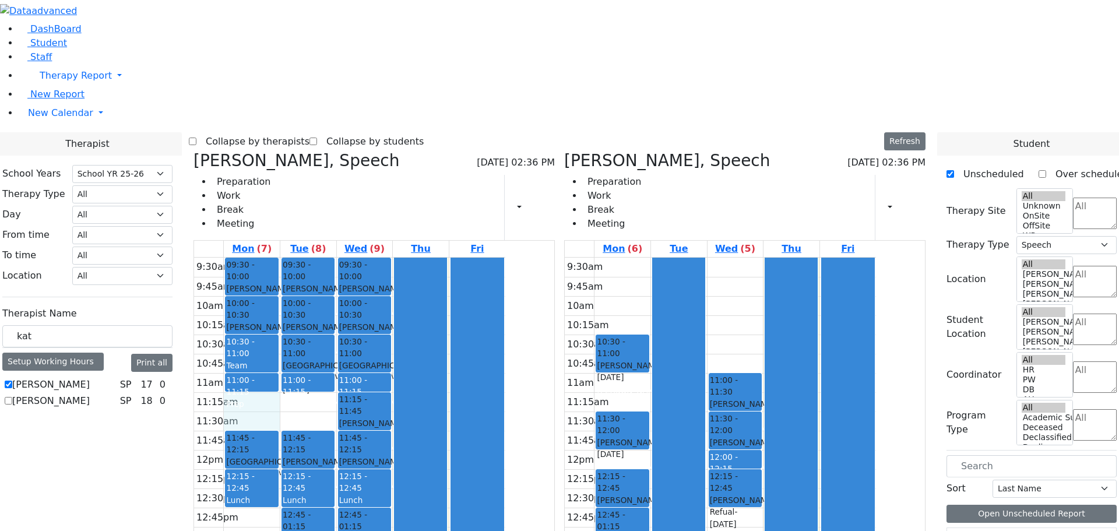
drag, startPoint x: 356, startPoint y: 225, endPoint x: 362, endPoint y: 238, distance: 14.1
click at [363, 258] on div "9:30am 9:45am 10am 10:15am 10:30am 10:45am 11am 11:15am 11:30am 11:45am 12pm 12…" at bounding box center [349, 469] width 311 height 423
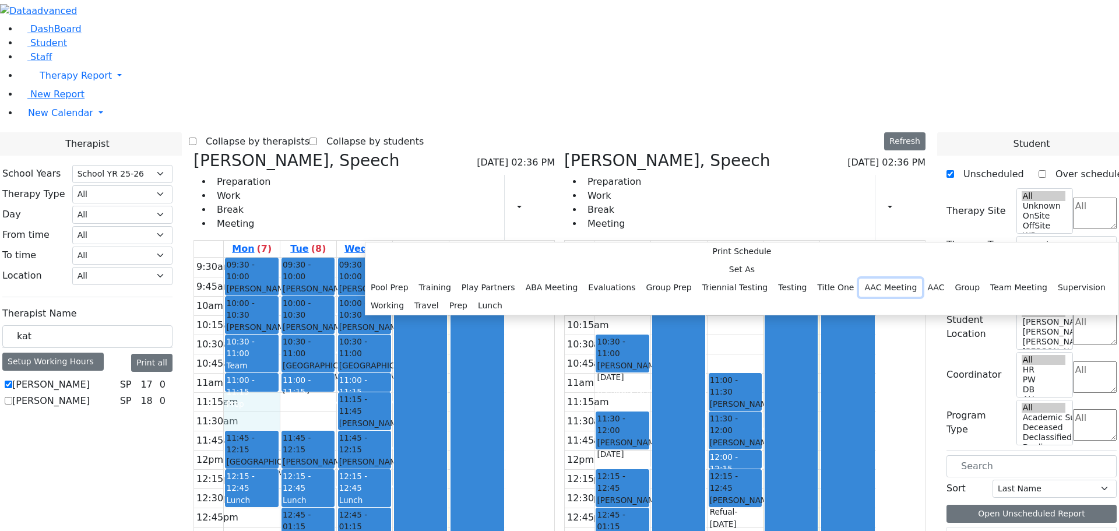
click at [859, 279] on button "AAC Meeting" at bounding box center [890, 288] width 63 height 18
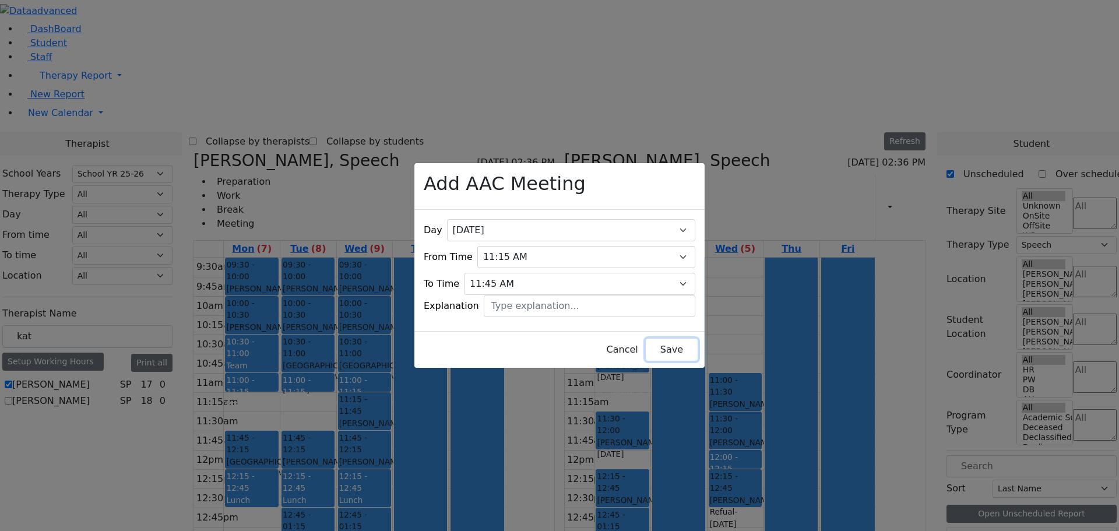
click at [646, 344] on button "Save" at bounding box center [672, 350] width 52 height 22
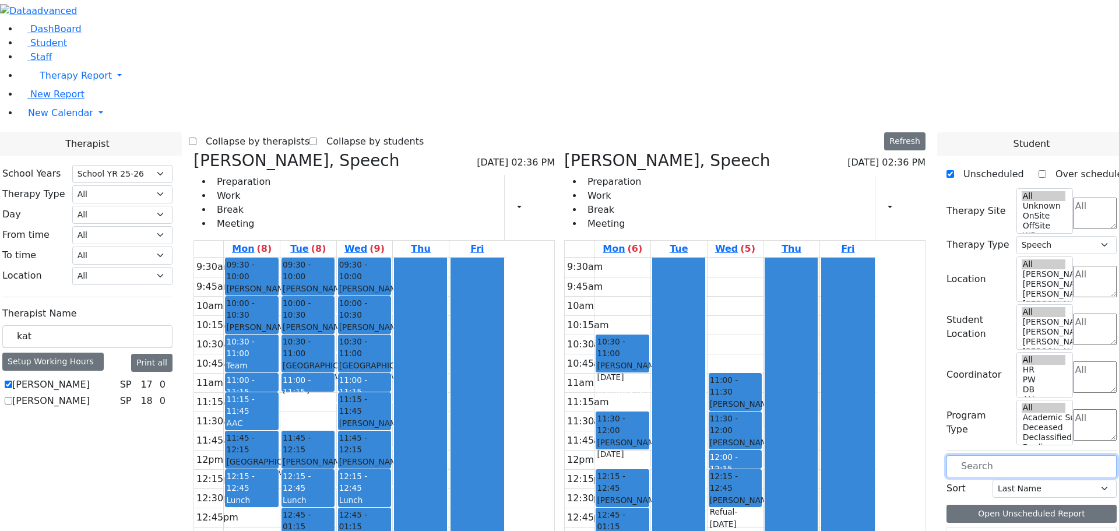
click at [992, 455] on input "text" at bounding box center [1031, 466] width 170 height 22
type input "per"
click at [952, 530] on icon at bounding box center [952, 540] width 0 height 0
drag, startPoint x: 979, startPoint y: 298, endPoint x: 428, endPoint y: 237, distance: 554.6
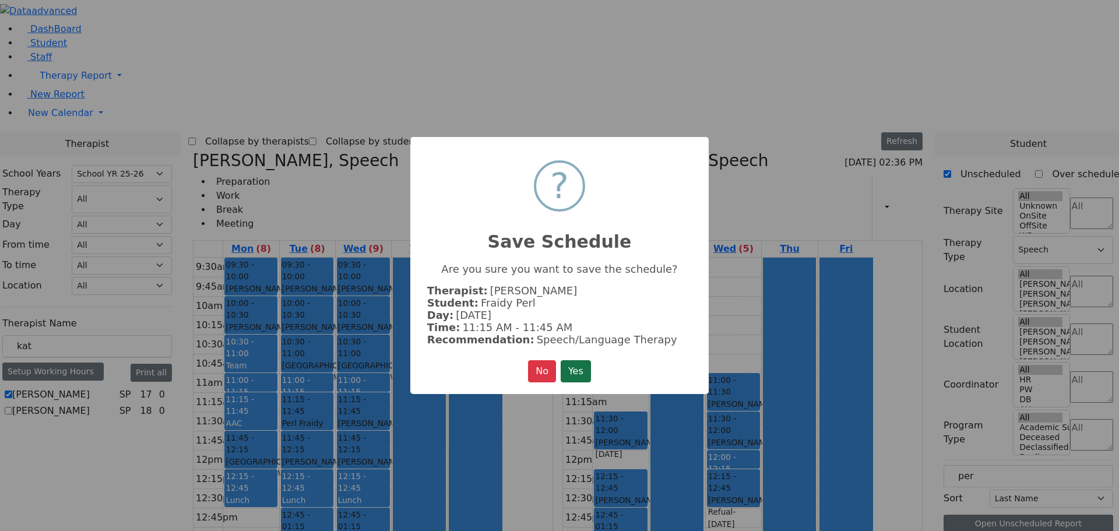
click at [577, 369] on button "Yes" at bounding box center [576, 371] width 30 height 22
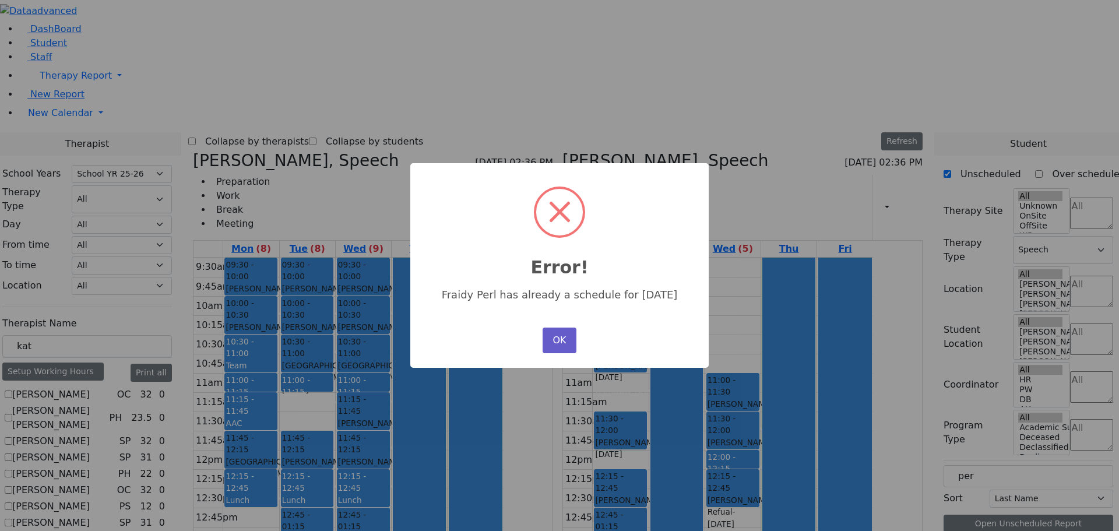
click at [553, 327] on button "OK" at bounding box center [560, 340] width 34 height 26
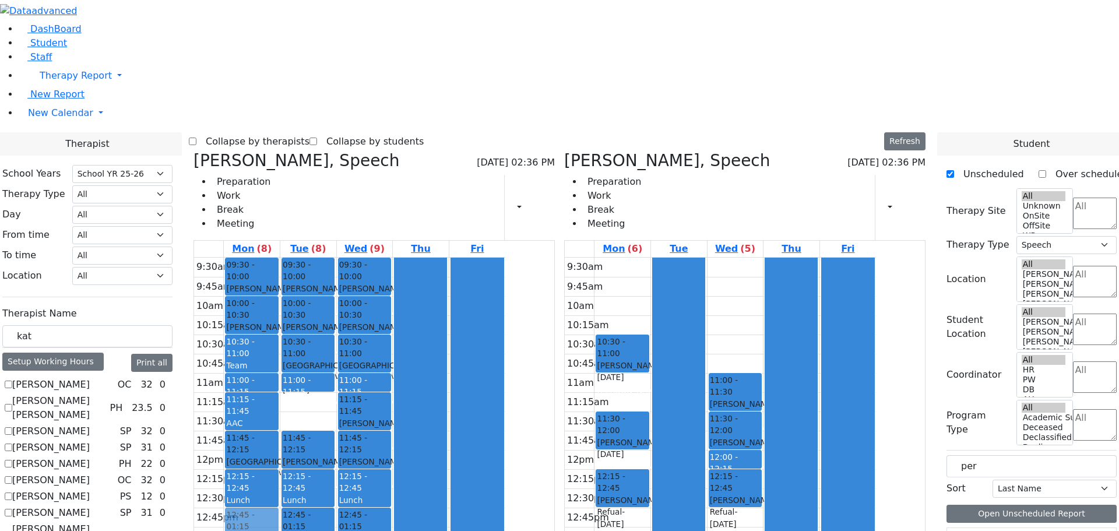
drag, startPoint x: 698, startPoint y: 358, endPoint x: 391, endPoint y: 354, distance: 307.1
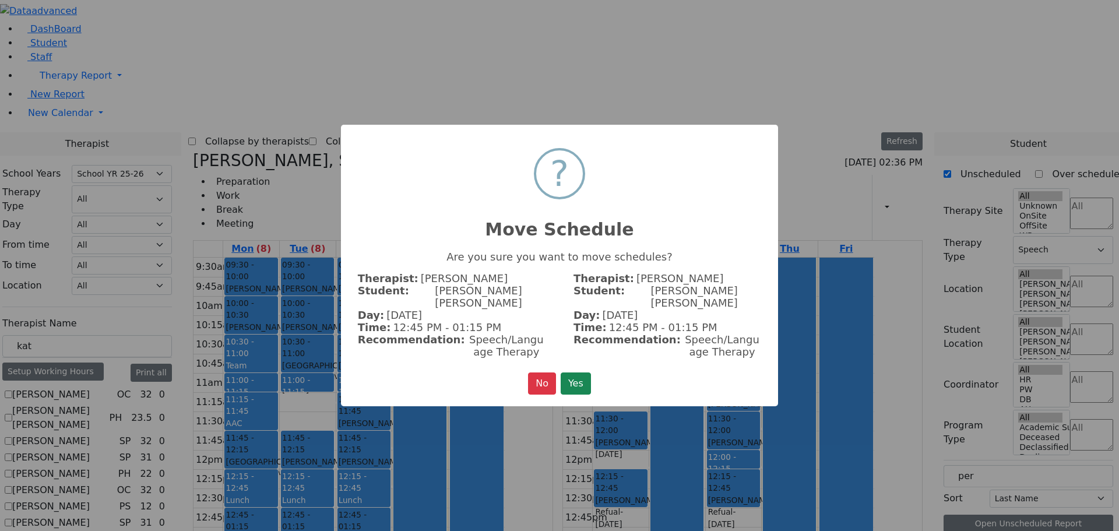
click at [585, 372] on button "Yes" at bounding box center [576, 383] width 30 height 22
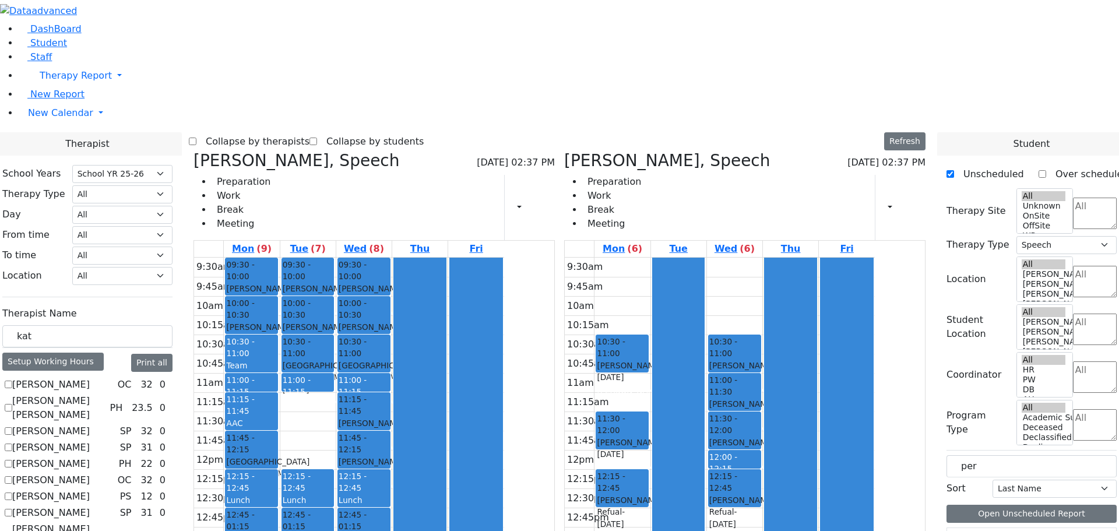
click at [635, 151] on h3 "Katz Bina, Speech" at bounding box center [667, 161] width 206 height 20
click at [564, 151] on icon at bounding box center [564, 160] width 0 height 19
checkbox input "false"
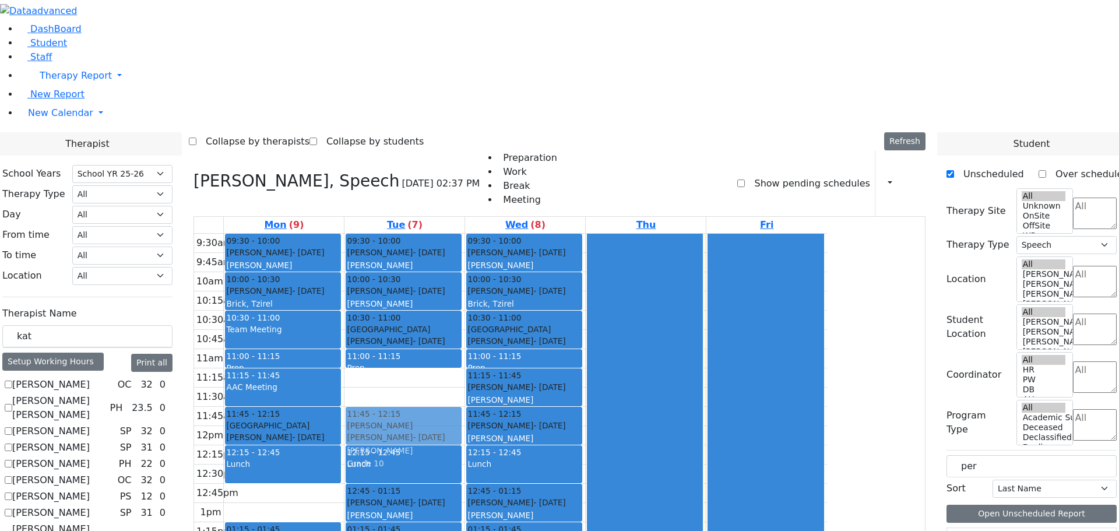
drag, startPoint x: 386, startPoint y: 353, endPoint x: 484, endPoint y: 273, distance: 125.5
click at [484, 273] on tr "09:30 - 10:00 Srugo Avrum - 11/05/2012 Schmutter, Michoel 10:00 - 10:30 Schwimm…" at bounding box center [510, 445] width 633 height 423
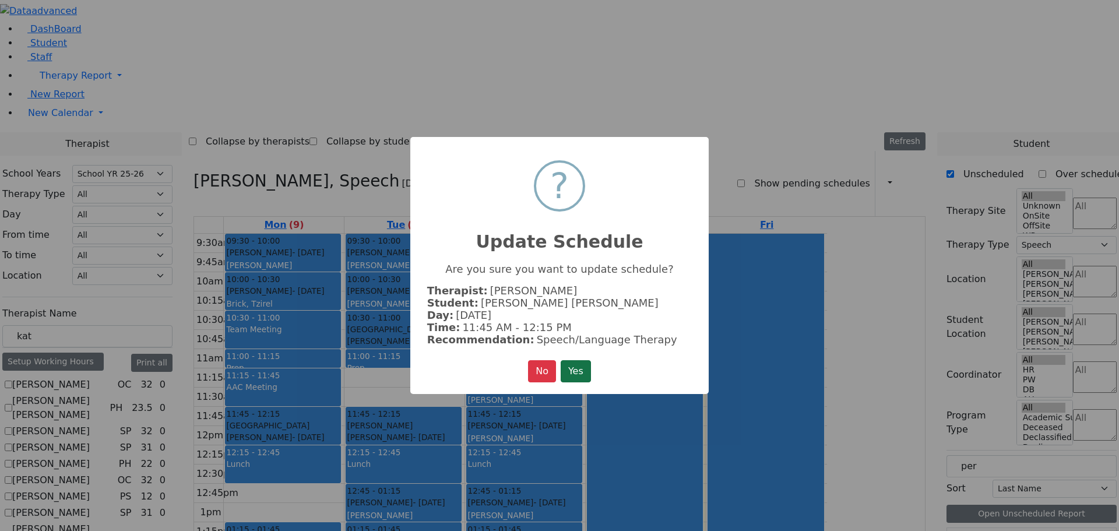
click at [573, 369] on button "Yes" at bounding box center [576, 371] width 30 height 22
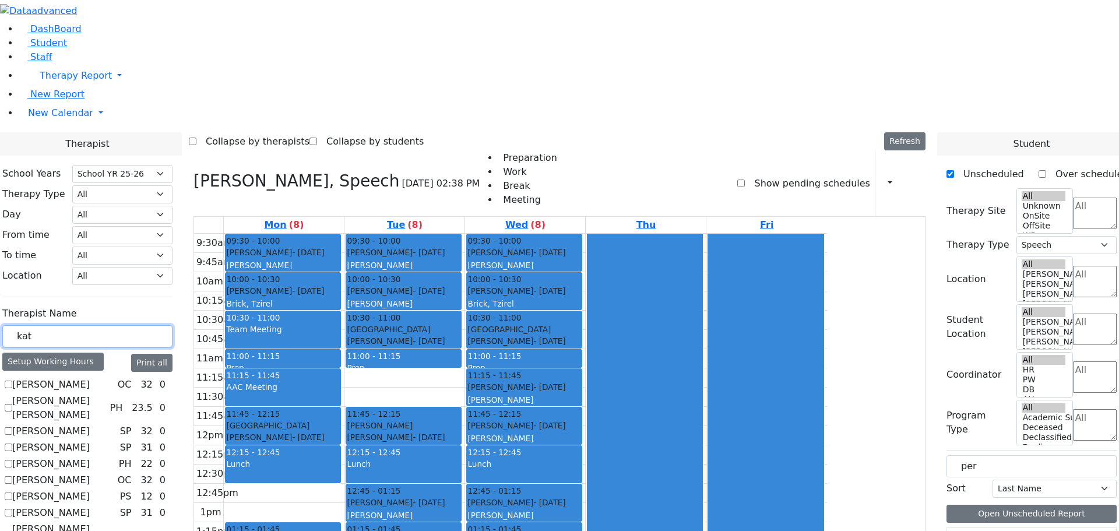
drag, startPoint x: 170, startPoint y: 203, endPoint x: 138, endPoint y: 192, distance: 33.6
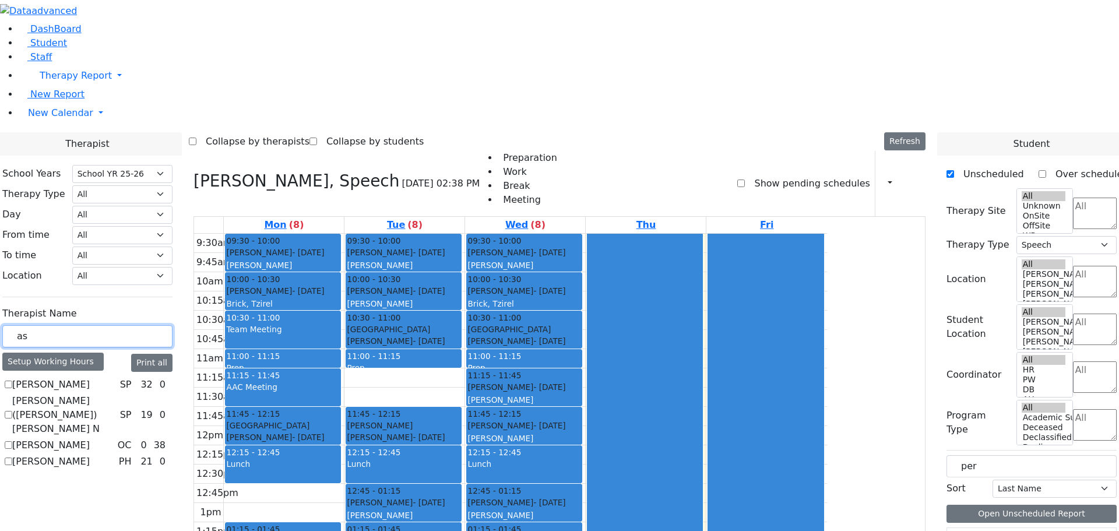
type input "as"
click at [115, 394] on label "[PERSON_NAME] ([PERSON_NAME]) [PERSON_NAME] N" at bounding box center [63, 415] width 103 height 42
click at [12, 411] on input "[PERSON_NAME] ([PERSON_NAME]) [PERSON_NAME] N" at bounding box center [9, 415] width 8 height 8
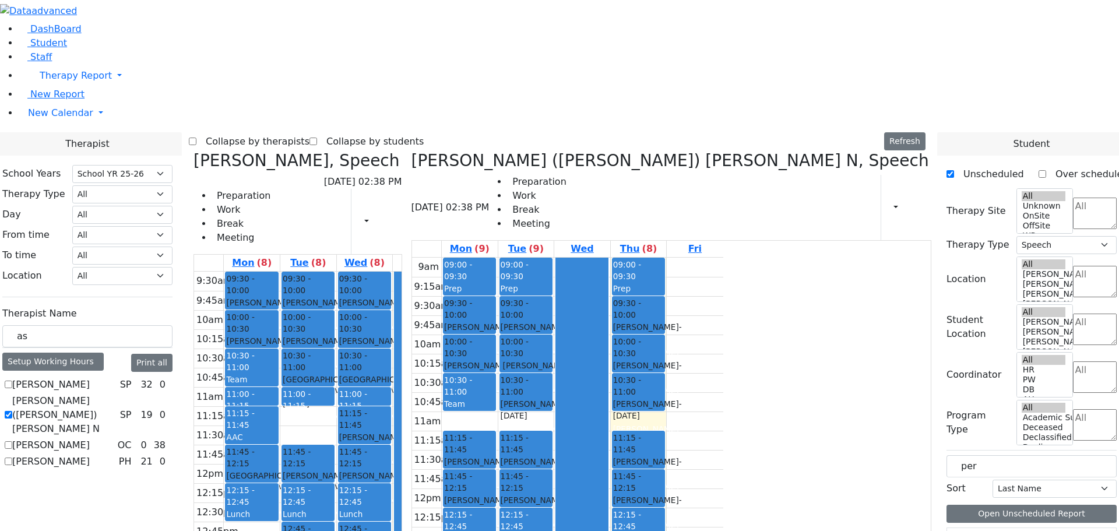
click at [513, 457] on span "- 12/06/2007" at bounding box center [478, 467] width 69 height 21
click at [698, 442] on button "Delete AAC" at bounding box center [700, 440] width 57 height 18
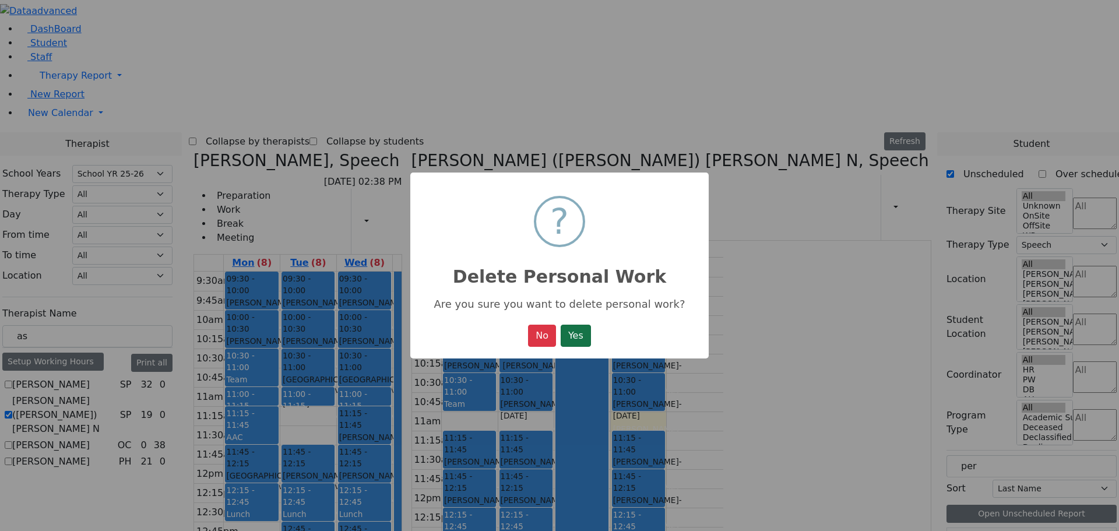
click at [571, 337] on button "Yes" at bounding box center [576, 336] width 30 height 22
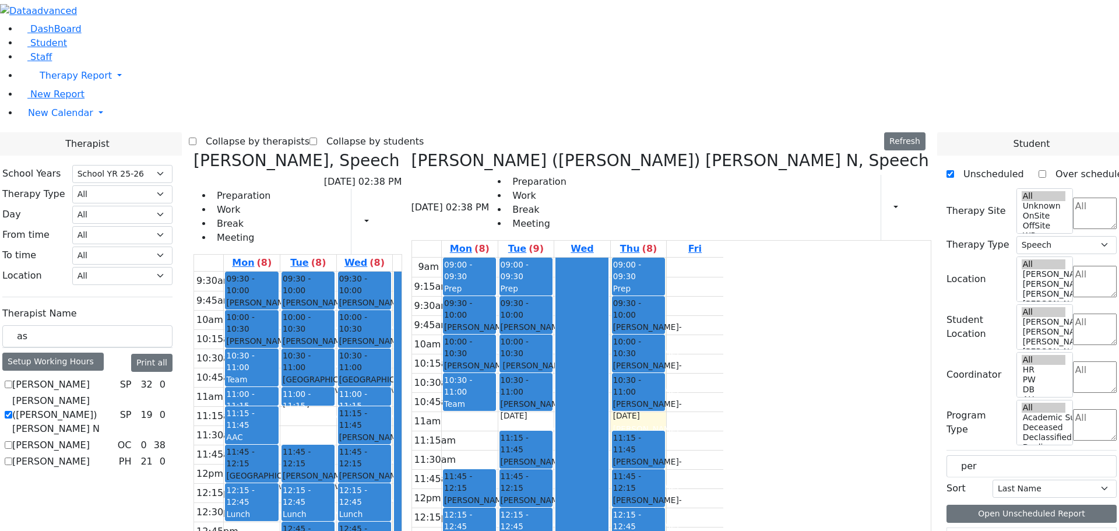
drag, startPoint x: 682, startPoint y: 272, endPoint x: 703, endPoint y: 432, distance: 161.0
click at [498, 432] on div "09:00 - 09:30 Prep 09:30 - 10:00 Joseph Roizy - 04/01/2006 Weber, Leah 10:00 - …" at bounding box center [470, 489] width 56 height 462
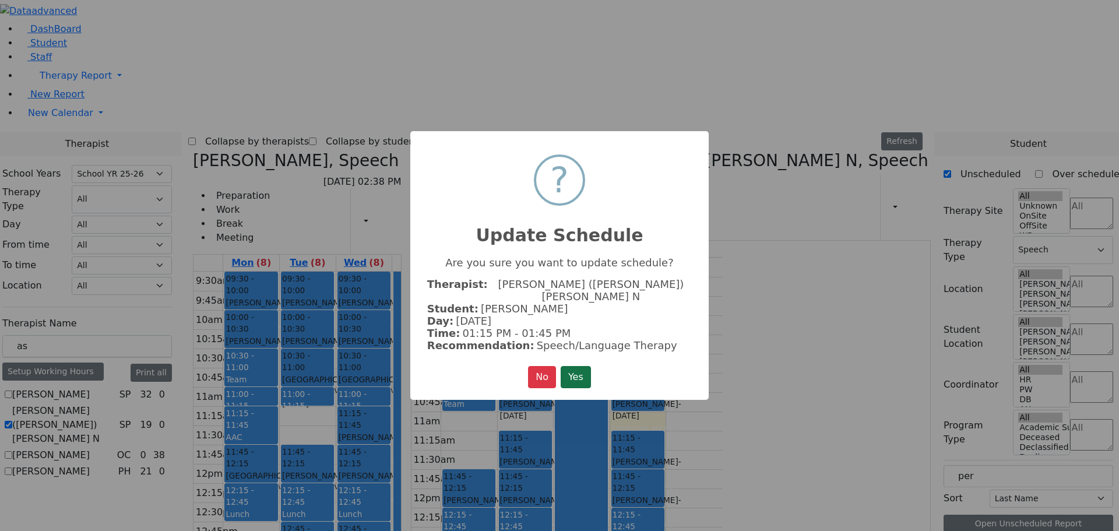
click at [573, 369] on button "Yes" at bounding box center [576, 377] width 30 height 22
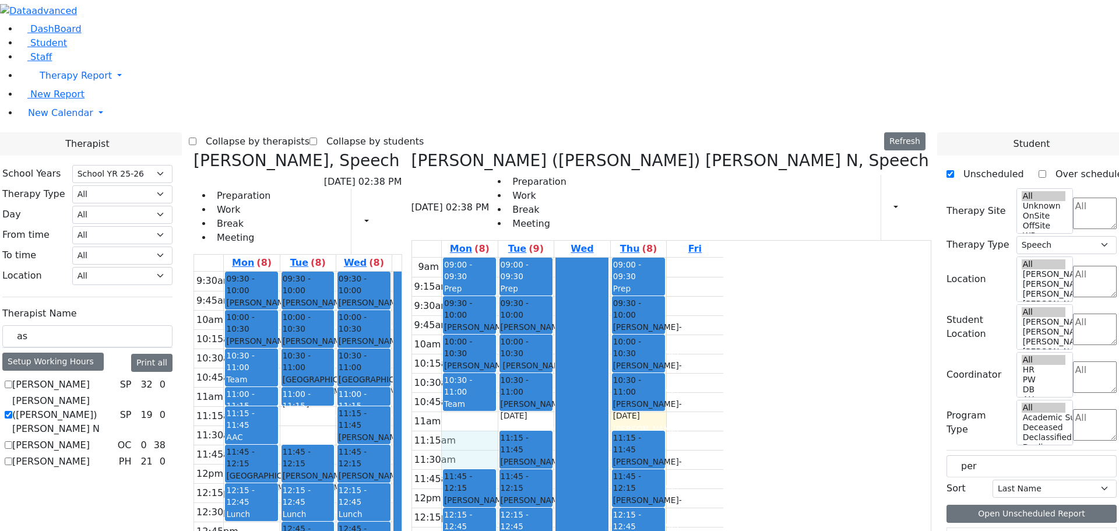
drag, startPoint x: 674, startPoint y: 267, endPoint x: 678, endPoint y: 288, distance: 21.9
click at [678, 288] on div "9am 9:15am 9:30am 9:45am 10am 10:15am 10:30am 10:45am 11am 11:15am 11:30am 11:4…" at bounding box center [567, 489] width 311 height 462
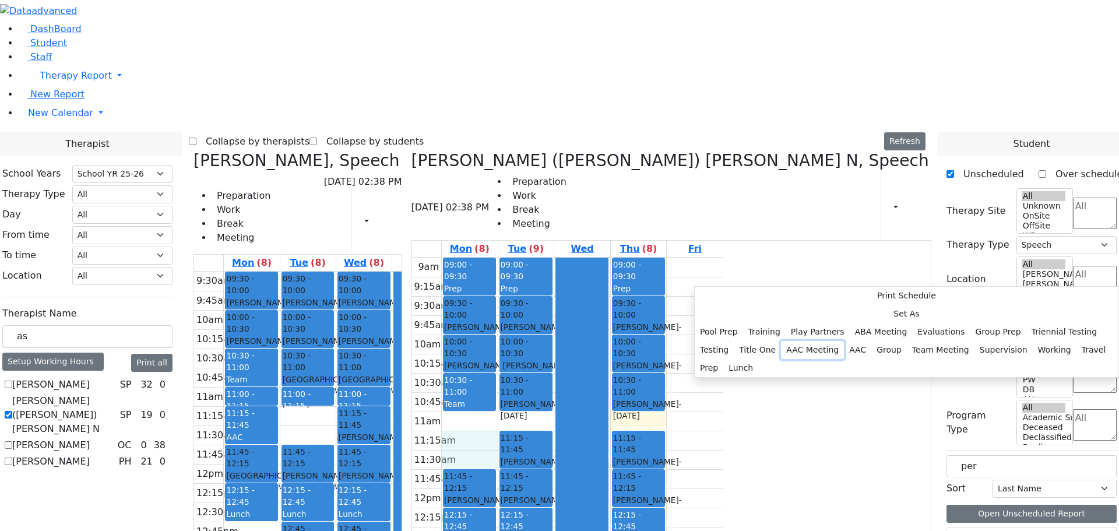
click at [818, 341] on button "AAC Meeting" at bounding box center [812, 350] width 63 height 18
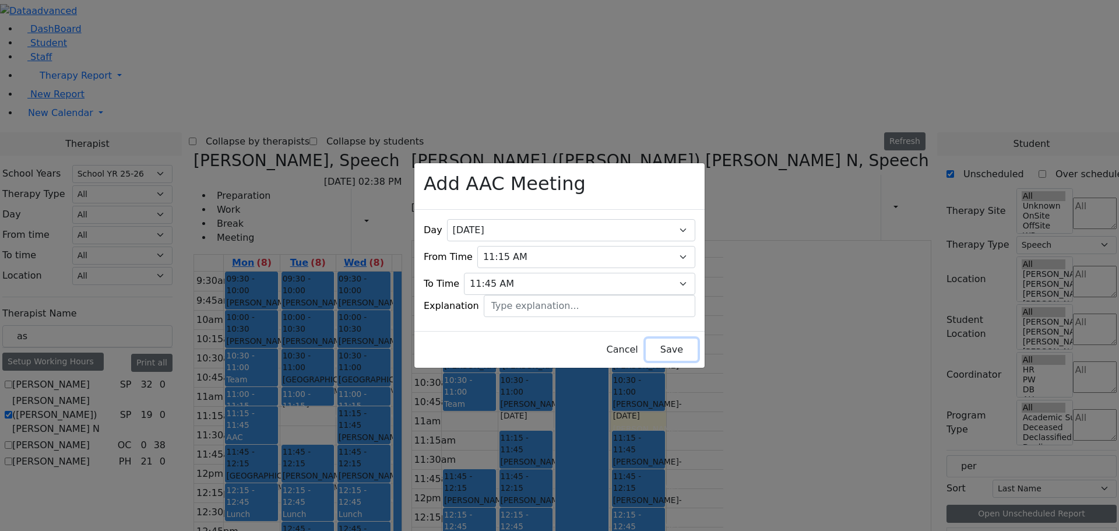
click at [646, 345] on button "Save" at bounding box center [672, 350] width 52 height 22
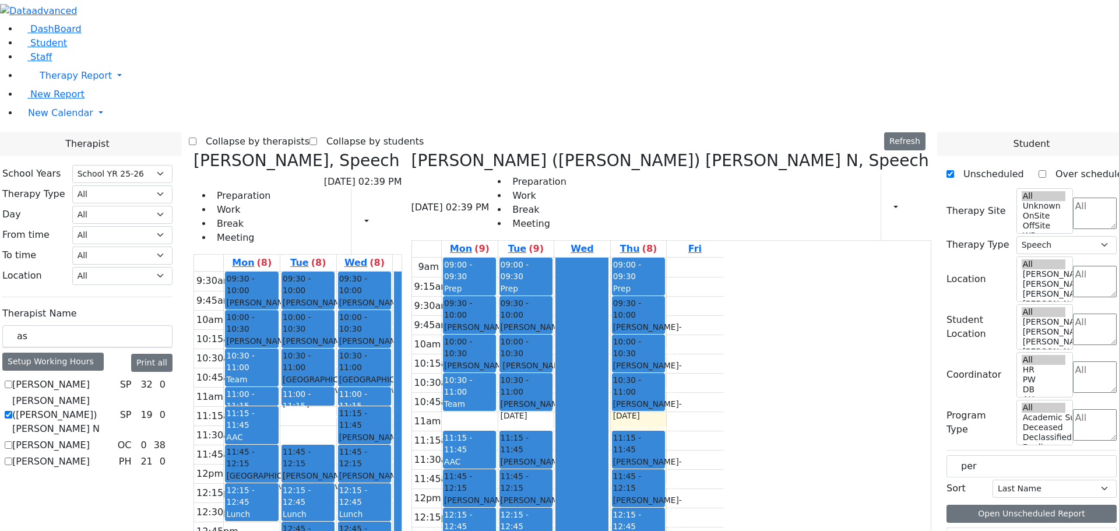
click at [115, 394] on label "[PERSON_NAME] ([PERSON_NAME]) [PERSON_NAME] N" at bounding box center [63, 415] width 103 height 42
click at [12, 411] on input "[PERSON_NAME] ([PERSON_NAME]) [PERSON_NAME] N" at bounding box center [9, 415] width 8 height 8
checkbox input "false"
select select
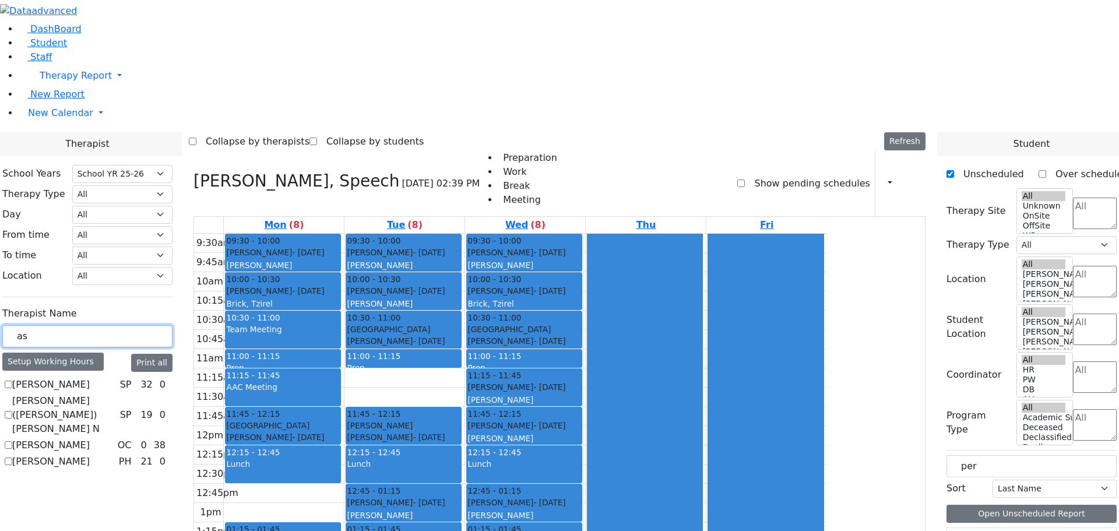
drag, startPoint x: 178, startPoint y: 200, endPoint x: 139, endPoint y: 200, distance: 39.0
click at [139, 200] on div "School Years Select School YR Summer YR 25 School YR 25-26 Summer YR 25 School …" at bounding box center [87, 318] width 189 height 325
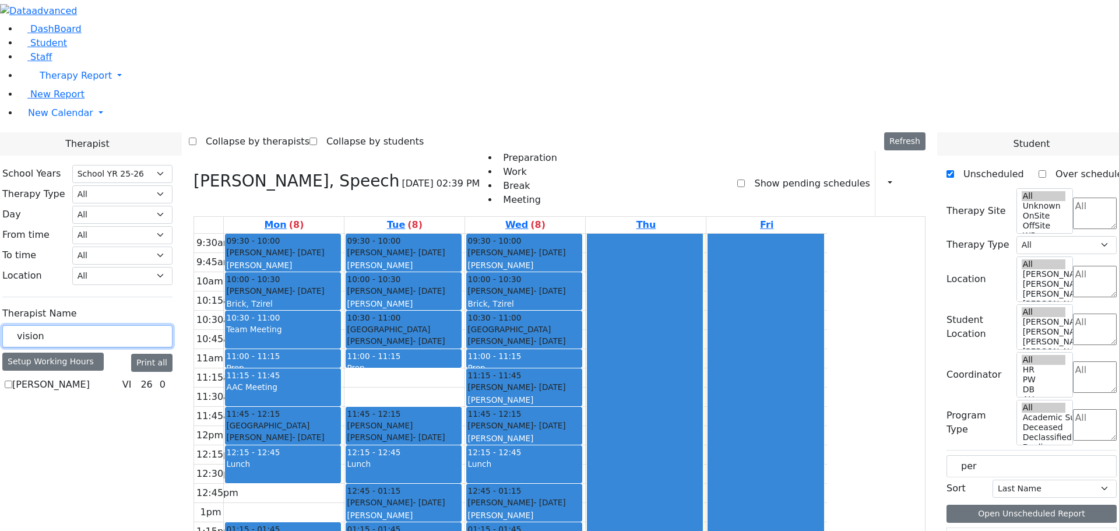
type input "vision"
click at [90, 378] on label "[PERSON_NAME]" at bounding box center [51, 385] width 78 height 14
click at [12, 381] on input "[PERSON_NAME]" at bounding box center [9, 385] width 8 height 8
checkbox input "true"
select select "4"
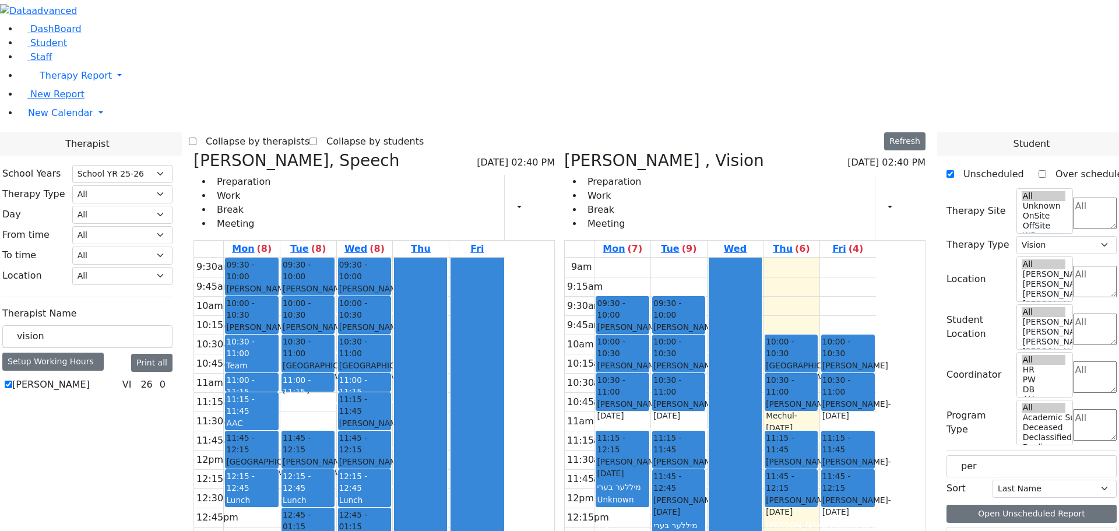
click at [952, 530] on icon at bounding box center [952, 540] width 0 height 0
drag, startPoint x: 977, startPoint y: 301, endPoint x: 714, endPoint y: 348, distance: 267.1
click at [695, 340] on div "Therapist School Years Select School YR Summer YR 25 School YR 25-26 Summer YR …" at bounding box center [559, 426] width 1133 height 588
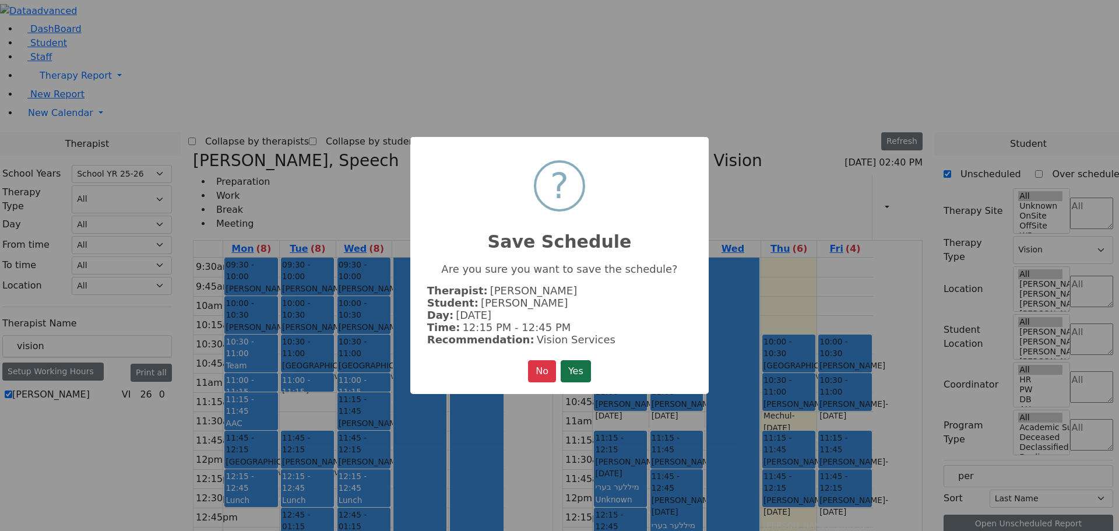
click at [573, 362] on button "Yes" at bounding box center [576, 371] width 30 height 22
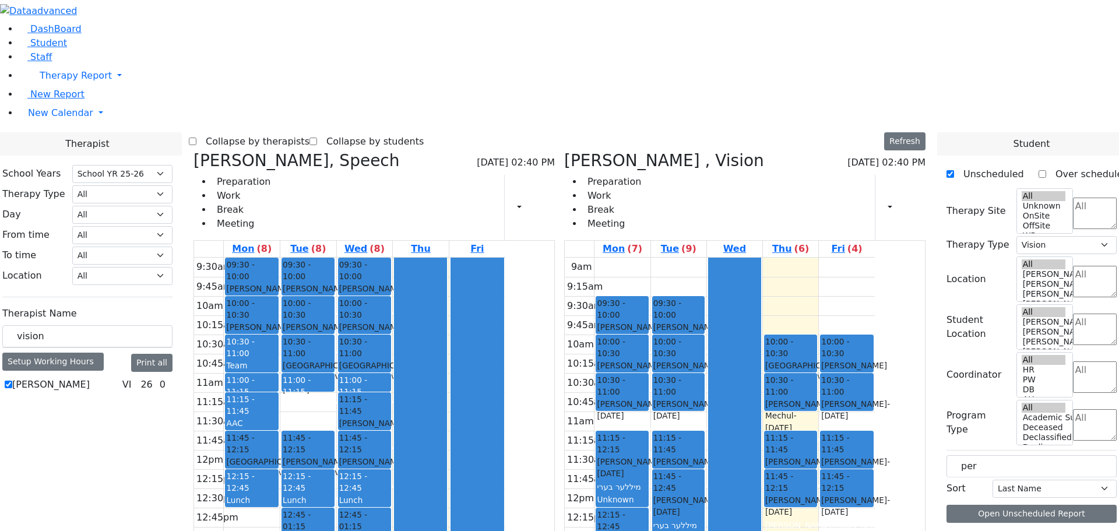
select select
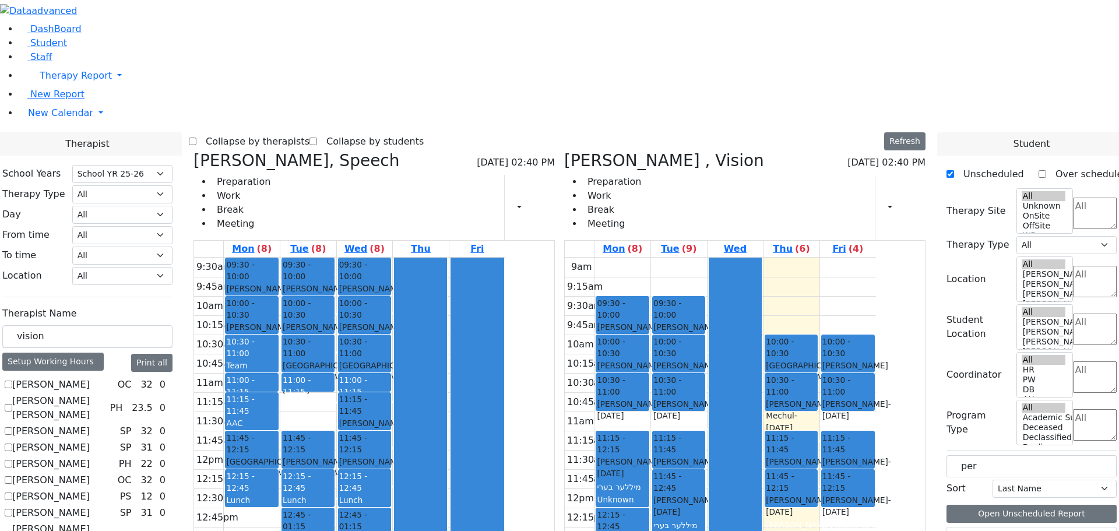
click at [952, 530] on icon at bounding box center [952, 540] width 0 height 0
click at [968, 455] on div "per" at bounding box center [1031, 466] width 170 height 22
type input ","
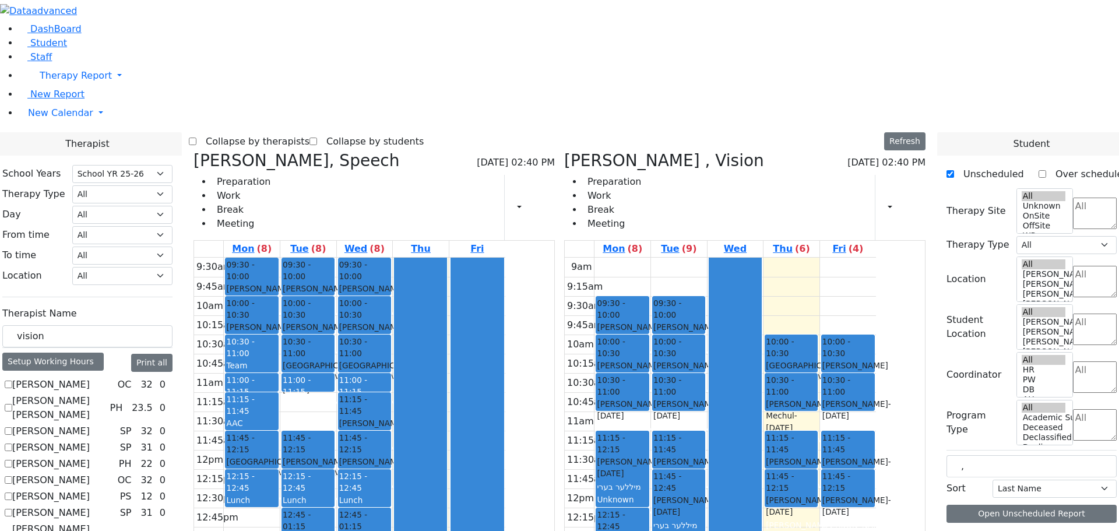
click at [193, 151] on icon at bounding box center [193, 160] width 0 height 19
select select "4"
checkbox input "false"
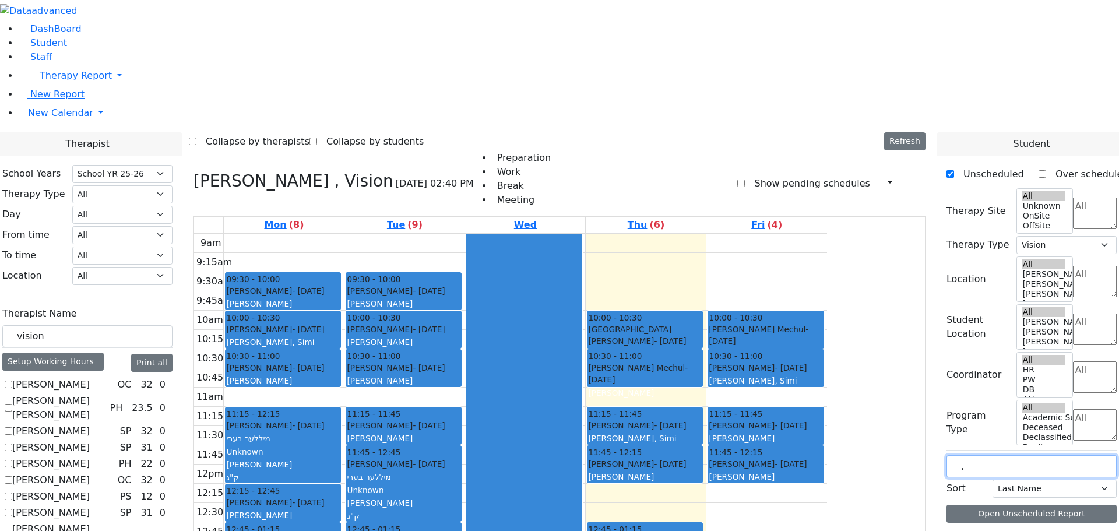
drag, startPoint x: 971, startPoint y: 198, endPoint x: 961, endPoint y: 196, distance: 10.2
click at [961, 455] on div "," at bounding box center [1031, 466] width 170 height 22
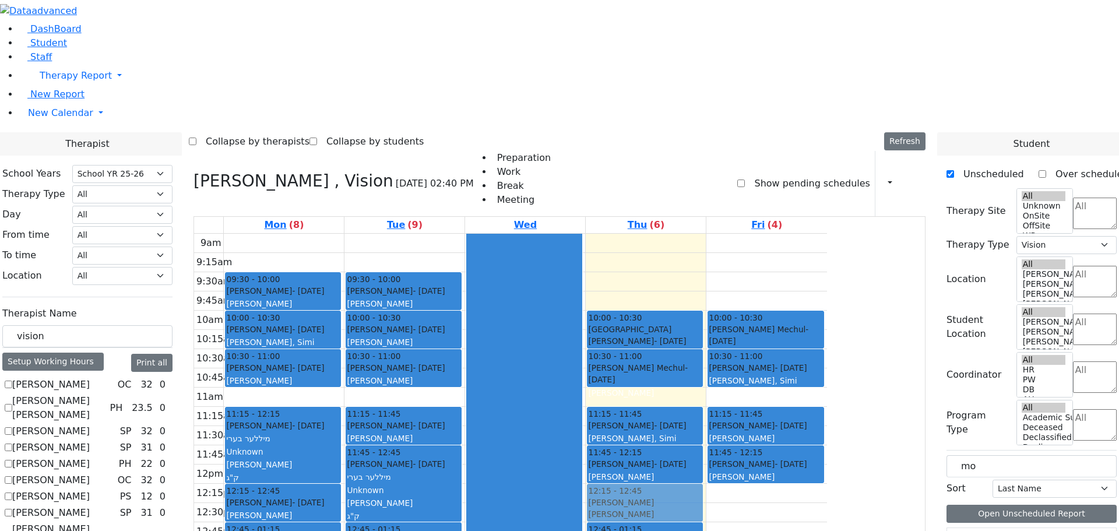
drag, startPoint x: 992, startPoint y: 329, endPoint x: 790, endPoint y: 326, distance: 202.2
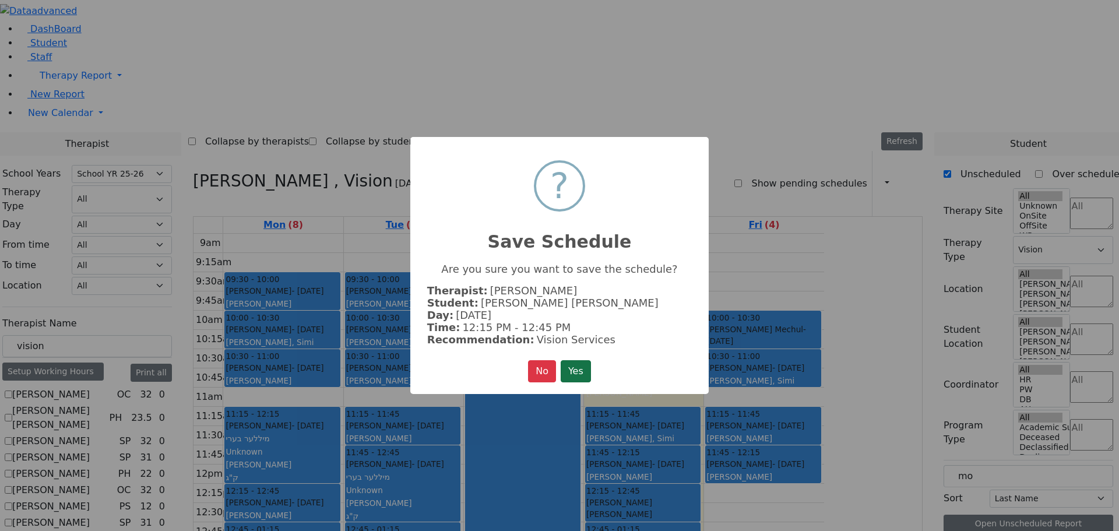
click at [575, 370] on button "Yes" at bounding box center [576, 371] width 30 height 22
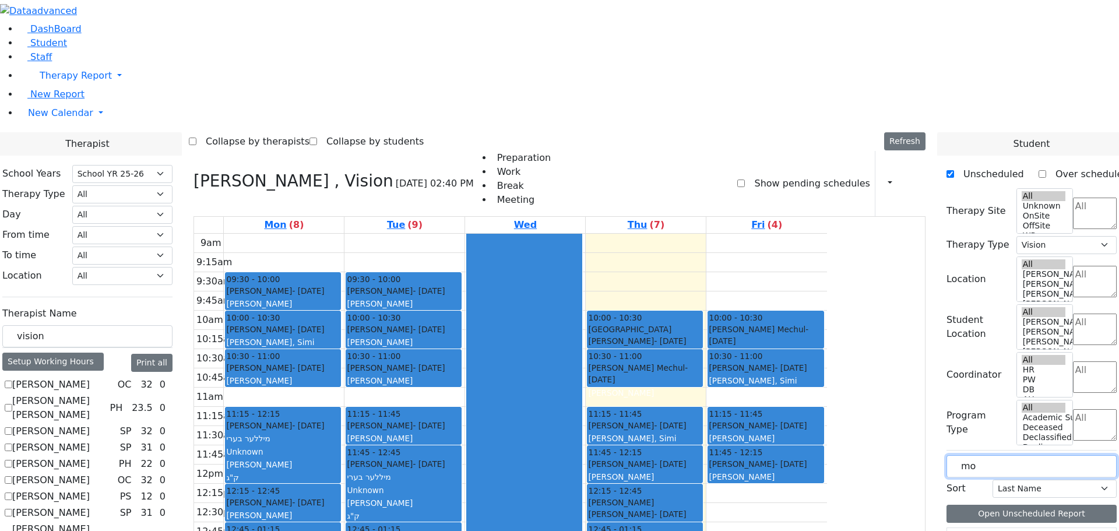
click at [992, 455] on input "mo" at bounding box center [1031, 466] width 170 height 22
drag, startPoint x: 995, startPoint y: 199, endPoint x: 966, endPoint y: 193, distance: 30.4
click at [966, 455] on div "mo" at bounding box center [1031, 466] width 170 height 22
click at [952, 530] on span at bounding box center [952, 540] width 0 height 0
drag, startPoint x: 982, startPoint y: 295, endPoint x: 395, endPoint y: 457, distance: 609.3
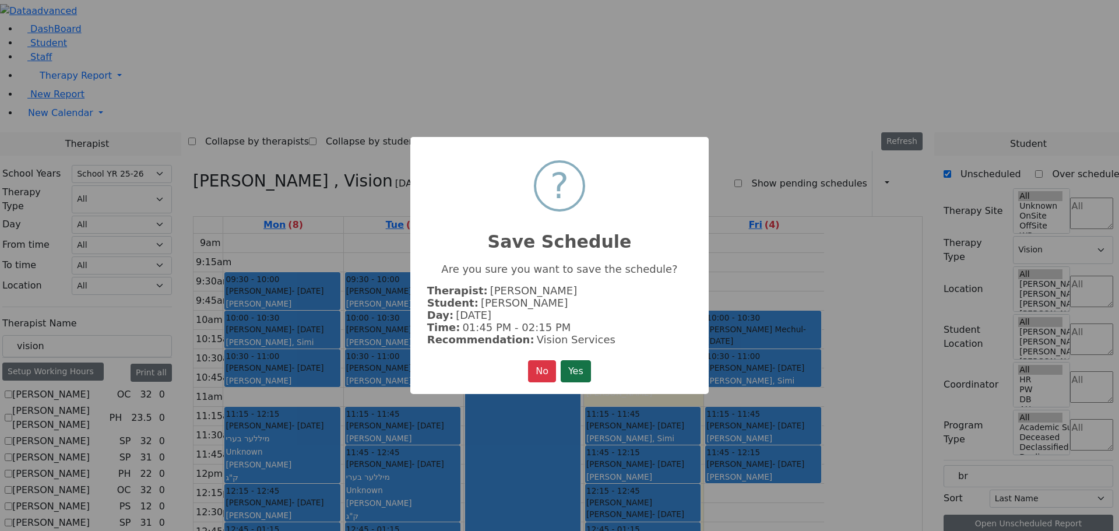
click at [583, 366] on button "Yes" at bounding box center [576, 371] width 30 height 22
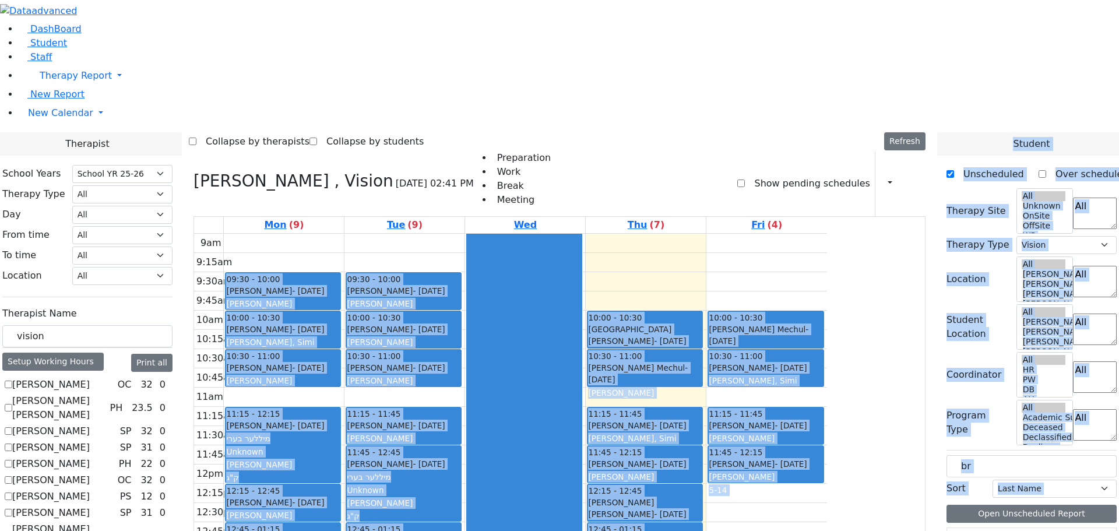
drag, startPoint x: 968, startPoint y: 270, endPoint x: 862, endPoint y: 431, distance: 192.6
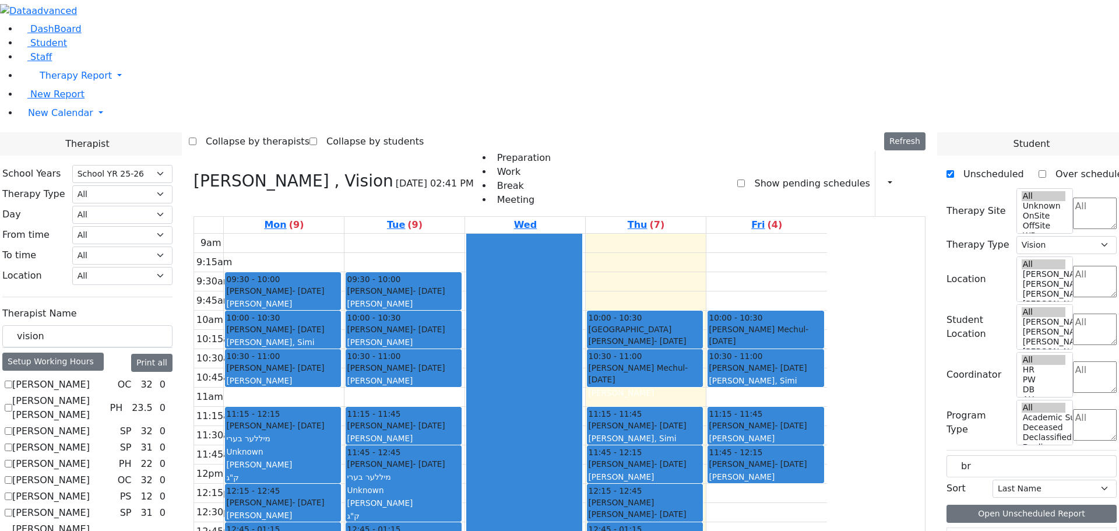
click at [1018, 527] on div "Braun Bracha 1/19/2009 0 1 Vision Services Weekly" at bounding box center [1031, 540] width 170 height 27
click at [952, 530] on icon at bounding box center [952, 540] width 0 height 0
drag, startPoint x: 979, startPoint y: 294, endPoint x: 778, endPoint y: 453, distance: 255.9
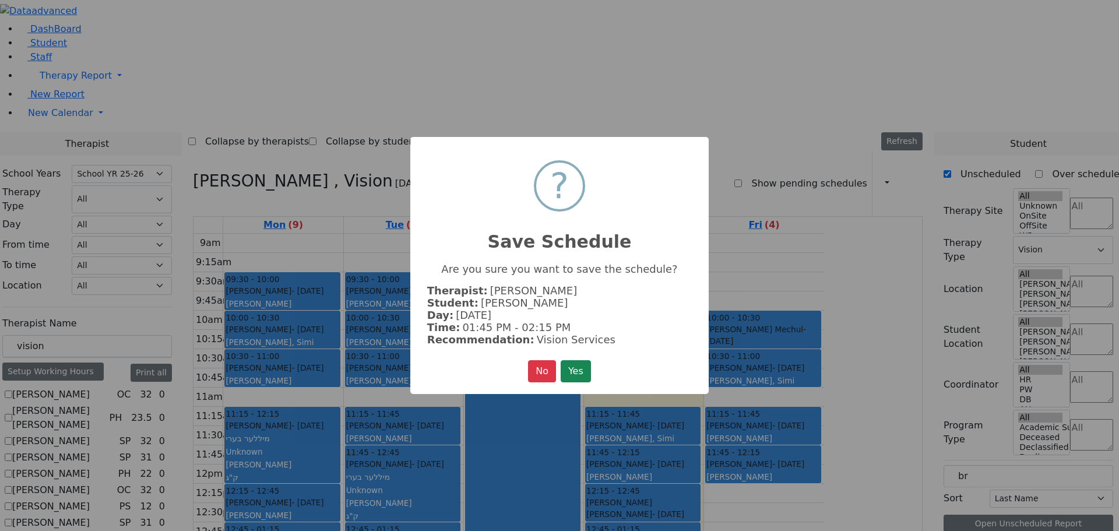
drag, startPoint x: 579, startPoint y: 365, endPoint x: 589, endPoint y: 364, distance: 10.0
click at [580, 367] on button "Yes" at bounding box center [576, 371] width 30 height 22
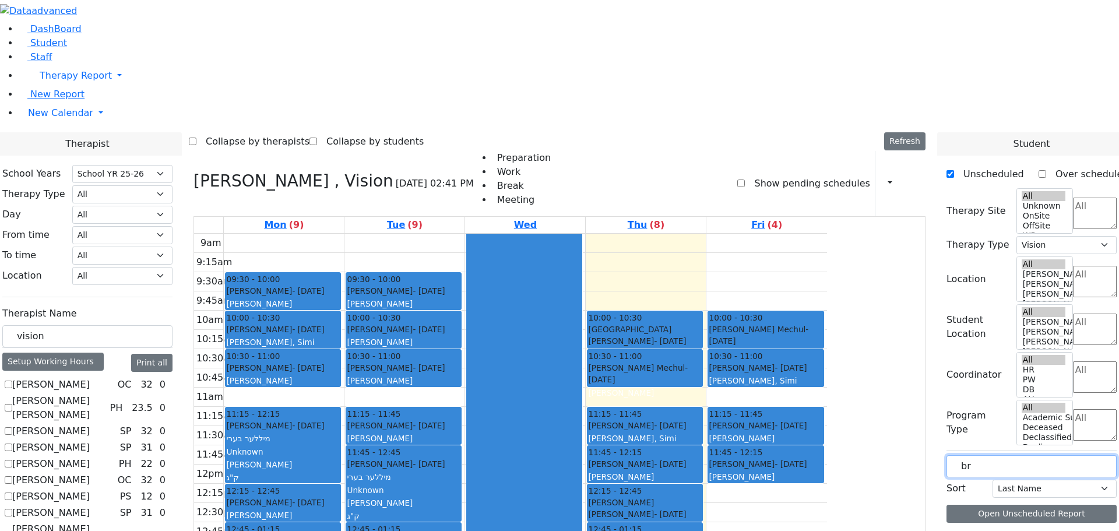
drag, startPoint x: 984, startPoint y: 196, endPoint x: 960, endPoint y: 195, distance: 23.4
click at [960, 195] on div "Unscheduled Over scheduled Therapy Site All Unknown OnSite OffSite WP Atzei Cha…" at bounding box center [1031, 346] width 189 height 381
type input "mand"
click at [952, 530] on icon at bounding box center [952, 540] width 0 height 0
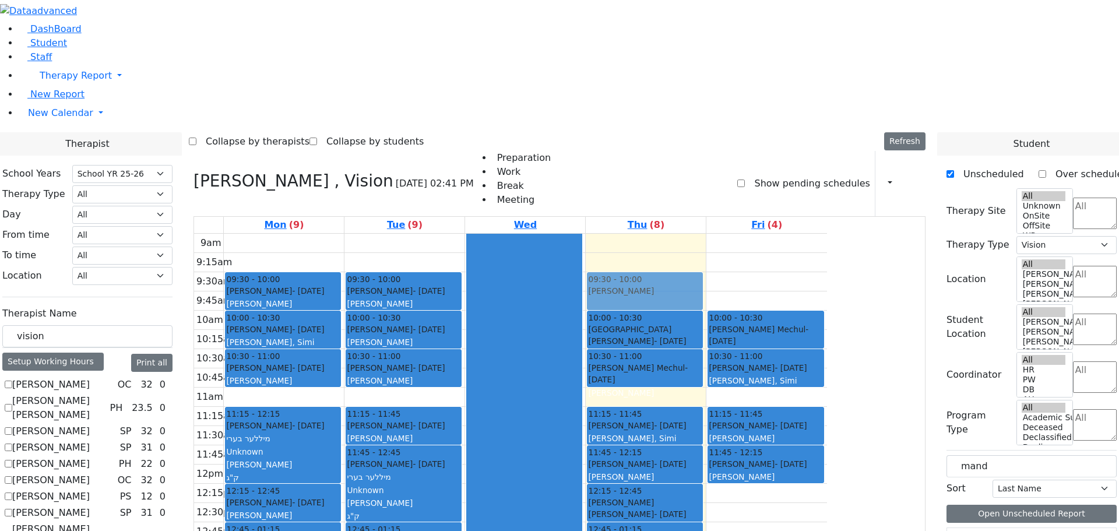
drag, startPoint x: 979, startPoint y: 293, endPoint x: 777, endPoint y: 126, distance: 262.0
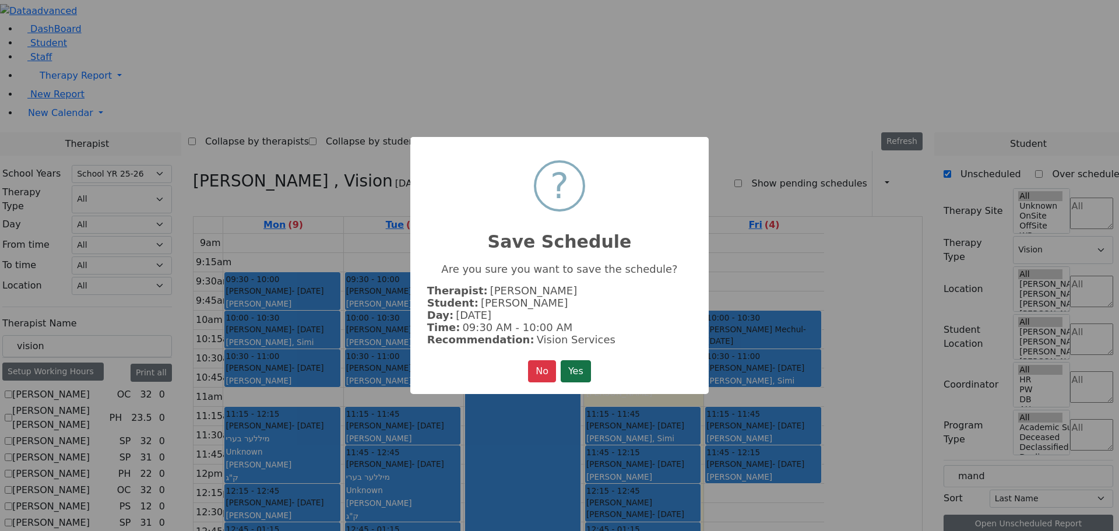
click at [573, 367] on button "Yes" at bounding box center [576, 371] width 30 height 22
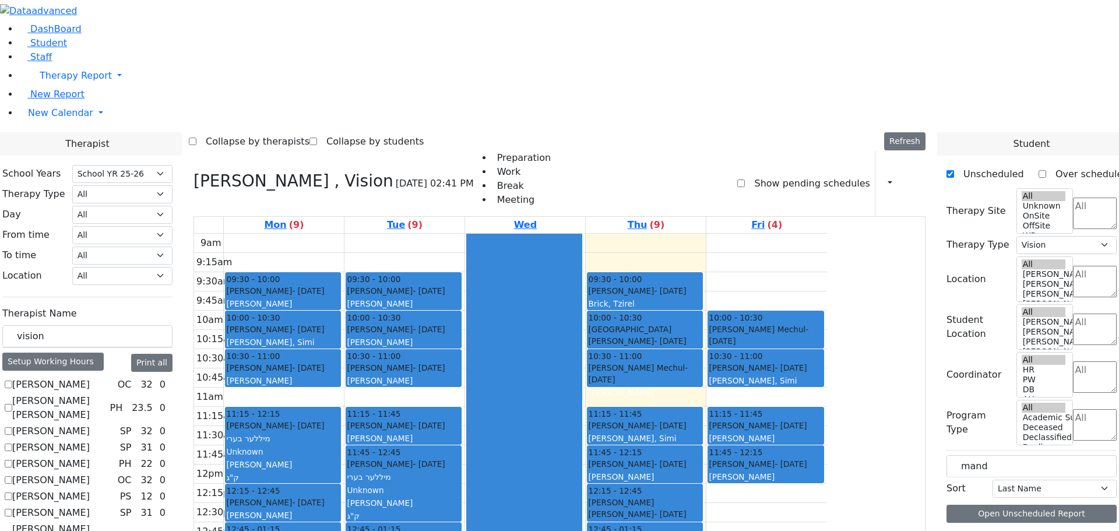
click at [193, 171] on icon at bounding box center [193, 180] width 0 height 19
select select
checkbox input "false"
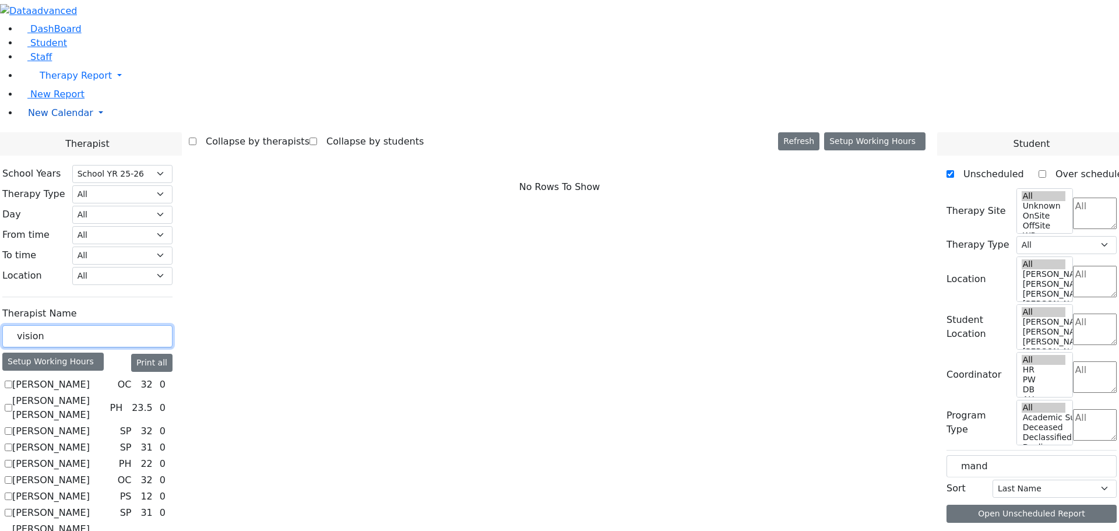
drag, startPoint x: 161, startPoint y: 196, endPoint x: 109, endPoint y: 184, distance: 53.3
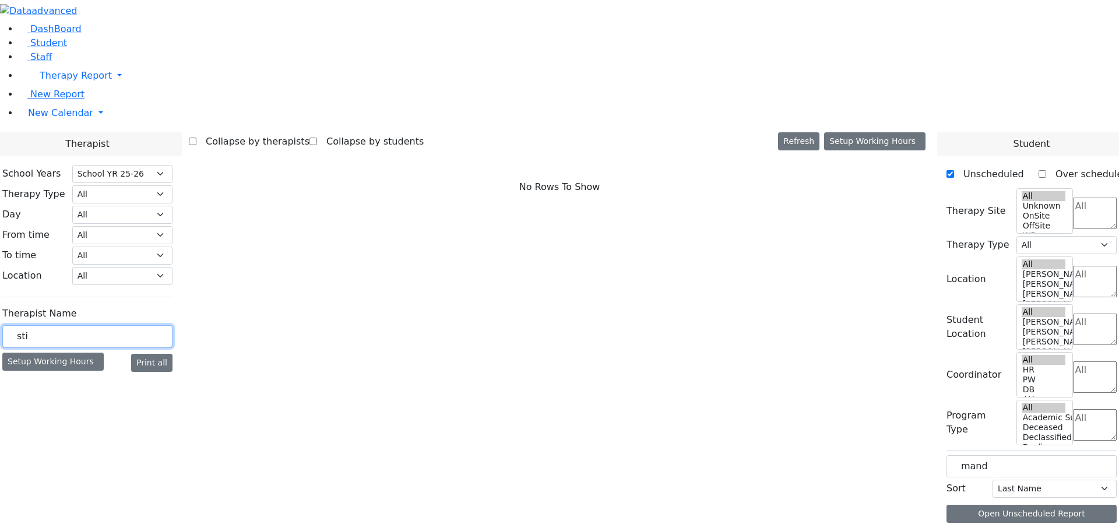
click at [169, 325] on input "sti" at bounding box center [87, 336] width 170 height 22
drag, startPoint x: 169, startPoint y: 204, endPoint x: 143, endPoint y: 197, distance: 26.6
click at [143, 325] on div "sti" at bounding box center [87, 336] width 170 height 23
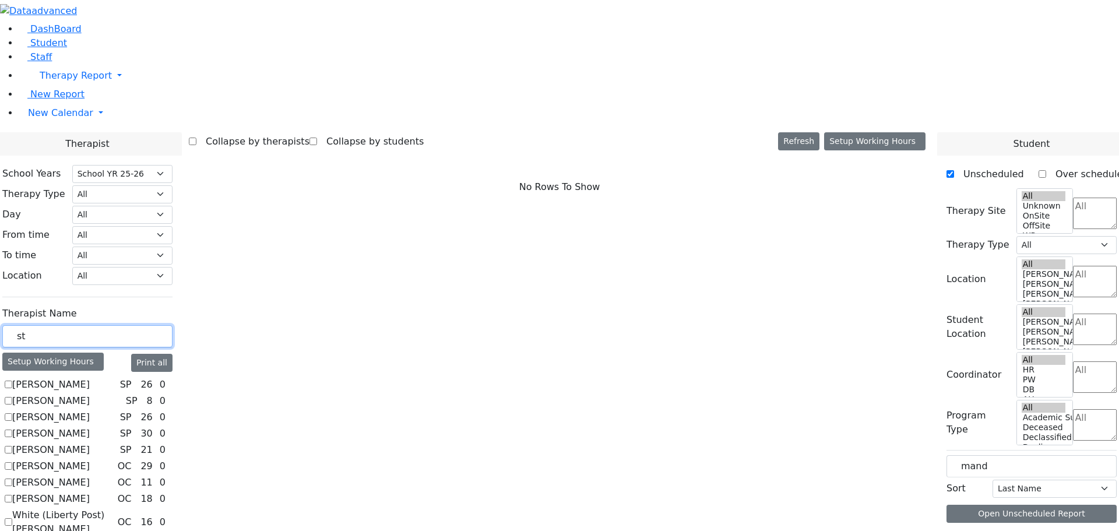
type input "st"
click at [90, 443] on label "[PERSON_NAME]" at bounding box center [51, 450] width 78 height 14
click at [12, 446] on input "[PERSON_NAME]" at bounding box center [9, 450] width 8 height 8
checkbox input "true"
select select "3"
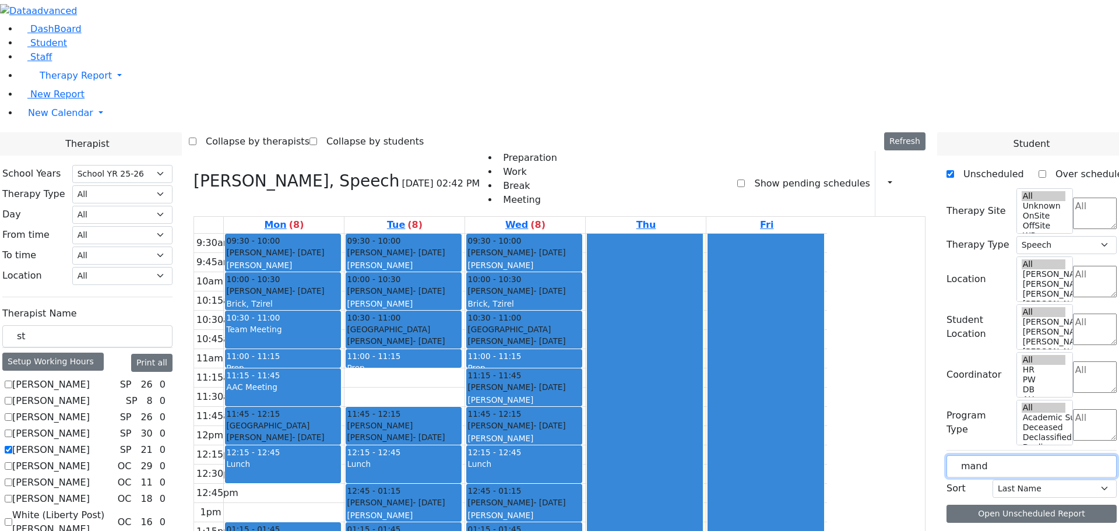
drag, startPoint x: 986, startPoint y: 195, endPoint x: 970, endPoint y: 193, distance: 16.5
click at [970, 455] on div "mand" at bounding box center [1031, 466] width 170 height 22
type input "perl"
click at [952, 530] on icon at bounding box center [952, 540] width 0 height 0
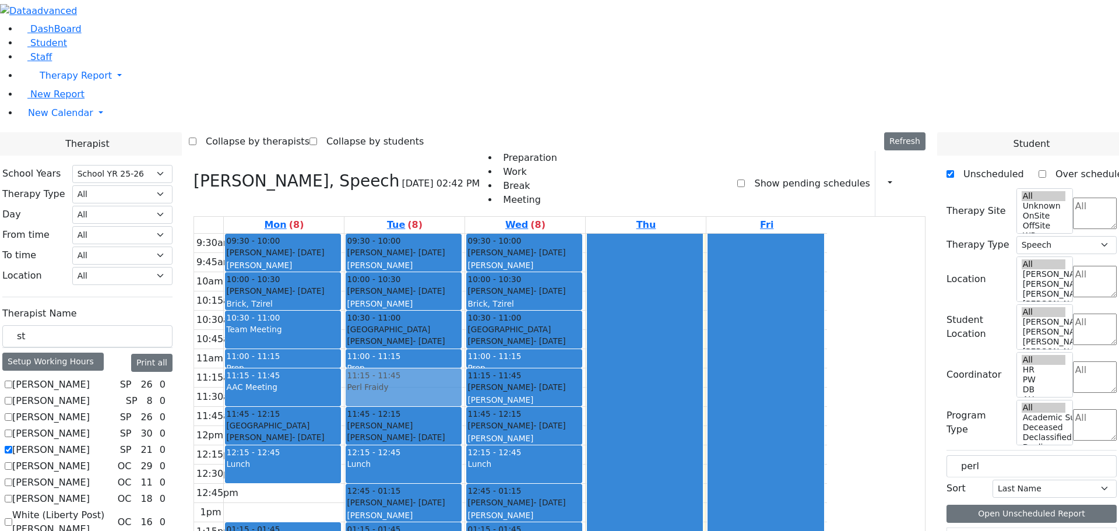
drag, startPoint x: 984, startPoint y: 295, endPoint x: 527, endPoint y: 221, distance: 462.8
click at [527, 221] on div "Therapist School Years Select School YR Summer YR 25 School YR 25-26 Summer YR …" at bounding box center [559, 394] width 1133 height 525
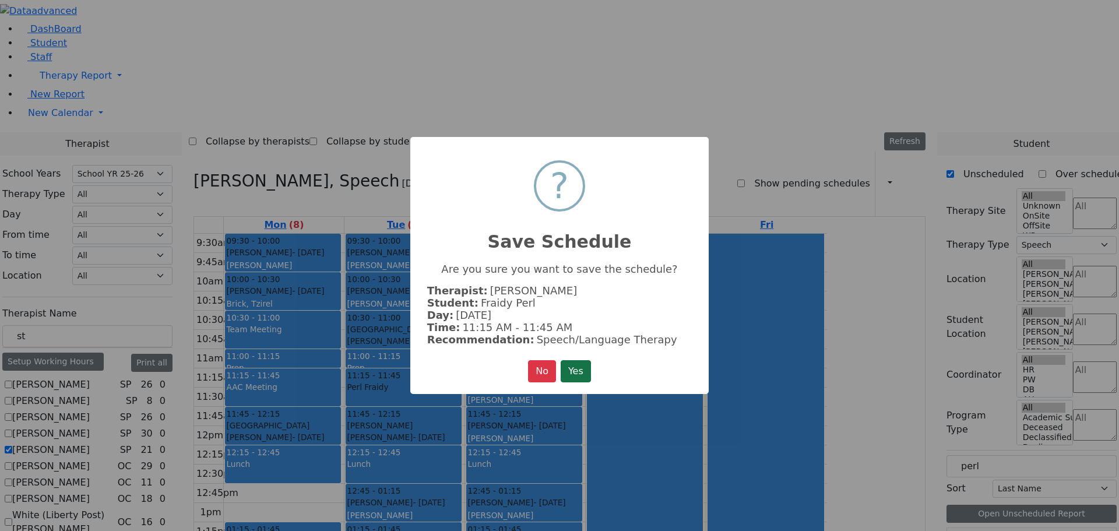
click at [579, 372] on button "Yes" at bounding box center [576, 371] width 30 height 22
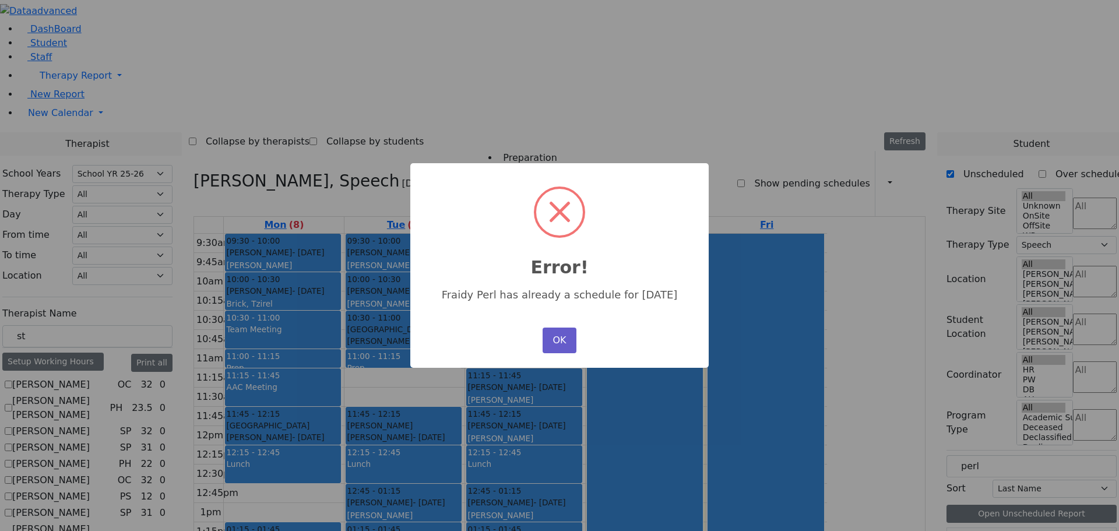
click at [560, 341] on button "OK" at bounding box center [560, 340] width 34 height 26
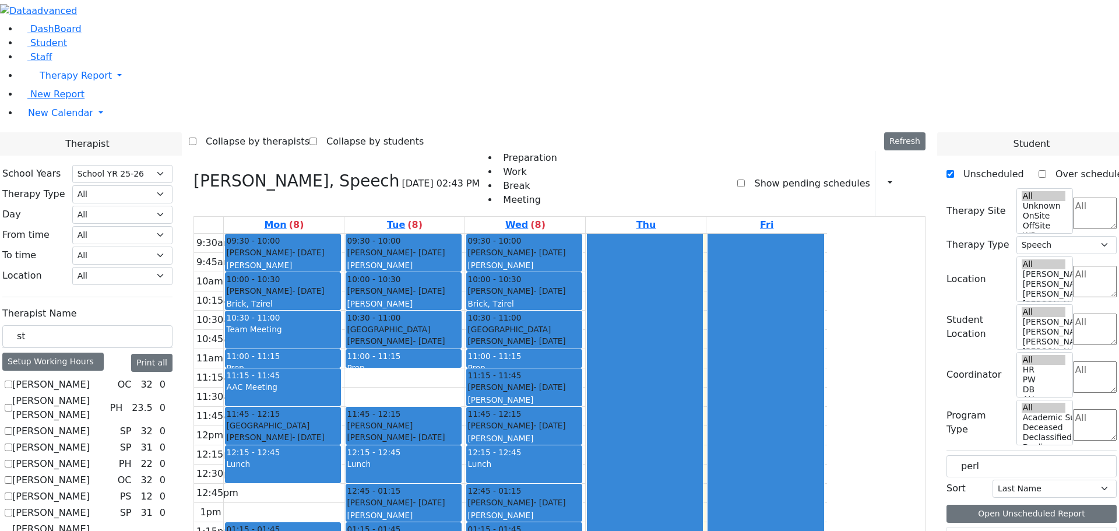
click at [952, 530] on span at bounding box center [952, 540] width 0 height 0
drag, startPoint x: 980, startPoint y: 296, endPoint x: 392, endPoint y: 341, distance: 590.3
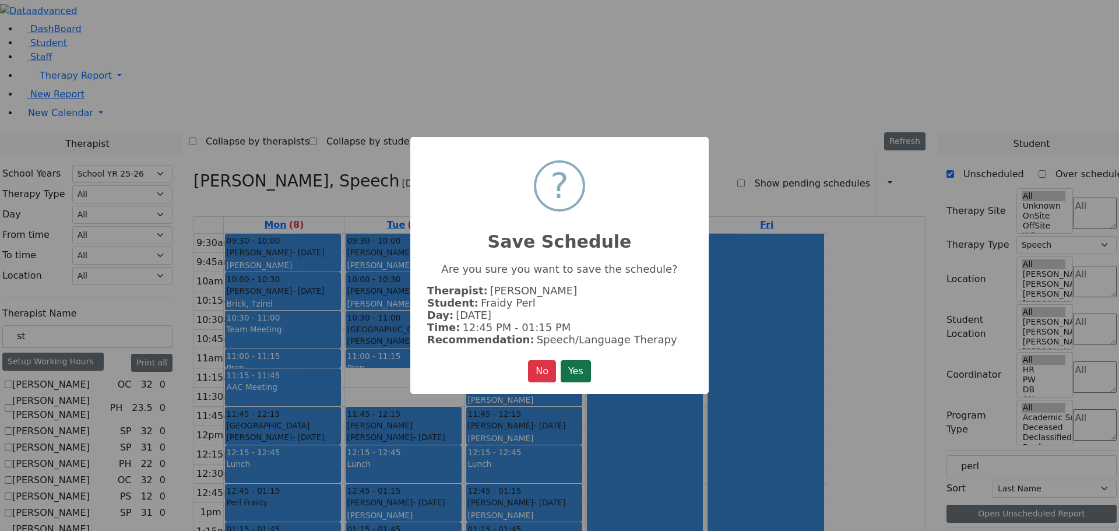
click at [573, 367] on button "Yes" at bounding box center [576, 371] width 30 height 22
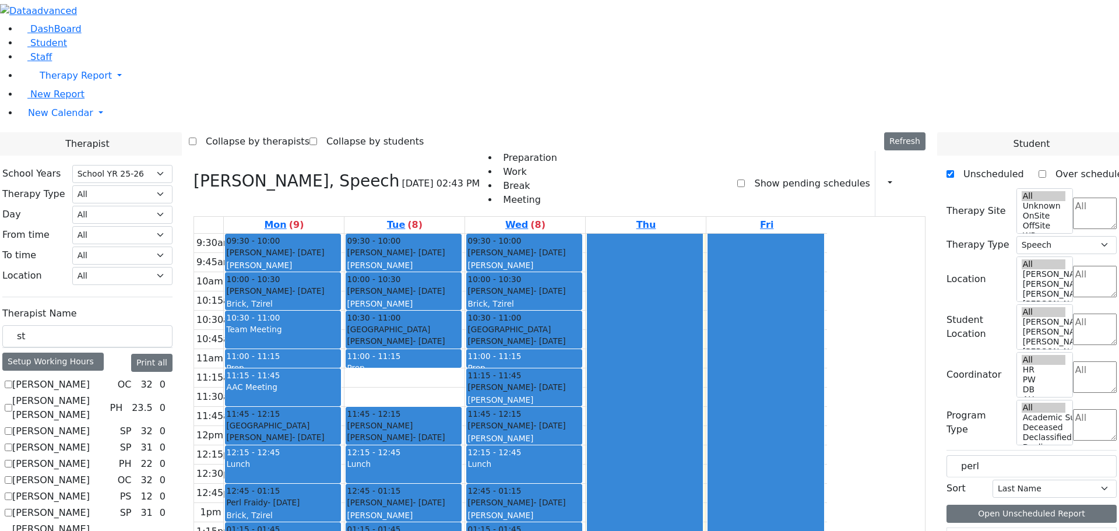
click at [952, 530] on icon at bounding box center [952, 540] width 0 height 0
drag, startPoint x: 980, startPoint y: 297, endPoint x: 688, endPoint y: 401, distance: 310.0
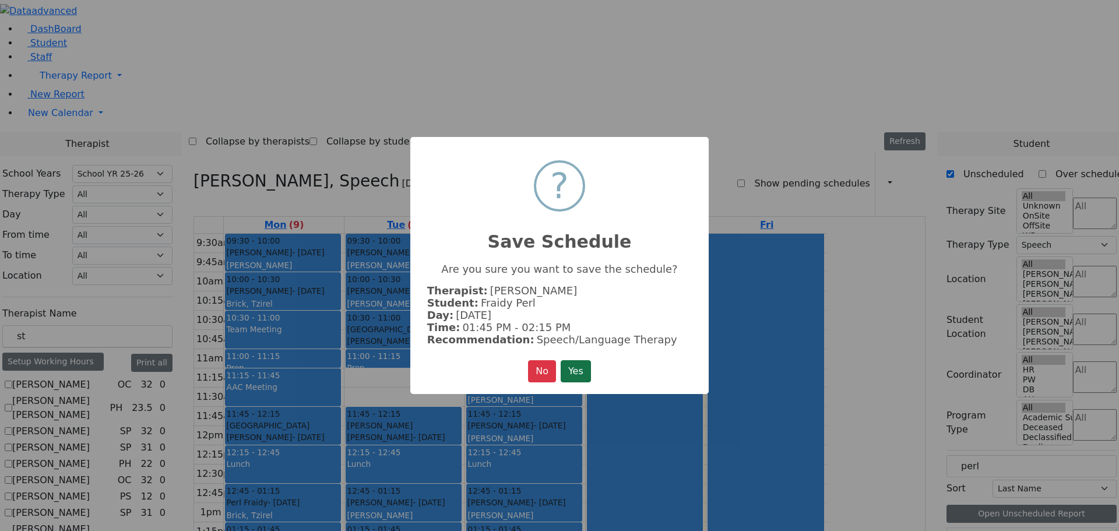
click at [579, 367] on button "Yes" at bounding box center [576, 371] width 30 height 22
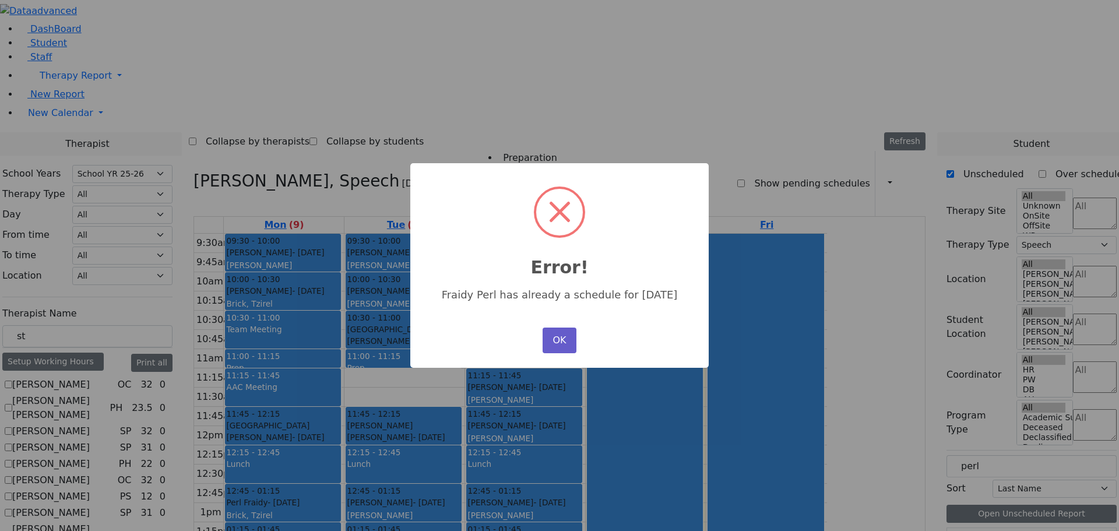
click at [552, 335] on button "OK" at bounding box center [560, 340] width 34 height 26
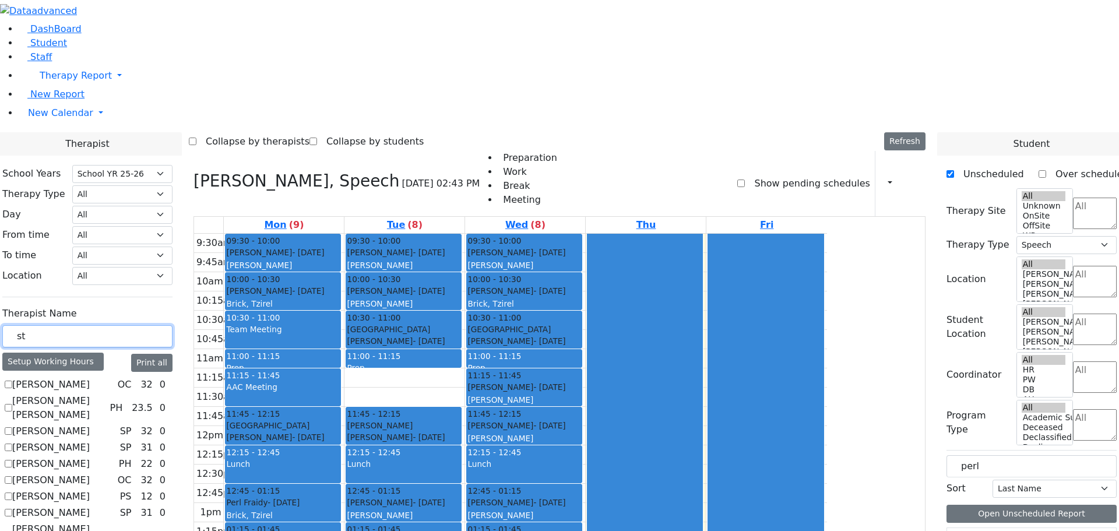
drag, startPoint x: 164, startPoint y: 201, endPoint x: 146, endPoint y: 202, distance: 17.5
click at [146, 325] on div "st" at bounding box center [87, 336] width 170 height 23
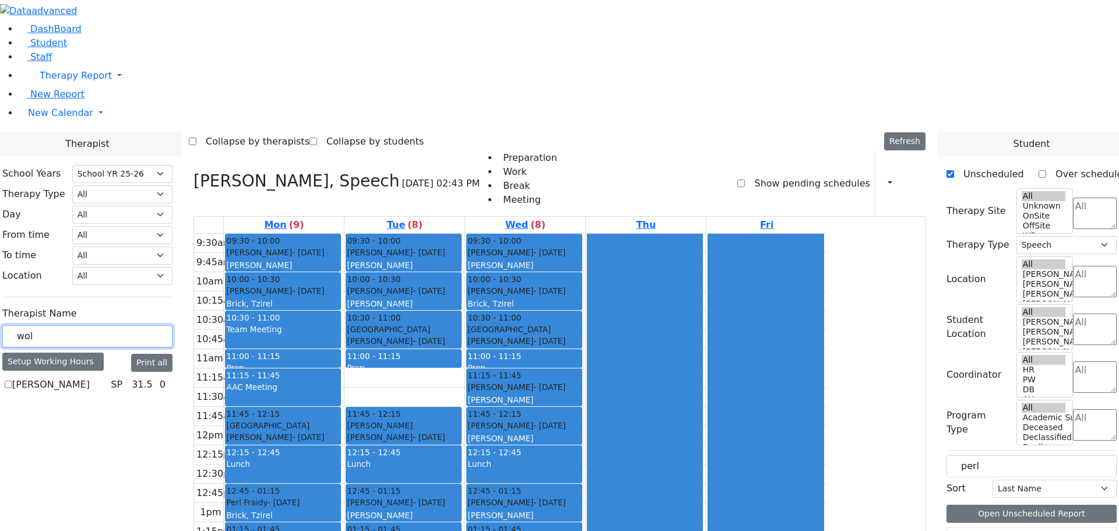
type input "wol"
click at [90, 378] on label "[PERSON_NAME]" at bounding box center [51, 385] width 78 height 14
click at [12, 381] on input "[PERSON_NAME]" at bounding box center [9, 385] width 8 height 8
checkbox input "true"
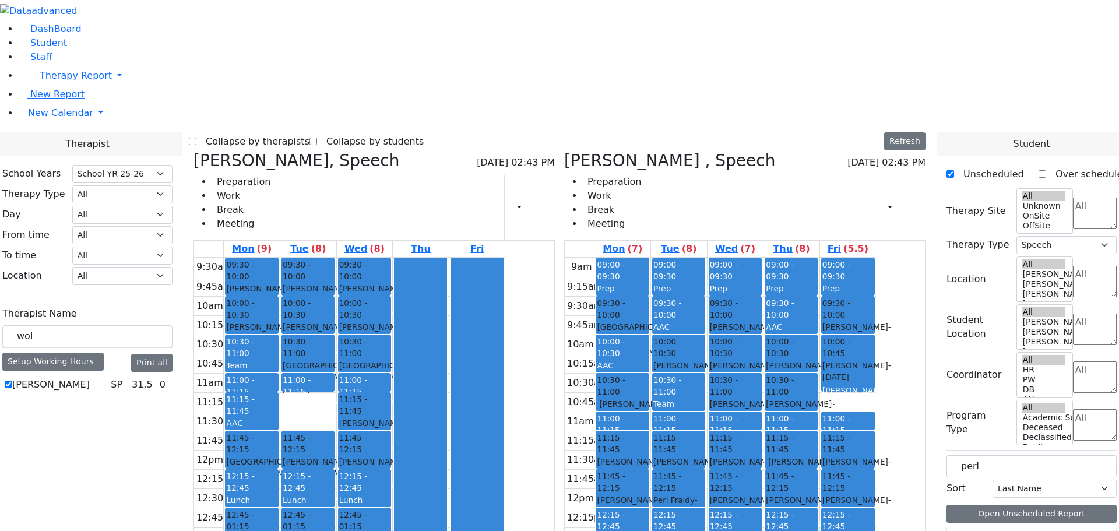
drag, startPoint x: 812, startPoint y: 424, endPoint x: 509, endPoint y: 420, distance: 303.0
click at [509, 420] on div "Steinhardt Esther, Speech 08/21/2025 02:43 PM Preparation Work Break Meeting Pr…" at bounding box center [559, 435] width 741 height 569
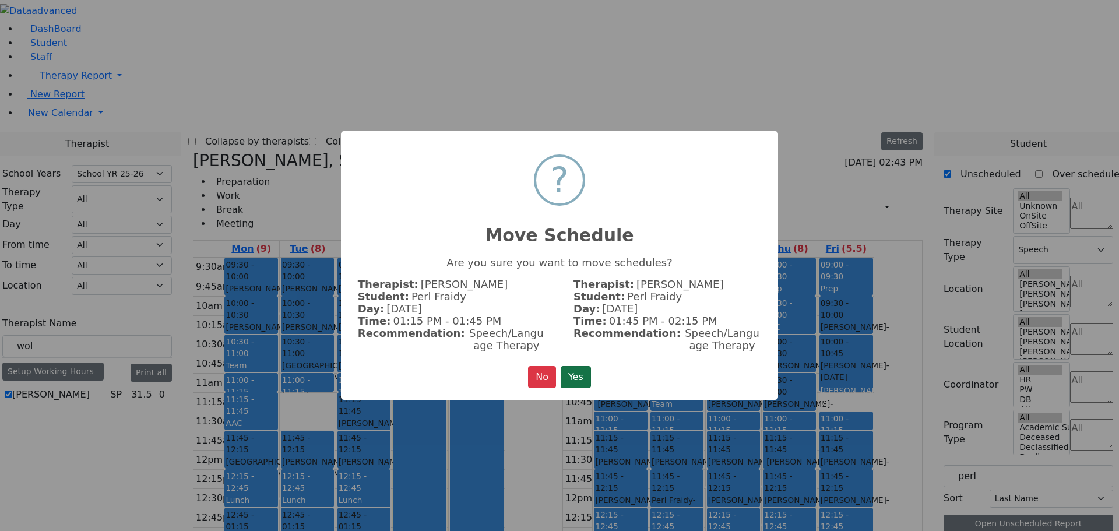
click at [565, 377] on button "Yes" at bounding box center [576, 377] width 30 height 22
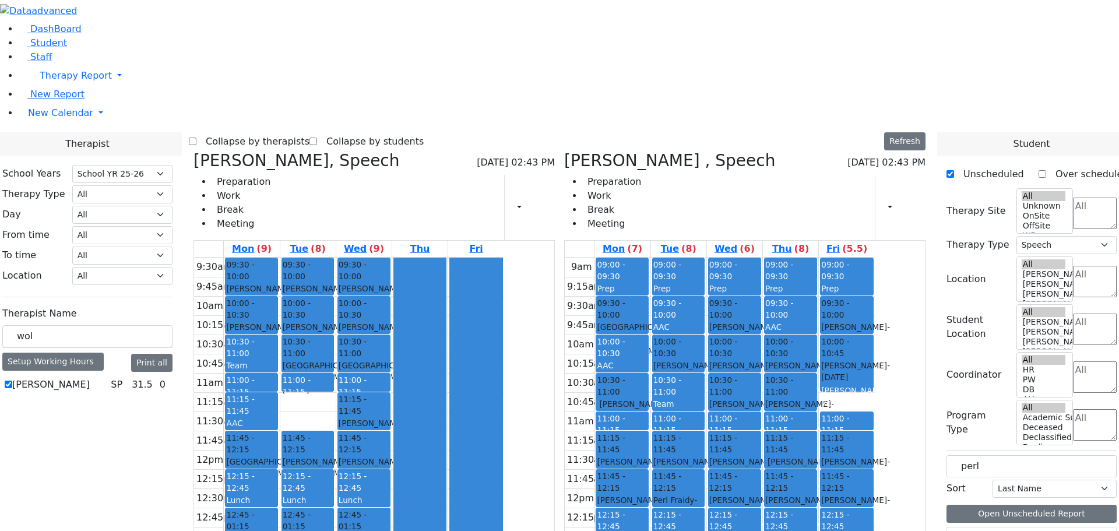
click at [979, 530] on label "Perl Fraidy" at bounding box center [978, 540] width 49 height 14
drag, startPoint x: 988, startPoint y: 296, endPoint x: 806, endPoint y: 415, distance: 217.2
click at [798, 422] on div "Therapist School Years Select School YR Summer YR 25 School YR 25-26 Summer YR …" at bounding box center [559, 426] width 1133 height 588
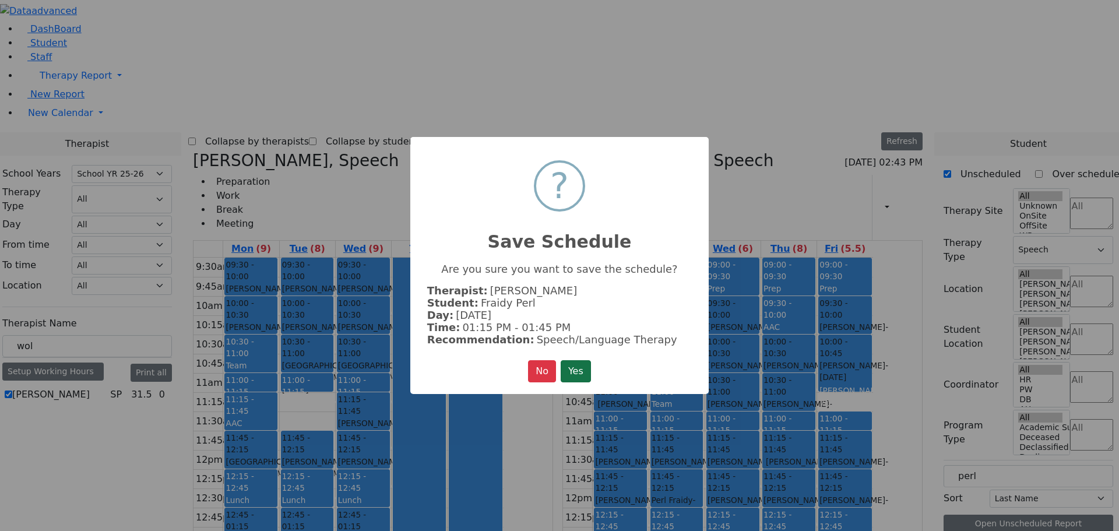
click at [571, 371] on button "Yes" at bounding box center [576, 371] width 30 height 22
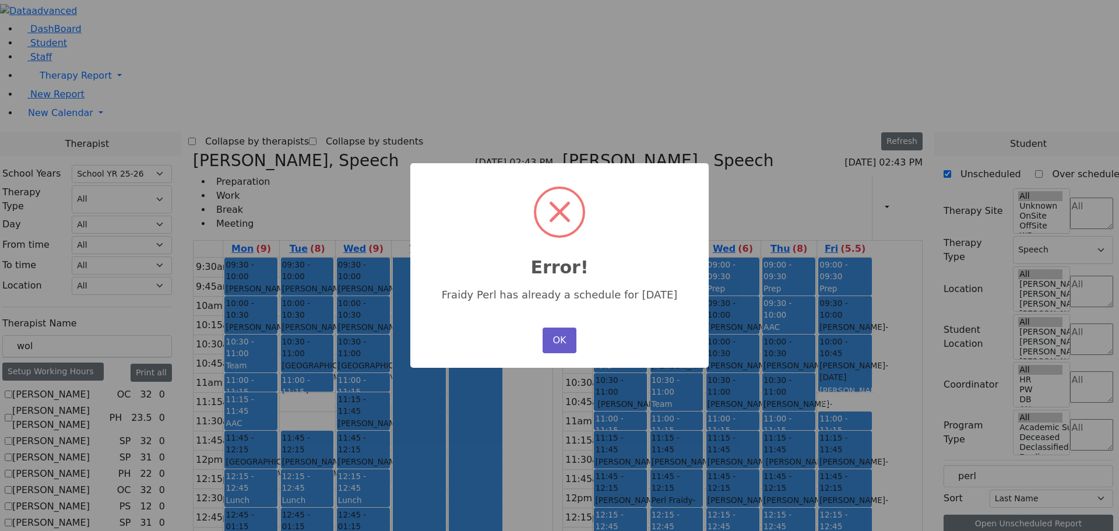
click at [559, 344] on button "OK" at bounding box center [560, 340] width 34 height 26
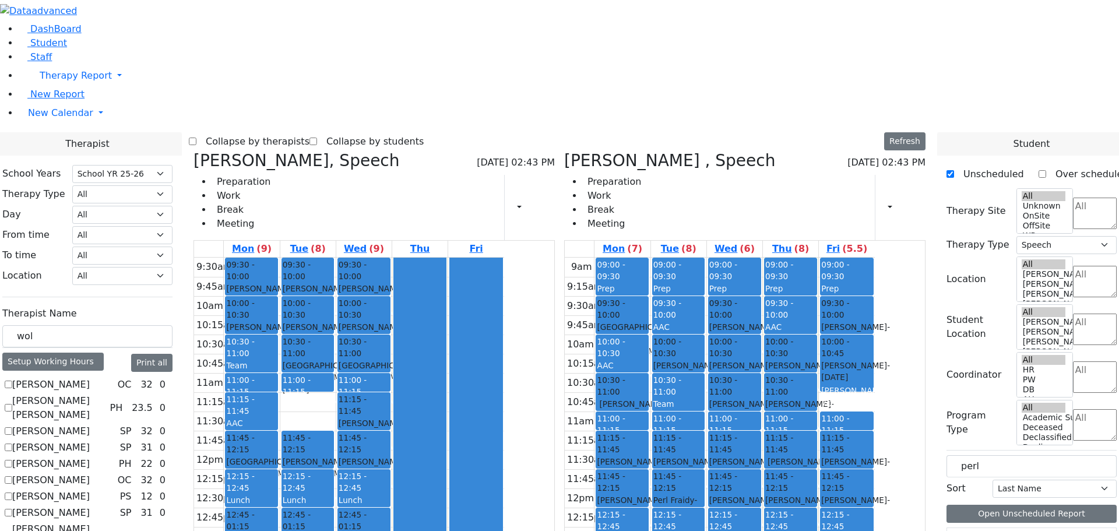
click at [952, 530] on icon at bounding box center [952, 540] width 0 height 0
drag, startPoint x: 856, startPoint y: 429, endPoint x: 817, endPoint y: 423, distance: 39.6
click at [817, 423] on tr "09:00 - 09:30 Prep 09:30 - 10:00 Neshuma School Drummer Asher - 03/08/2013 Kram…" at bounding box center [720, 489] width 311 height 462
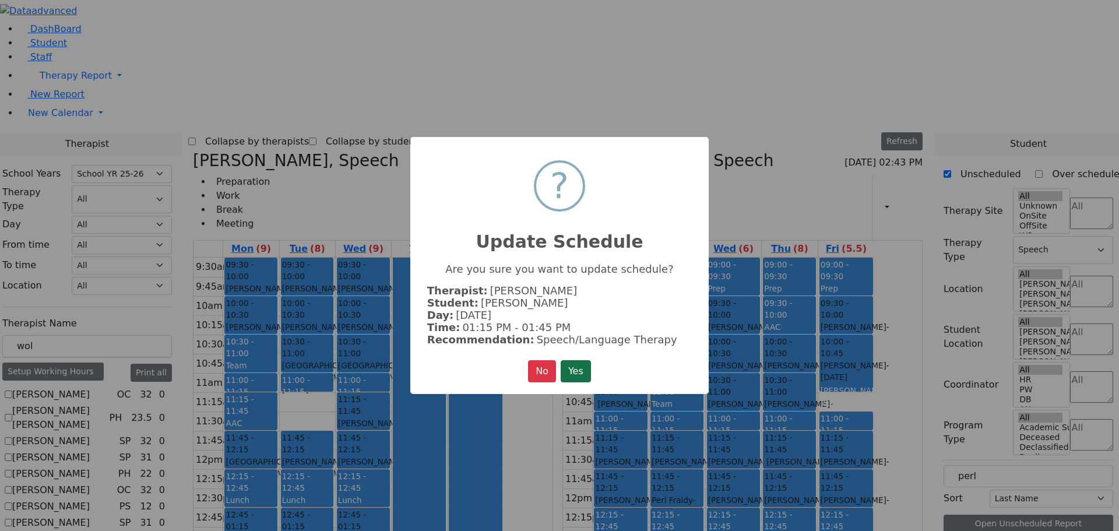
click at [577, 365] on button "Yes" at bounding box center [576, 371] width 30 height 22
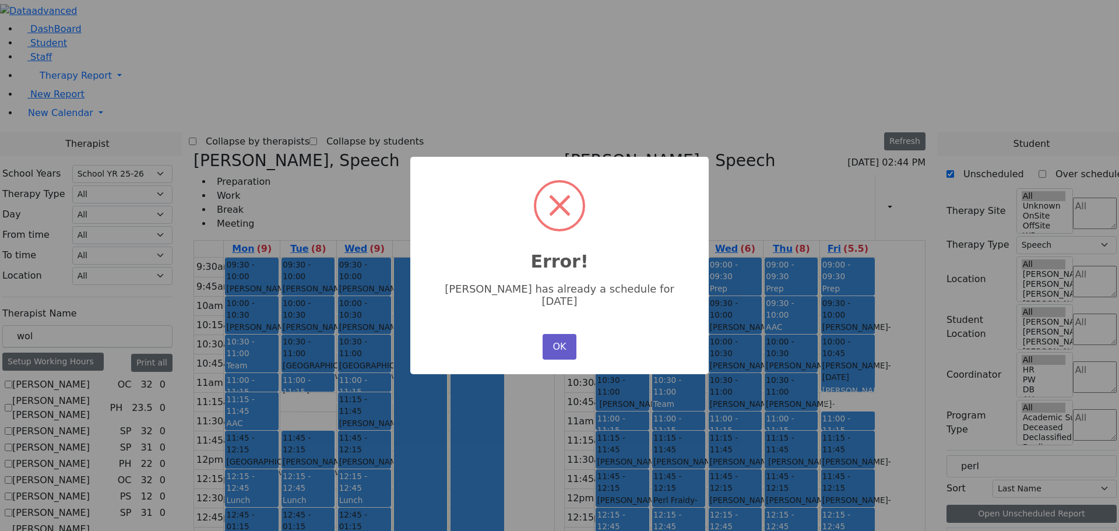
click at [555, 336] on button "OK" at bounding box center [560, 347] width 34 height 26
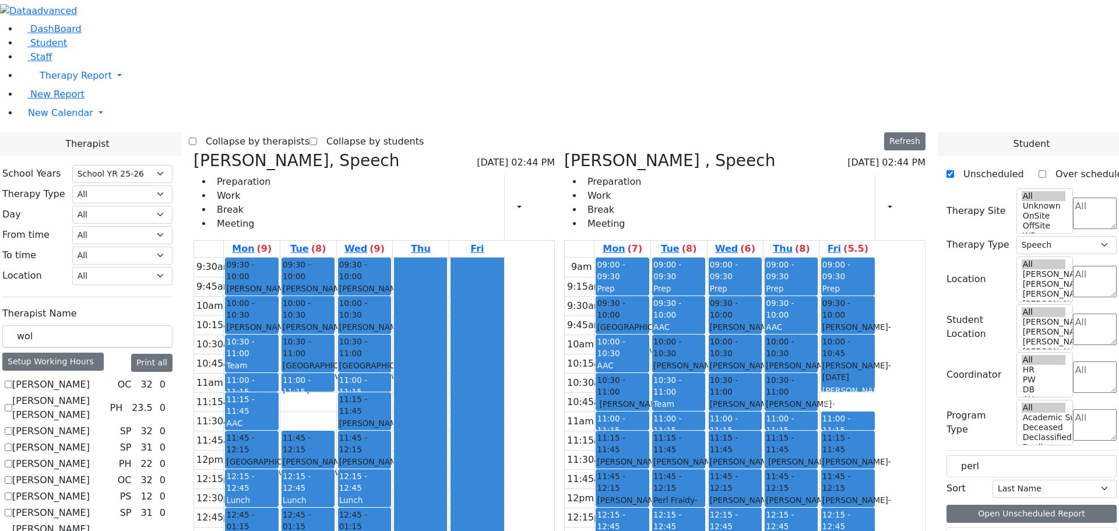
click at [952, 530] on icon at bounding box center [952, 540] width 0 height 0
drag, startPoint x: 975, startPoint y: 298, endPoint x: 858, endPoint y: 491, distance: 226.0
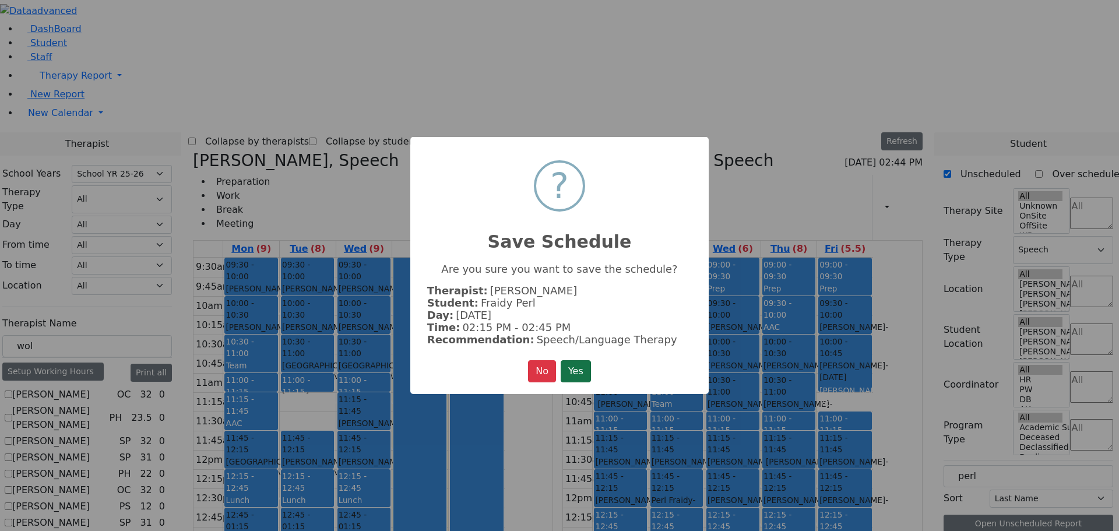
click at [576, 367] on button "Yes" at bounding box center [576, 371] width 30 height 22
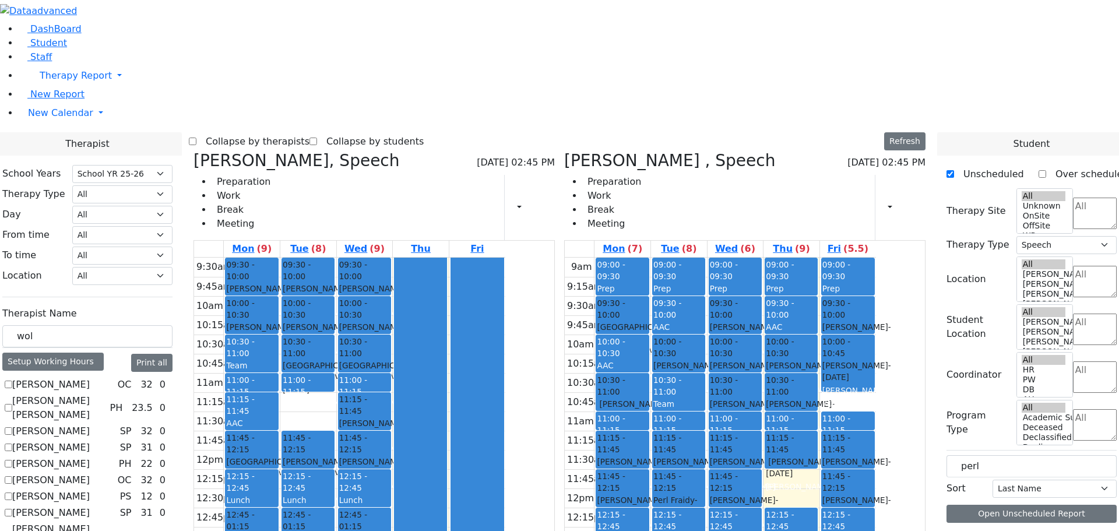
drag, startPoint x: 846, startPoint y: 312, endPoint x: 695, endPoint y: 469, distance: 218.0
click at [697, 471] on tr "09:00 - 09:30 Prep 09:30 - 10:00 Neshuma School Drummer Asher - 03/08/2013 Kram…" at bounding box center [720, 489] width 311 height 462
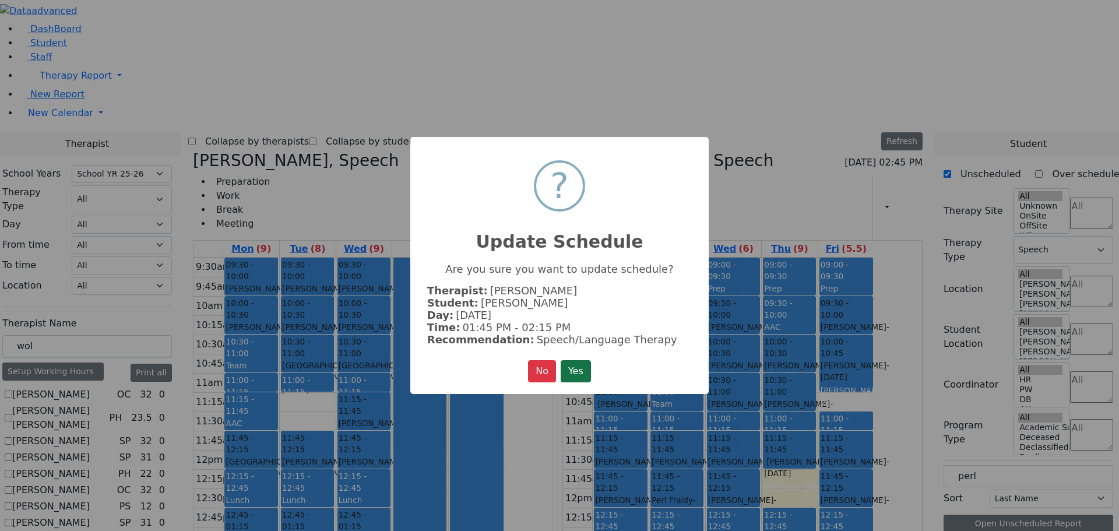
click at [570, 369] on button "Yes" at bounding box center [576, 371] width 30 height 22
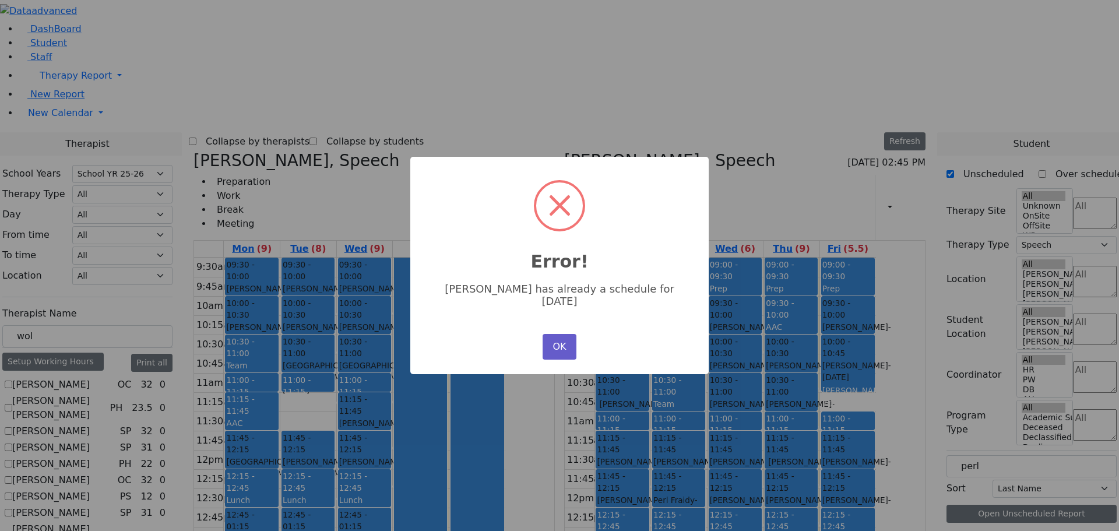
click at [555, 337] on button "OK" at bounding box center [560, 347] width 34 height 26
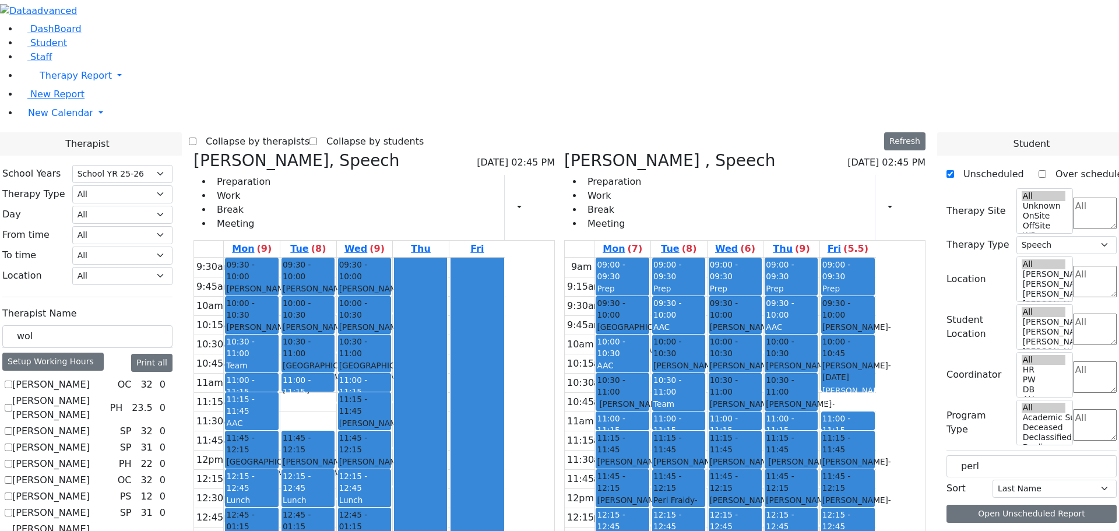
click at [193, 151] on icon at bounding box center [193, 160] width 0 height 19
checkbox input "false"
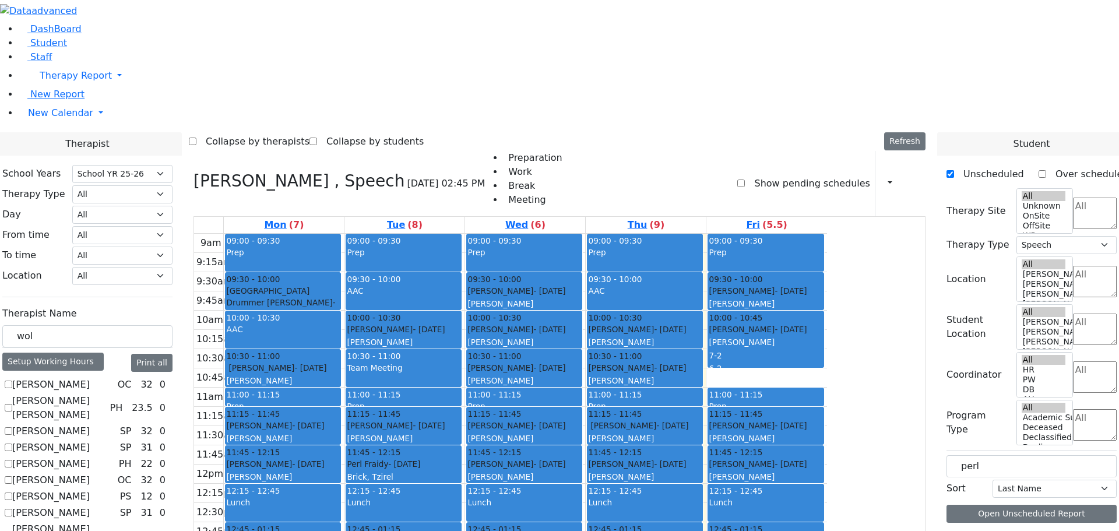
click at [193, 171] on icon at bounding box center [193, 180] width 0 height 19
select select
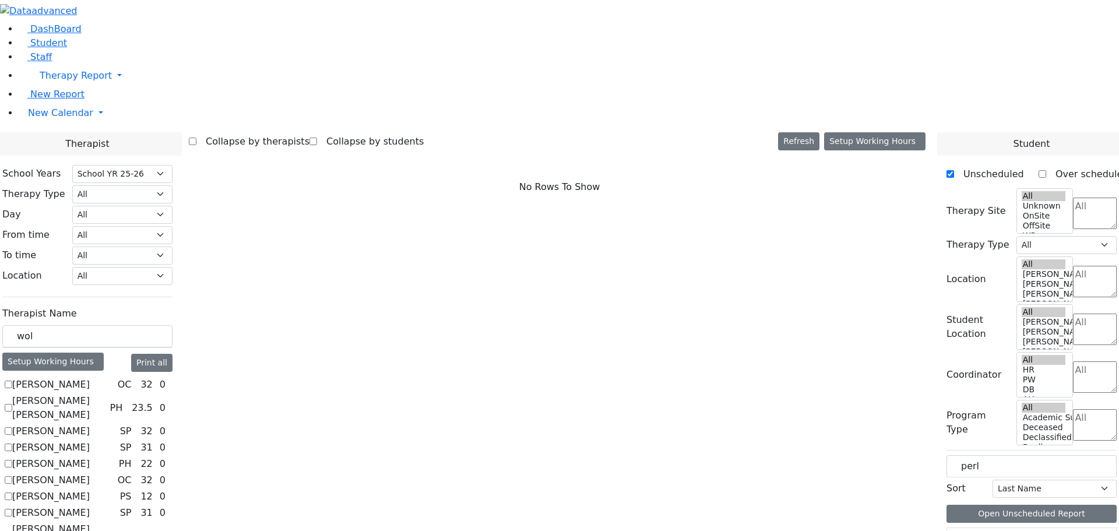
scroll to position [1044, 0]
checkbox input "true"
select select "3"
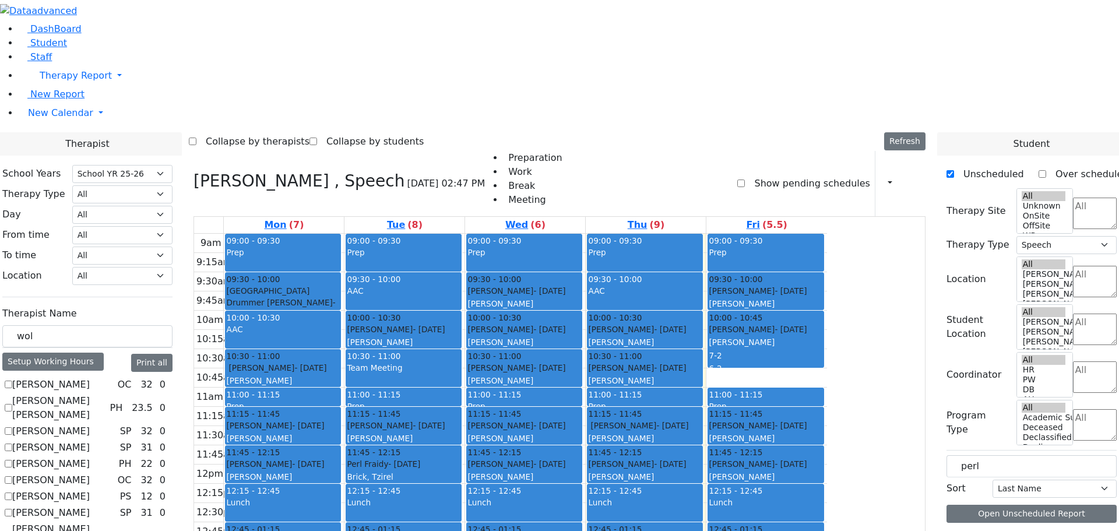
click at [193, 171] on icon at bounding box center [193, 180] width 0 height 19
select select
checkbox input "false"
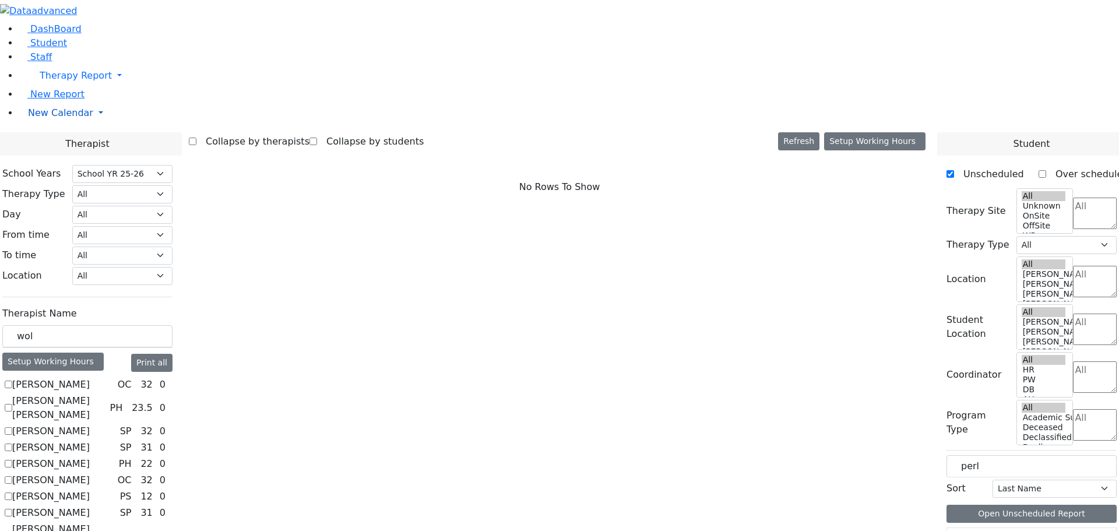
click at [112, 87] on link "New Calendar" at bounding box center [569, 75] width 1100 height 23
click at [44, 62] on link "Staff" at bounding box center [35, 56] width 33 height 11
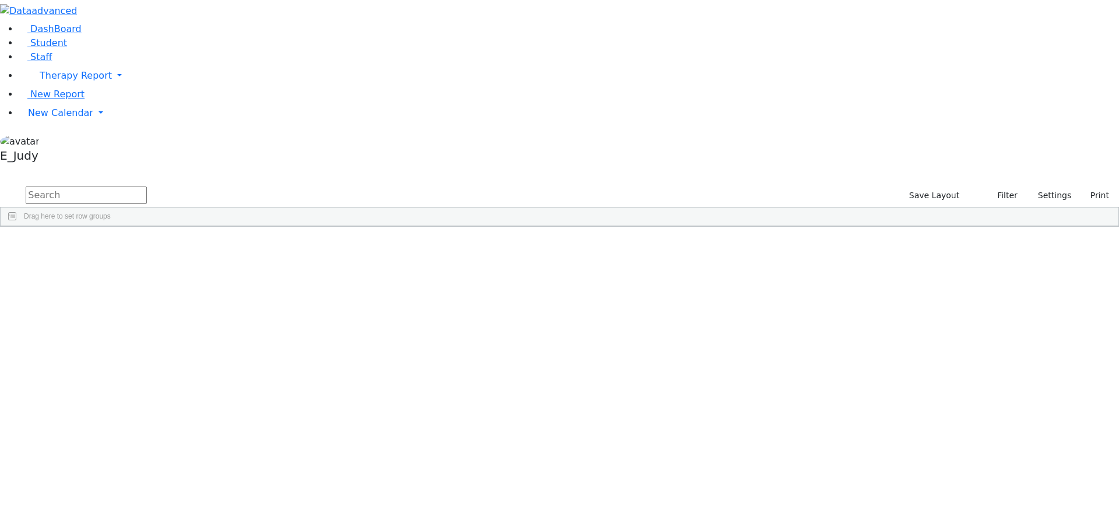
scroll to position [2564, 0]
click at [114, 87] on link "New Calendar" at bounding box center [569, 75] width 1100 height 23
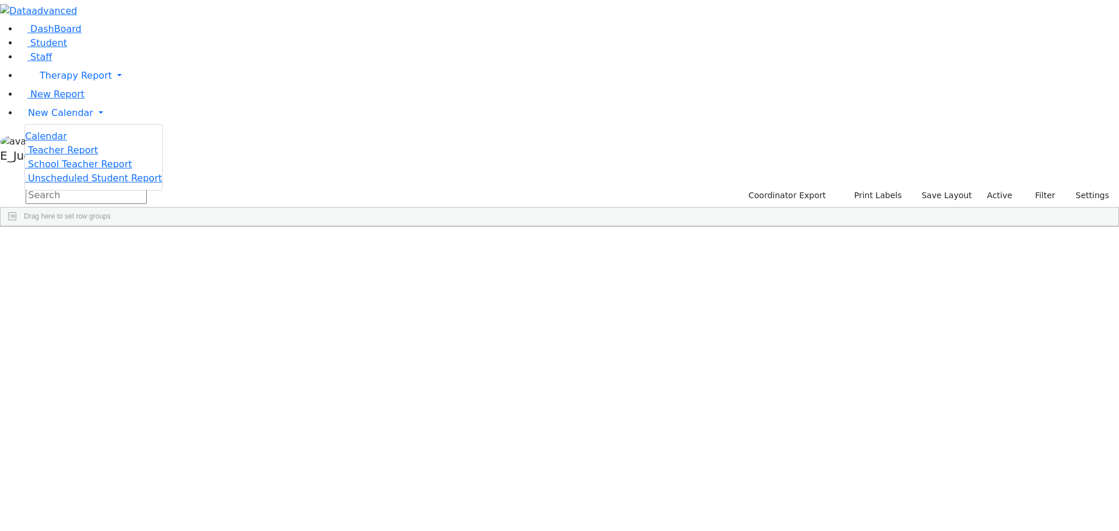
click at [86, 143] on div "Calendar" at bounding box center [93, 136] width 137 height 14
click at [62, 81] on span "New Calendar" at bounding box center [76, 75] width 72 height 11
click at [162, 136] on icon at bounding box center [162, 136] width 0 height 0
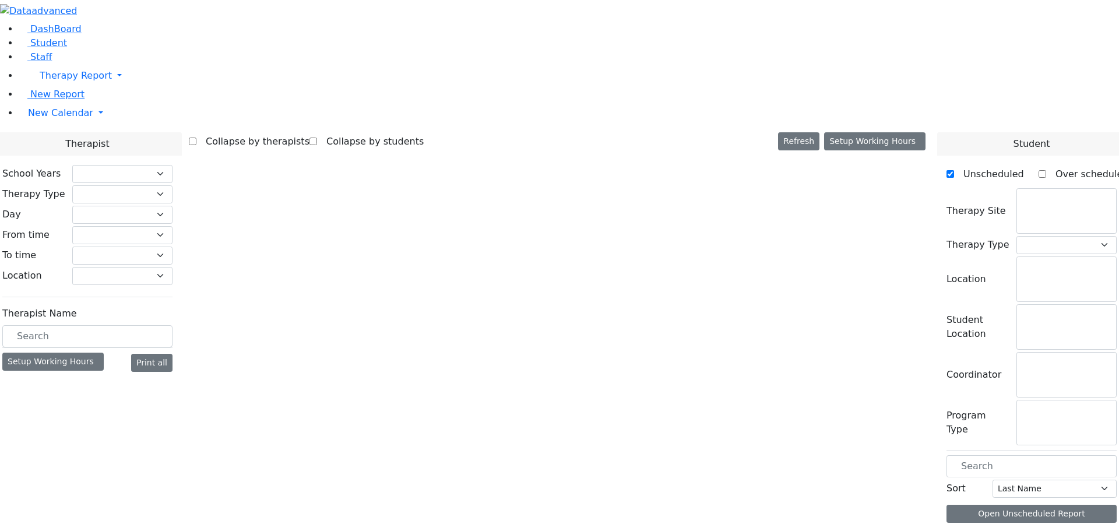
checkbox input "false"
select select "212"
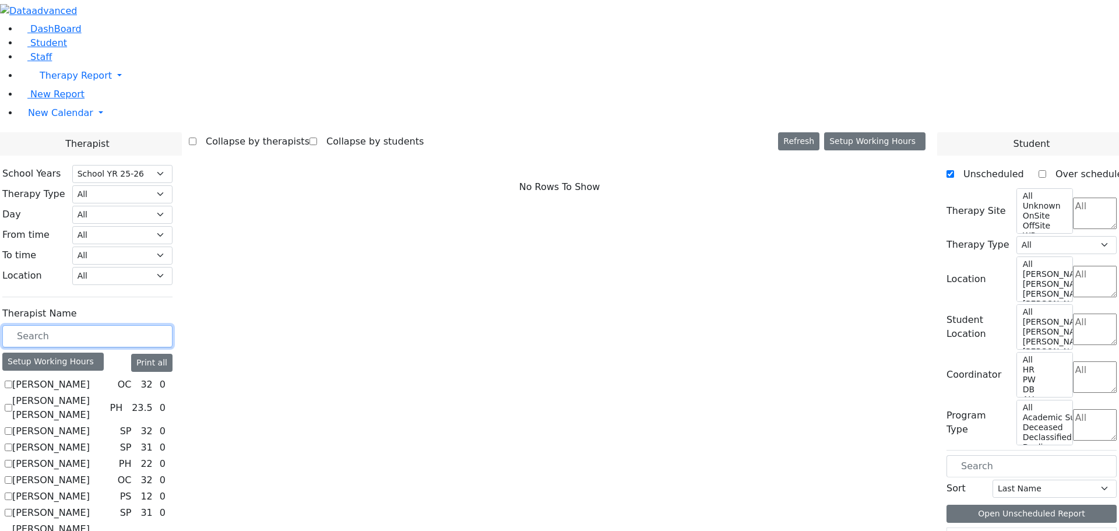
click at [105, 325] on input "text" at bounding box center [87, 336] width 170 height 22
checkbox input "true"
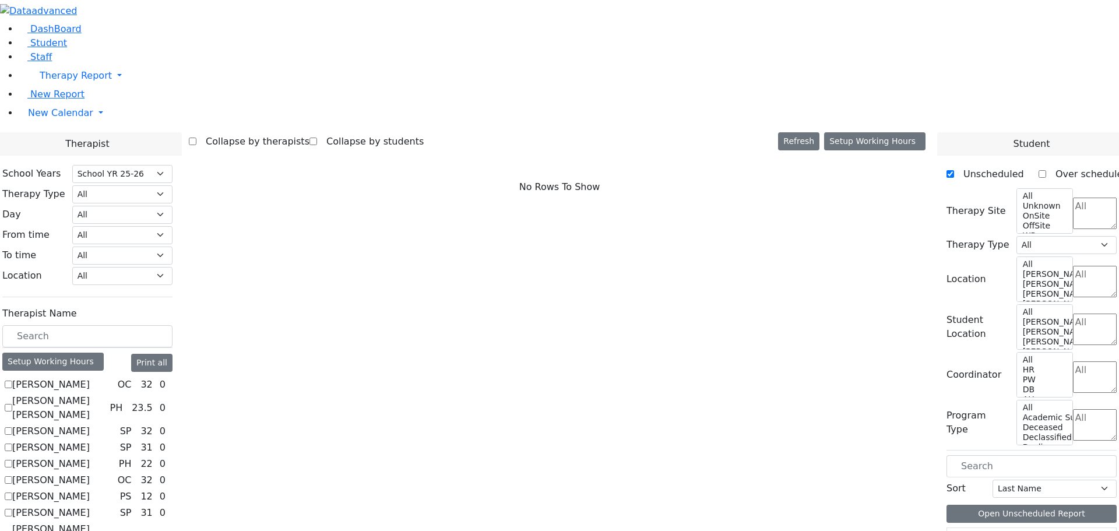
select select "3"
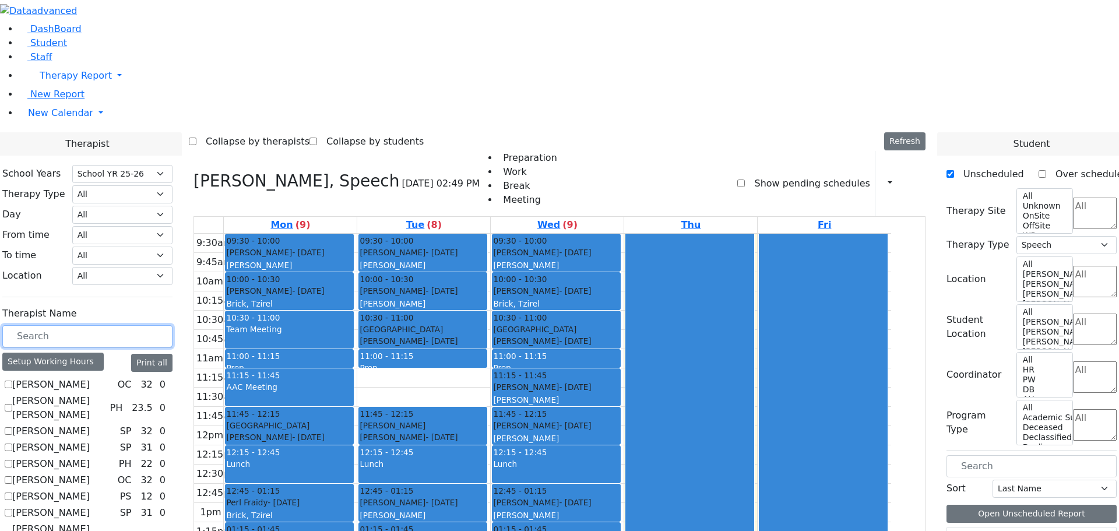
click at [58, 325] on input "text" at bounding box center [87, 336] width 170 height 22
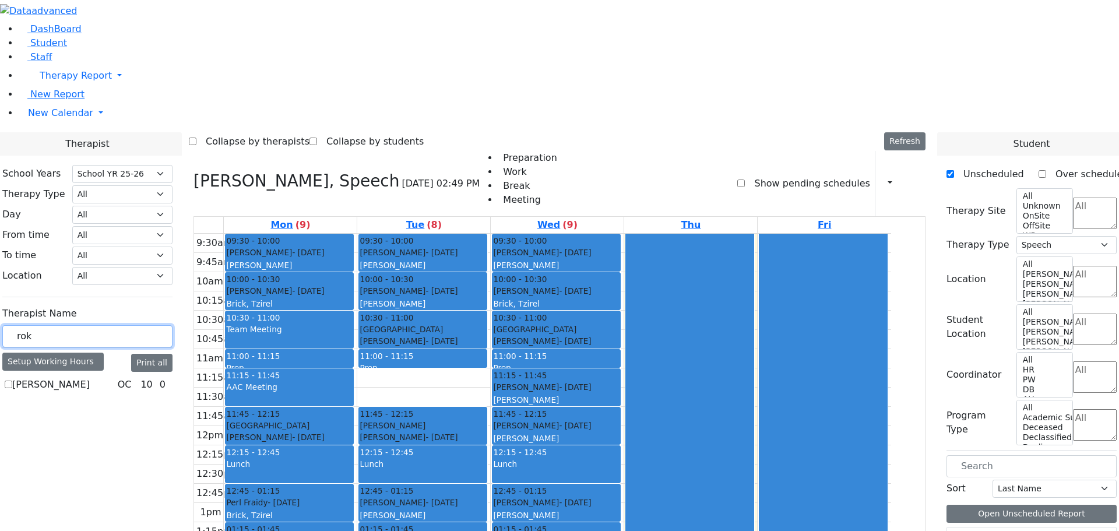
type input "rok"
click at [51, 378] on label "[PERSON_NAME]" at bounding box center [51, 385] width 78 height 14
click at [12, 381] on input "[PERSON_NAME]" at bounding box center [9, 385] width 8 height 8
checkbox input "true"
select select "1"
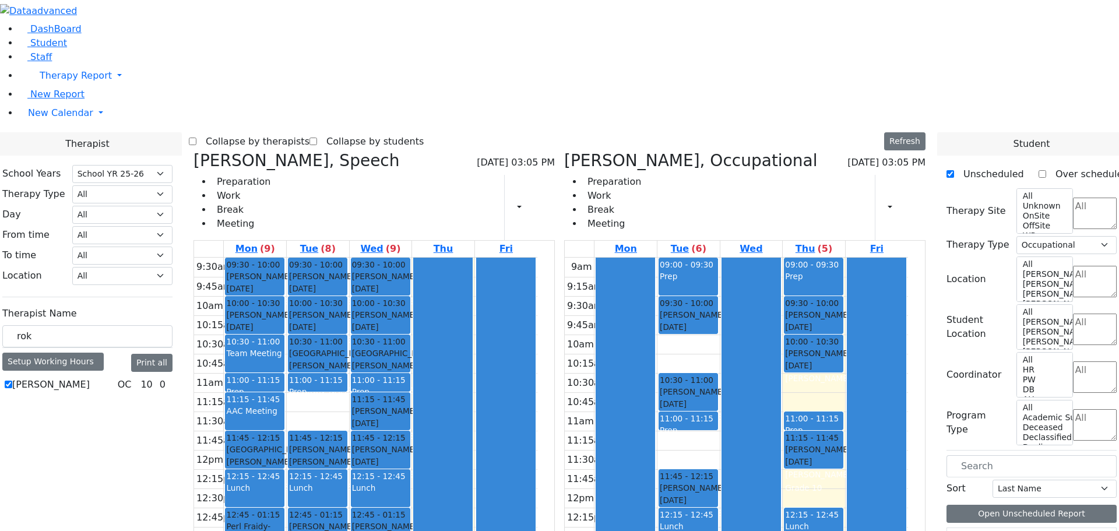
click at [193, 151] on icon at bounding box center [193, 160] width 0 height 19
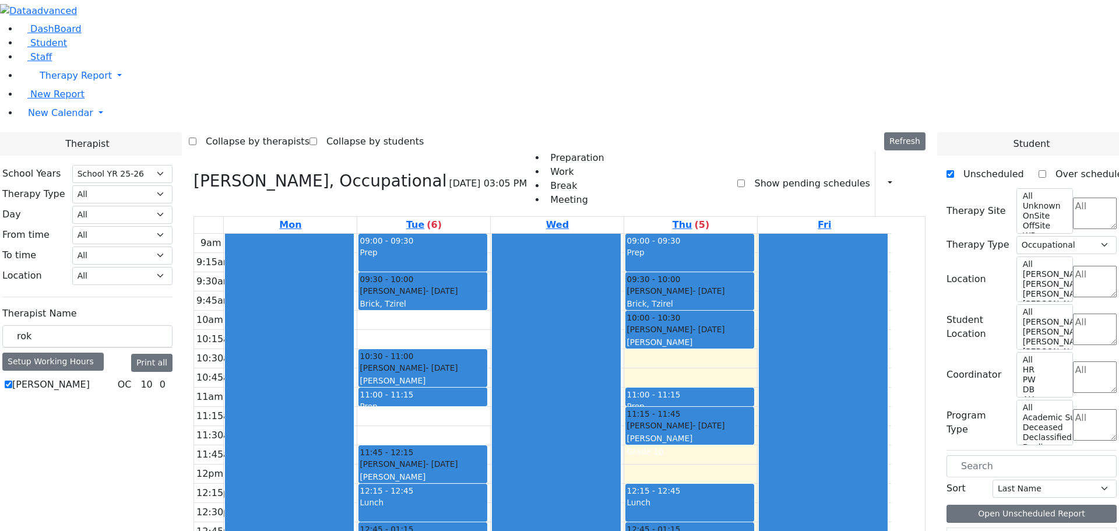
scroll to position [2, 0]
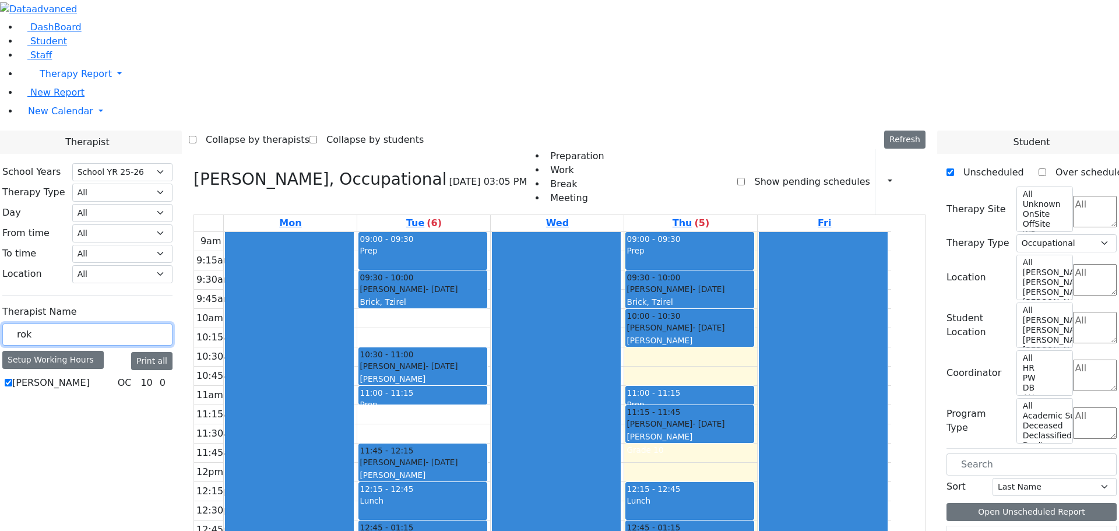
drag, startPoint x: 73, startPoint y: 207, endPoint x: 49, endPoint y: 200, distance: 24.7
click at [49, 323] on div "rok" at bounding box center [87, 334] width 170 height 23
type input "bi"
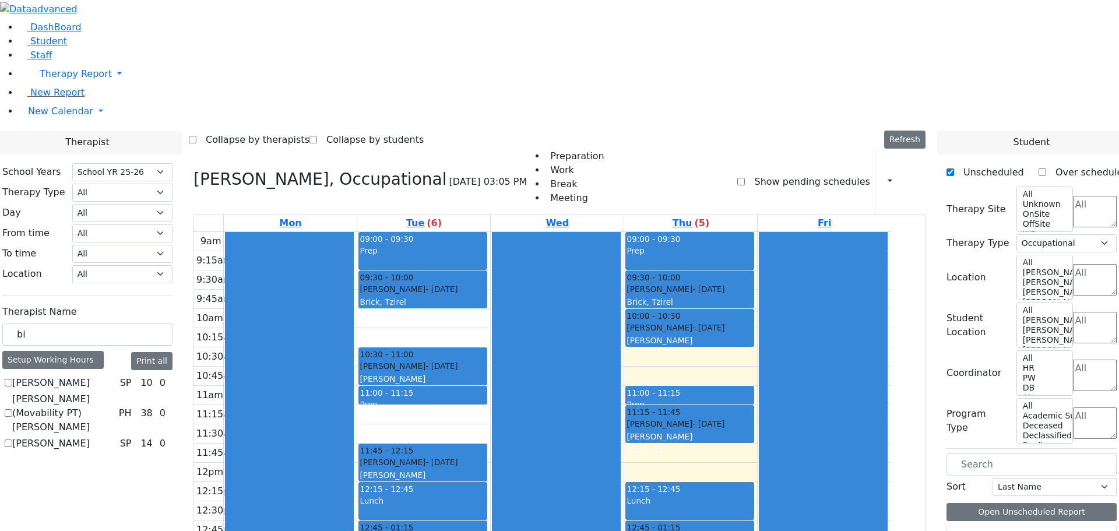
click at [51, 376] on label "[PERSON_NAME]" at bounding box center [51, 383] width 78 height 14
click at [12, 379] on input "[PERSON_NAME]" at bounding box center [9, 383] width 8 height 8
checkbox input "true"
select select "3"
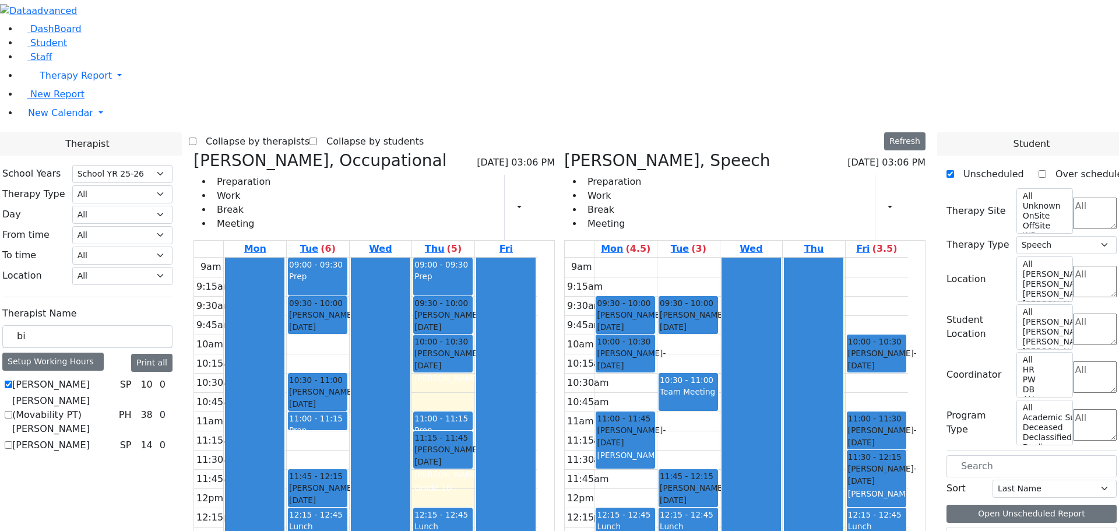
scroll to position [798, 0]
click at [564, 151] on icon at bounding box center [564, 160] width 0 height 19
select select
checkbox input "false"
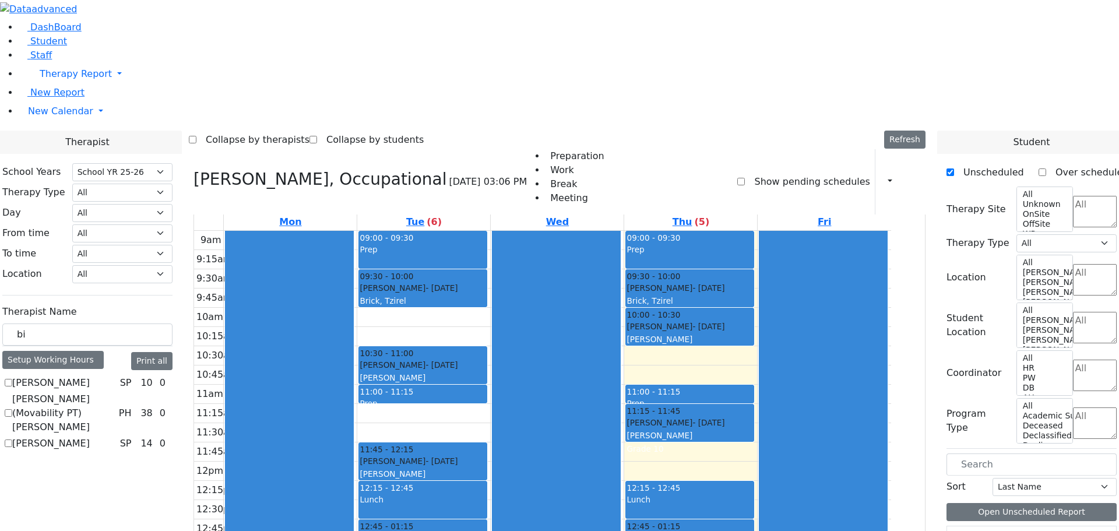
scroll to position [2281, 0]
click at [21, 33] on link "DashBoard" at bounding box center [50, 27] width 63 height 11
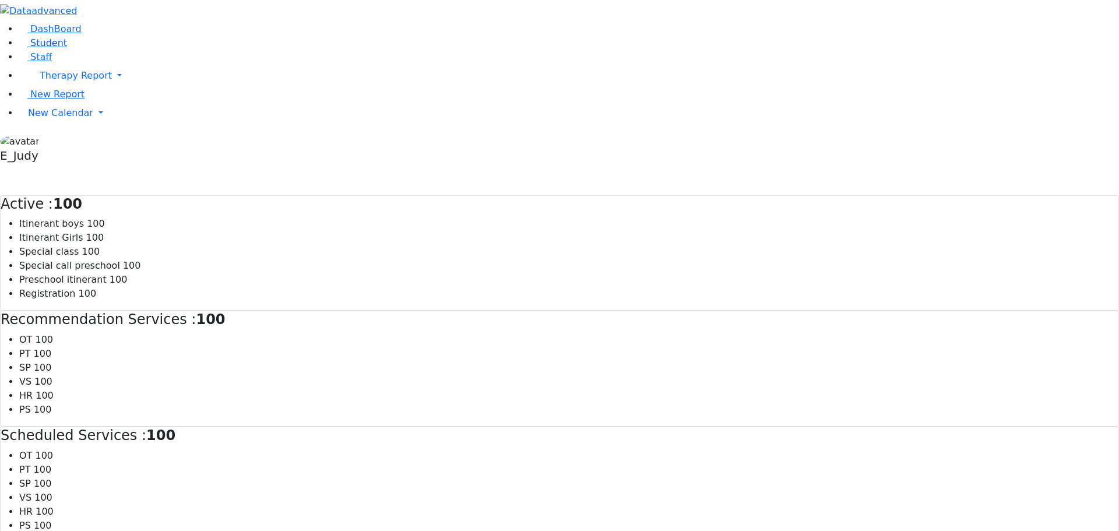
click at [32, 48] on span "Student" at bounding box center [48, 42] width 37 height 11
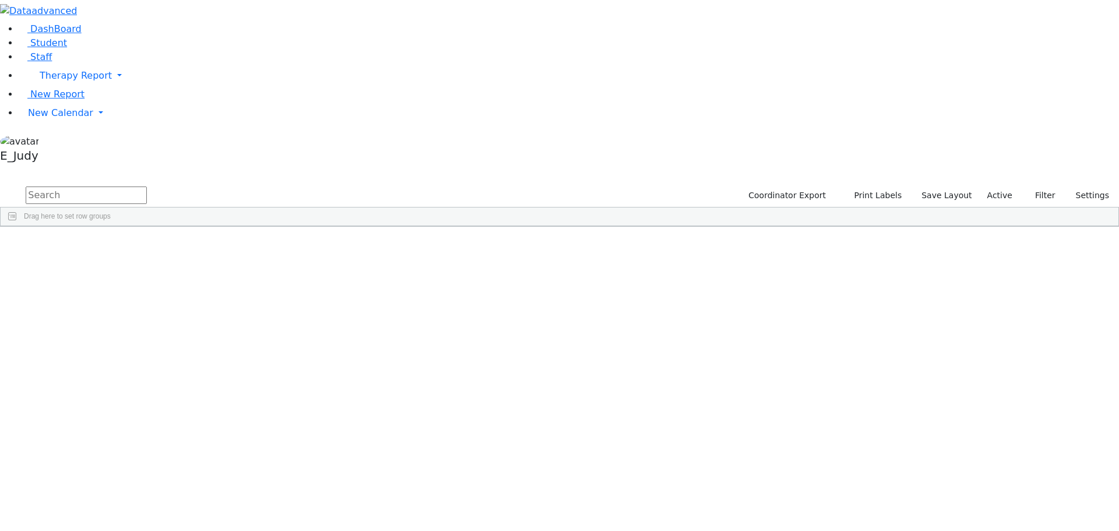
click at [147, 186] on input "text" at bounding box center [86, 194] width 121 height 17
type input "teite"
click at [147, 311] on div "Teitelbaum" at bounding box center [110, 319] width 74 height 16
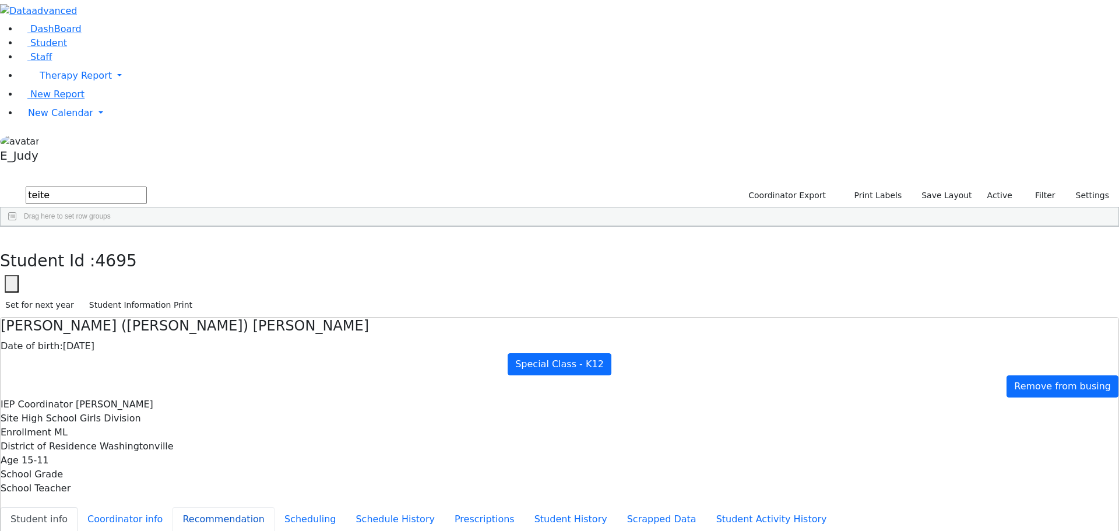
click at [274, 507] on button "Recommendation" at bounding box center [223, 519] width 102 height 24
checkbox input "true"
click at [40, 81] on span "New Calendar" at bounding box center [76, 75] width 72 height 11
click at [52, 142] on span "Calendar" at bounding box center [46, 136] width 42 height 11
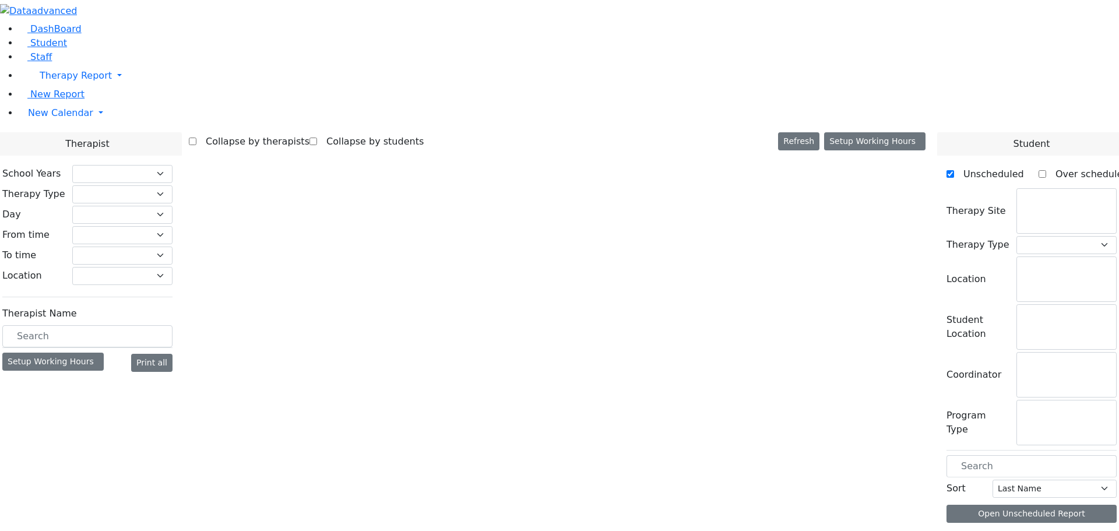
select select "212"
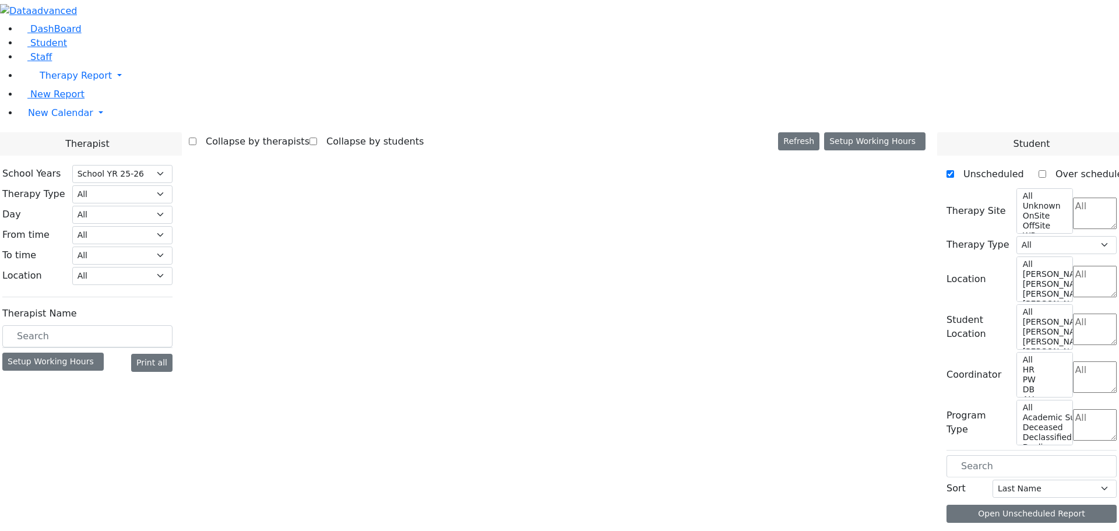
select select "1"
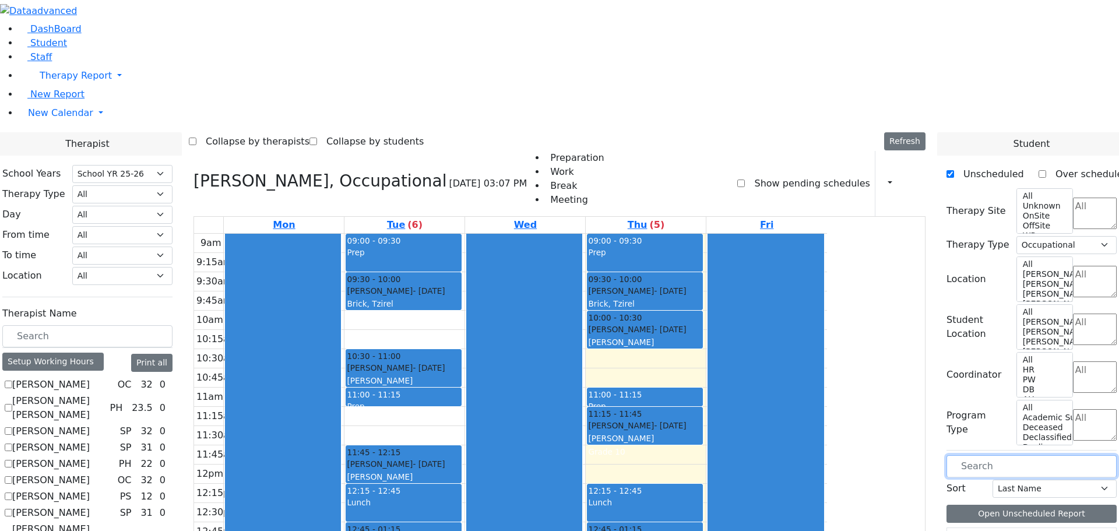
click at [995, 455] on input "text" at bounding box center [1031, 466] width 170 height 22
type input "te"
click at [48, 48] on span "Student" at bounding box center [48, 42] width 37 height 11
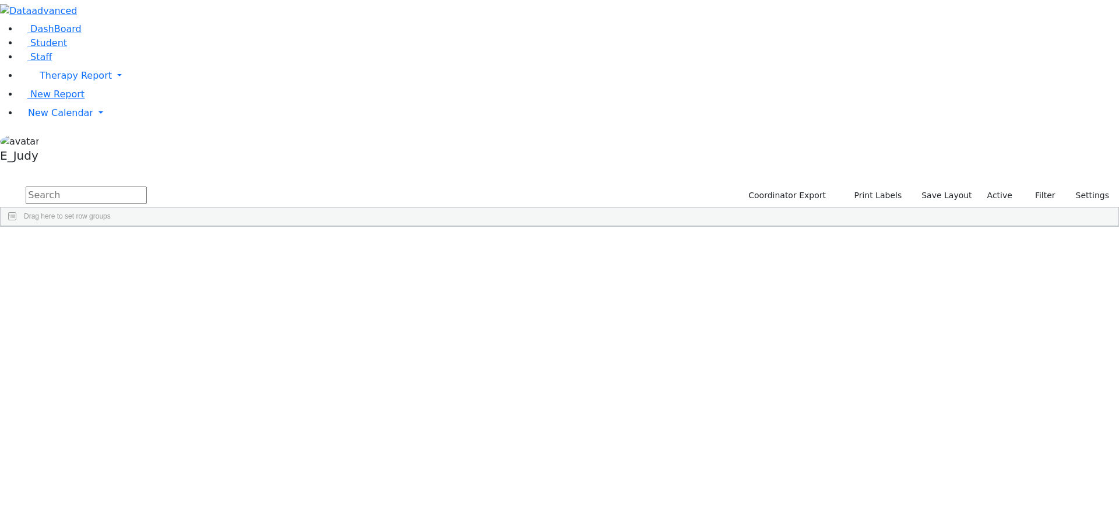
click at [147, 186] on input "text" at bounding box center [86, 194] width 121 height 17
type input "teite"
click at [147, 311] on div "Teitelbaum" at bounding box center [110, 319] width 74 height 16
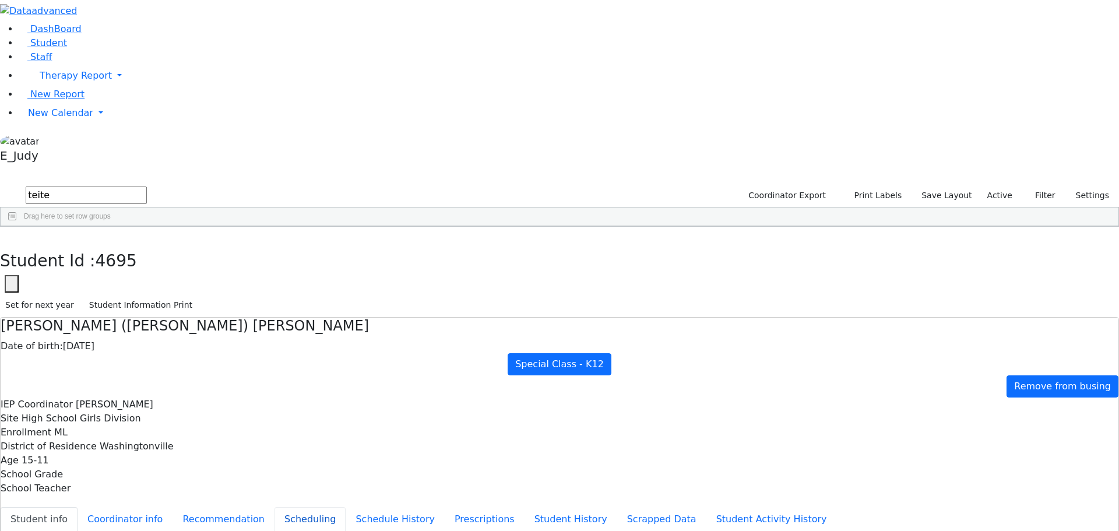
click at [274, 507] on button "Scheduling" at bounding box center [309, 519] width 71 height 24
click at [248, 530] on div "Active only" at bounding box center [210, 540] width 76 height 14
click at [191, 530] on input "Active only" at bounding box center [181, 540] width 19 height 9
checkbox input "true"
click at [70, 81] on span "New Calendar" at bounding box center [76, 75] width 72 height 11
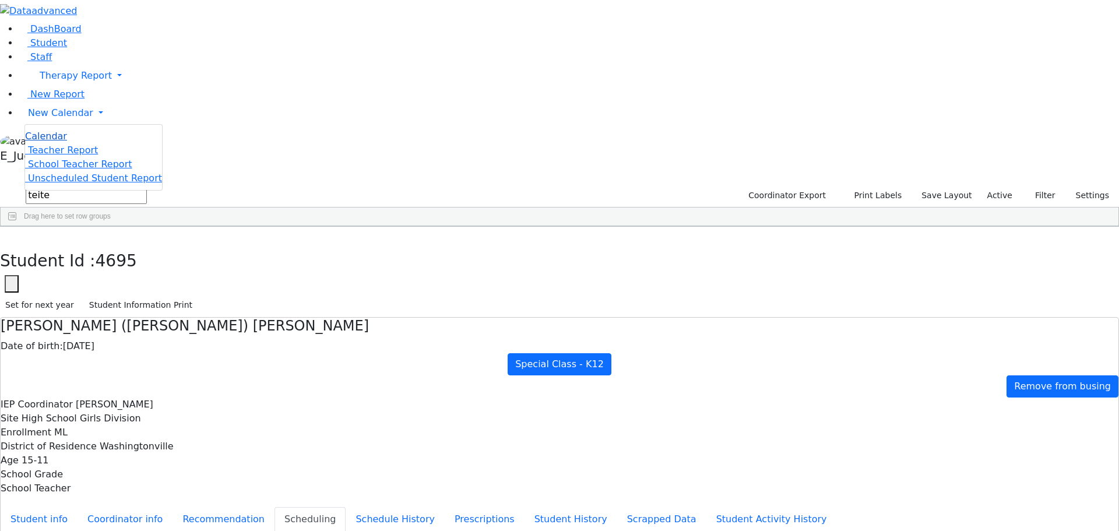
click at [64, 142] on span "Calendar" at bounding box center [46, 136] width 42 height 11
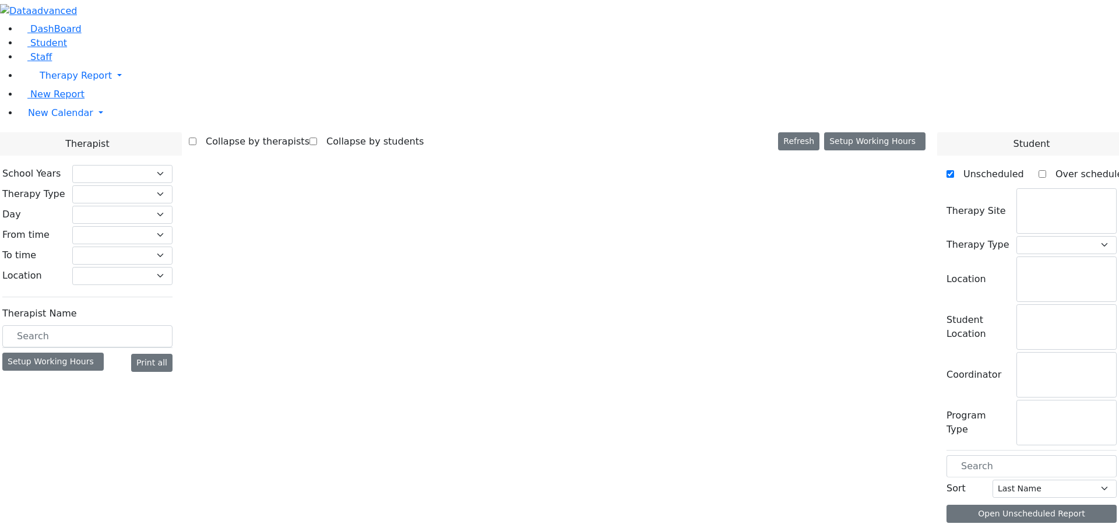
select select "212"
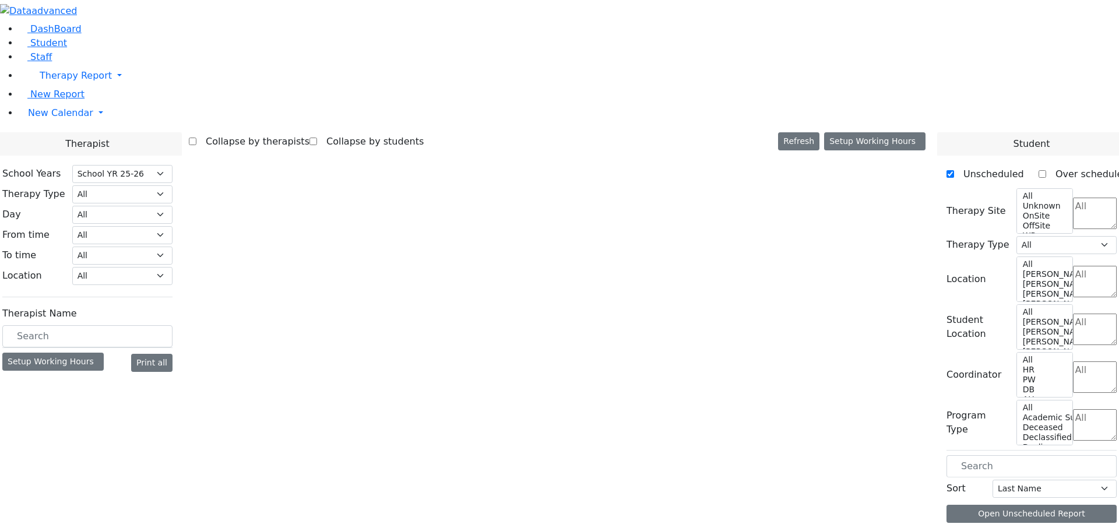
select select "1"
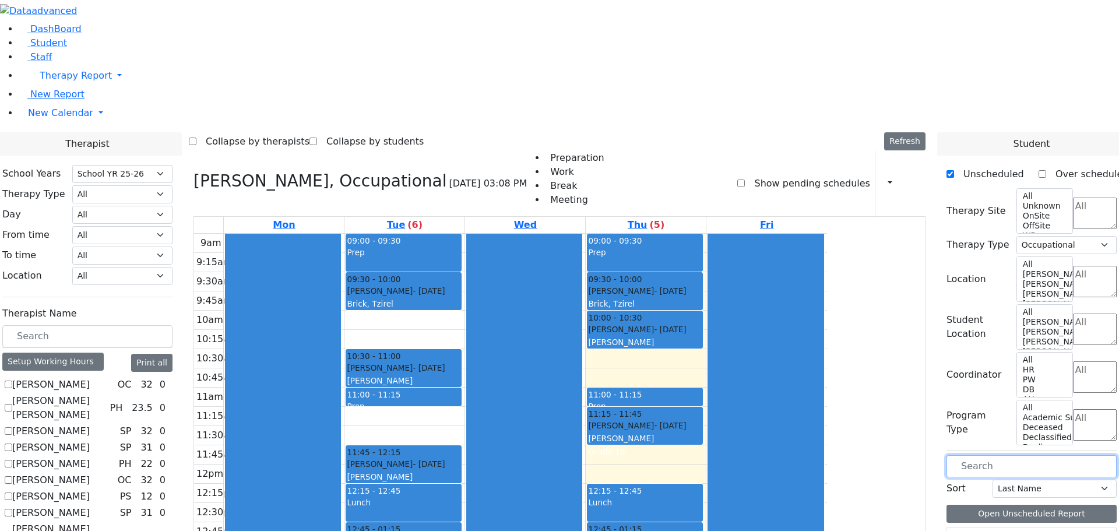
click at [1004, 455] on input "text" at bounding box center [1031, 466] width 170 height 22
type input "tei"
drag, startPoint x: 1019, startPoint y: 330, endPoint x: 503, endPoint y: 260, distance: 521.1
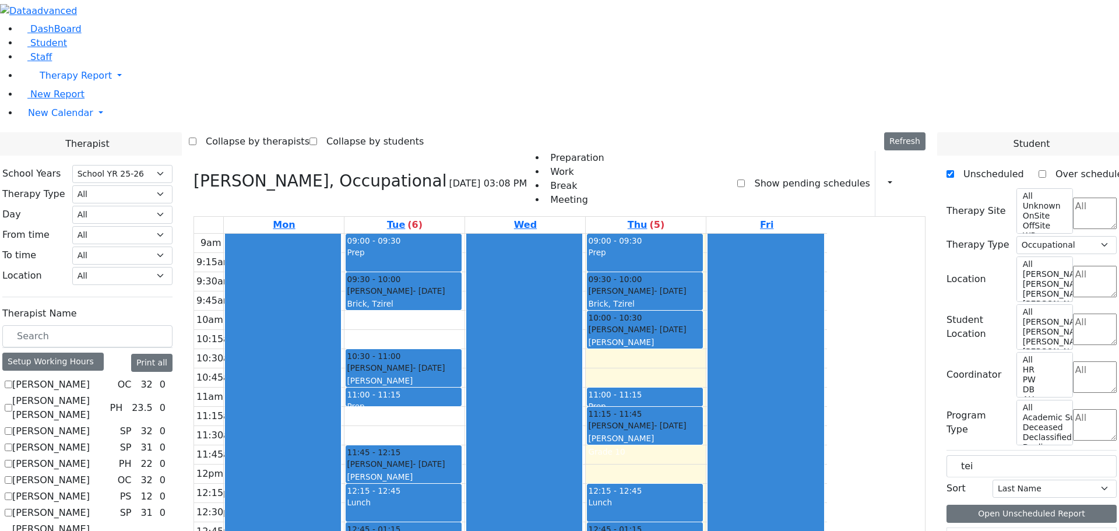
drag, startPoint x: 1077, startPoint y: 327, endPoint x: 445, endPoint y: 237, distance: 638.7
drag, startPoint x: 1075, startPoint y: 328, endPoint x: 547, endPoint y: 166, distance: 552.2
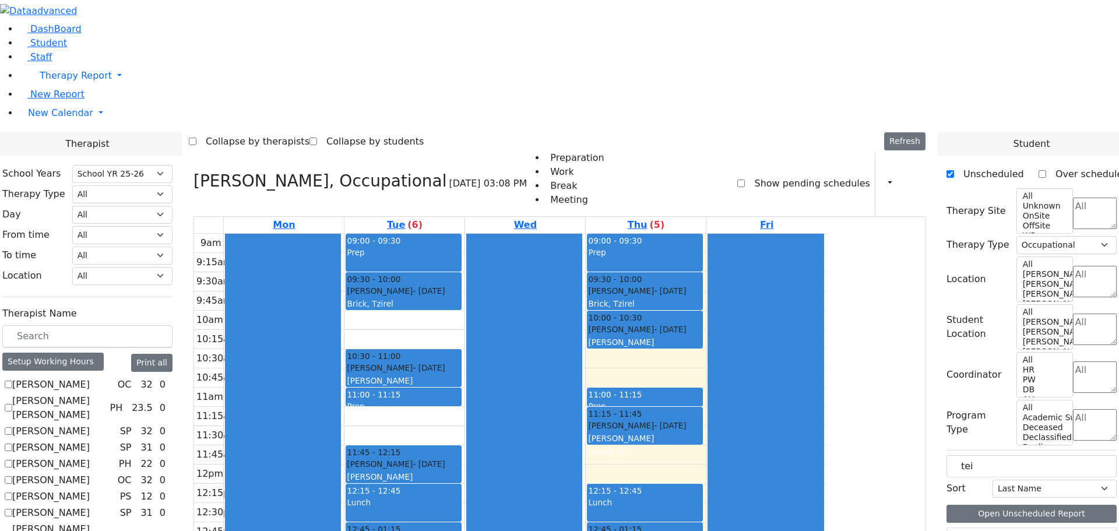
drag, startPoint x: 1050, startPoint y: 326, endPoint x: 821, endPoint y: 307, distance: 229.8
drag, startPoint x: 1082, startPoint y: 330, endPoint x: 1003, endPoint y: 319, distance: 79.4
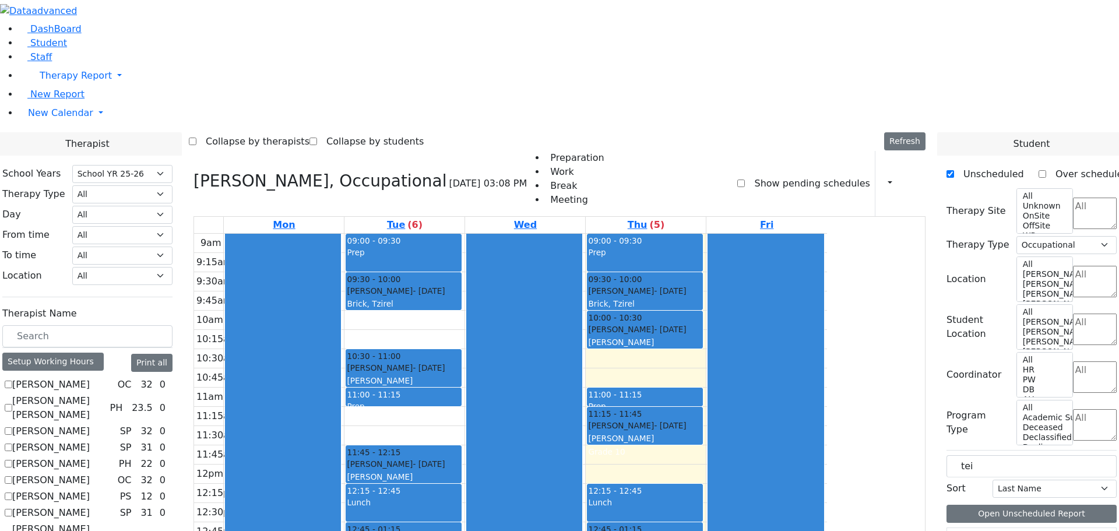
drag, startPoint x: 1029, startPoint y: 328, endPoint x: 538, endPoint y: 179, distance: 513.4
drag, startPoint x: 1033, startPoint y: 329, endPoint x: 996, endPoint y: 326, distance: 36.8
